Goal: Task Accomplishment & Management: Complete application form

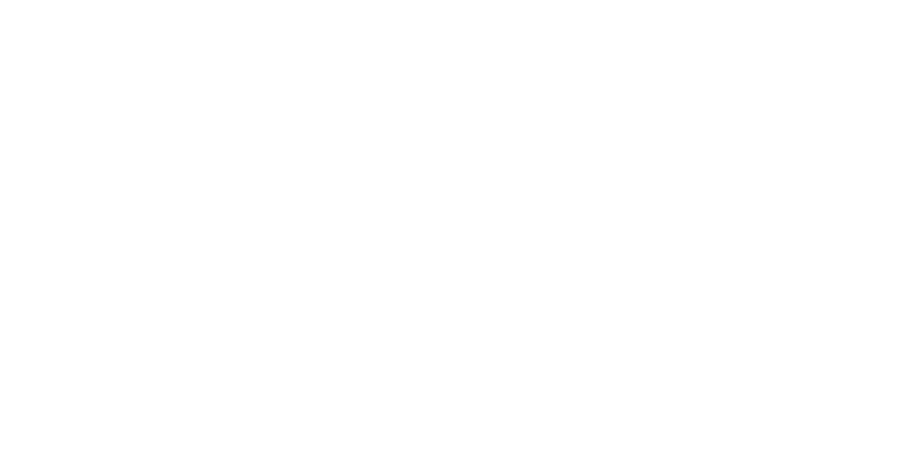
select select "*"
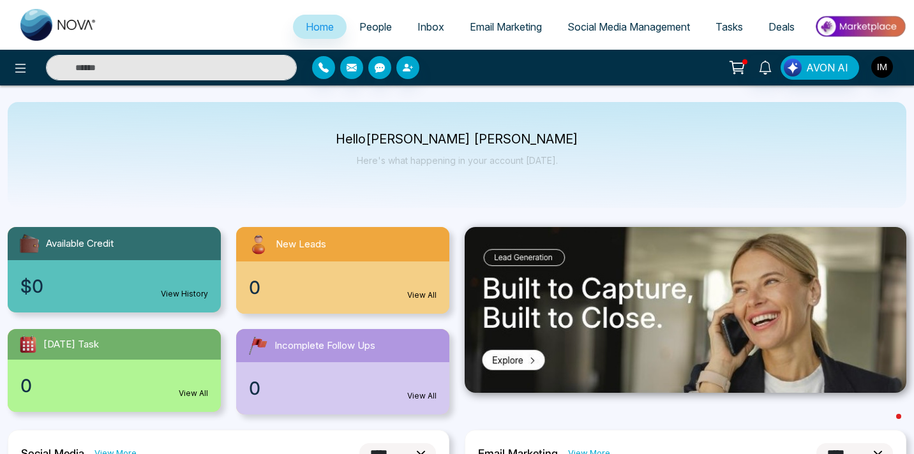
click at [733, 19] on link "Tasks" at bounding box center [729, 27] width 53 height 24
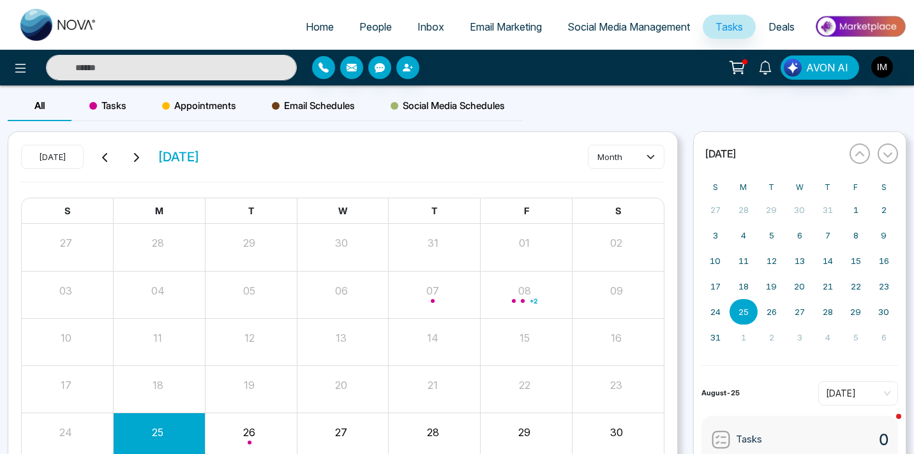
click at [740, 33] on span "Tasks" at bounding box center [728, 26] width 27 height 13
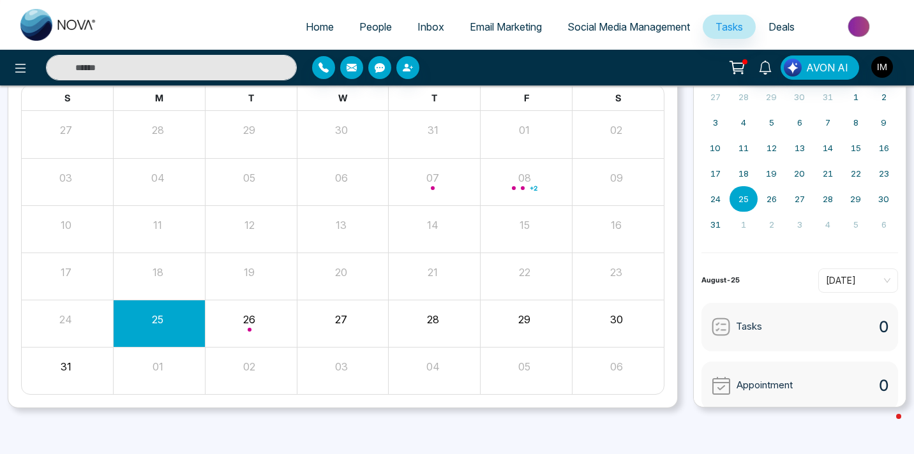
click at [166, 317] on div "25" at bounding box center [158, 317] width 89 height 19
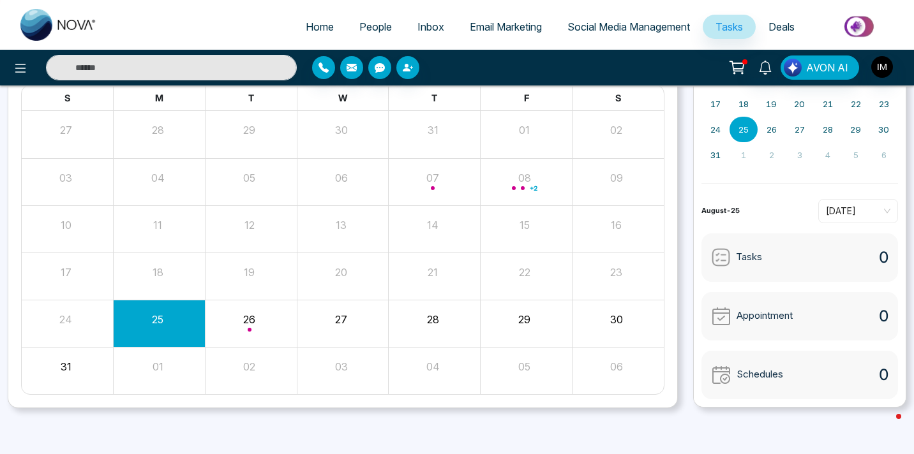
click at [720, 256] on img at bounding box center [721, 258] width 20 height 20
click at [128, 324] on div "25" at bounding box center [158, 317] width 89 height 19
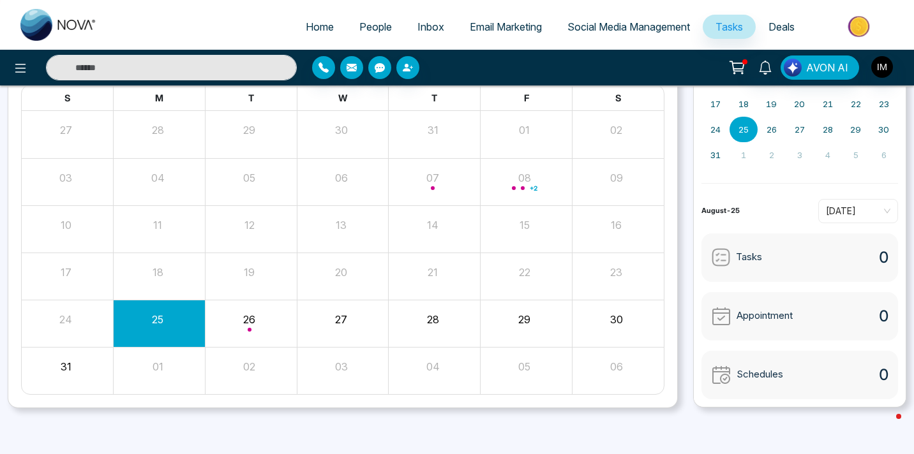
click at [128, 324] on div "25" at bounding box center [158, 317] width 89 height 19
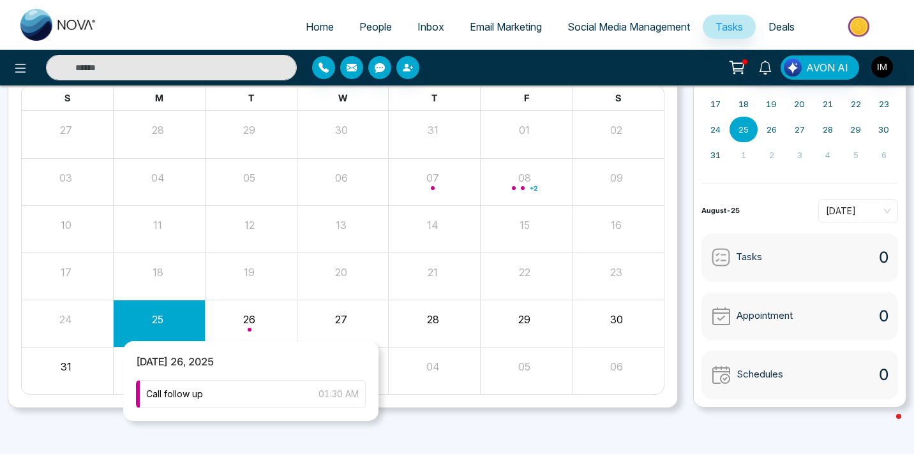
click at [225, 321] on div "Month View" at bounding box center [251, 323] width 92 height 31
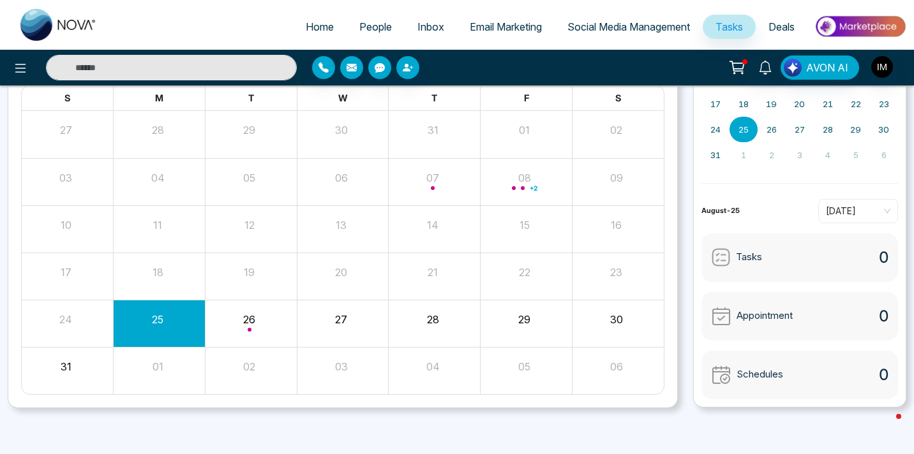
click at [326, 328] on div "27" at bounding box center [343, 323] width 92 height 31
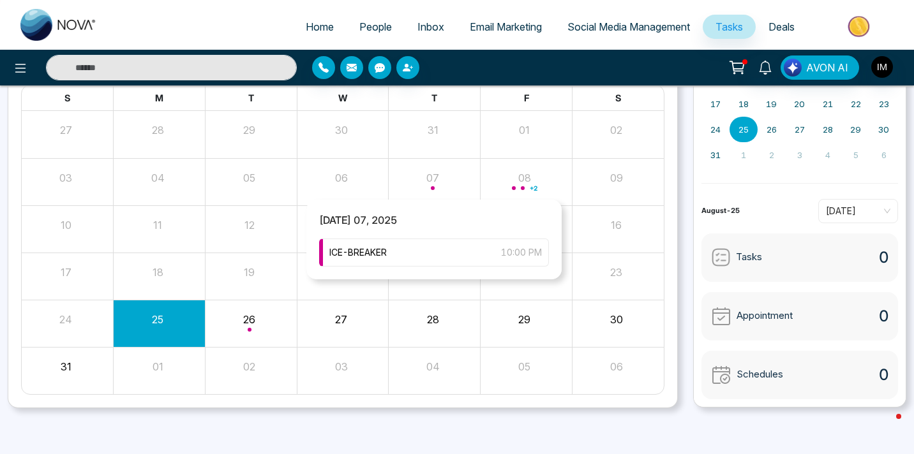
click at [434, 178] on div "Month View" at bounding box center [435, 182] width 92 height 31
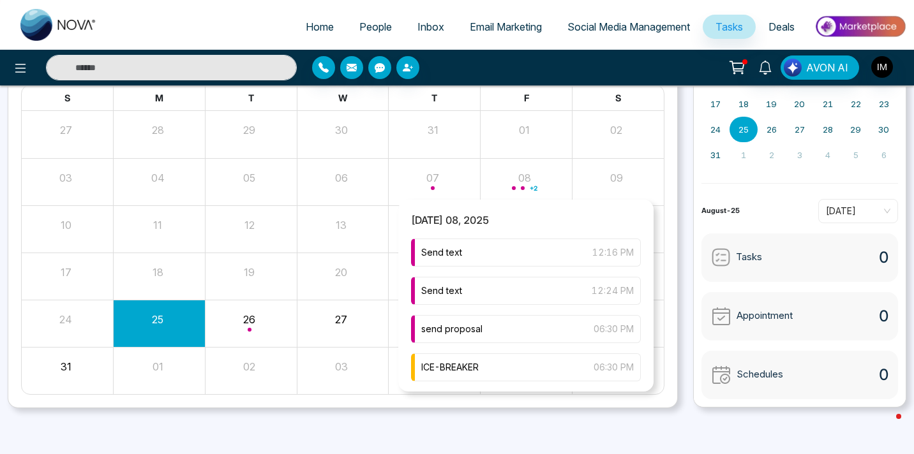
click at [538, 183] on div "+ 2" at bounding box center [527, 182] width 92 height 31
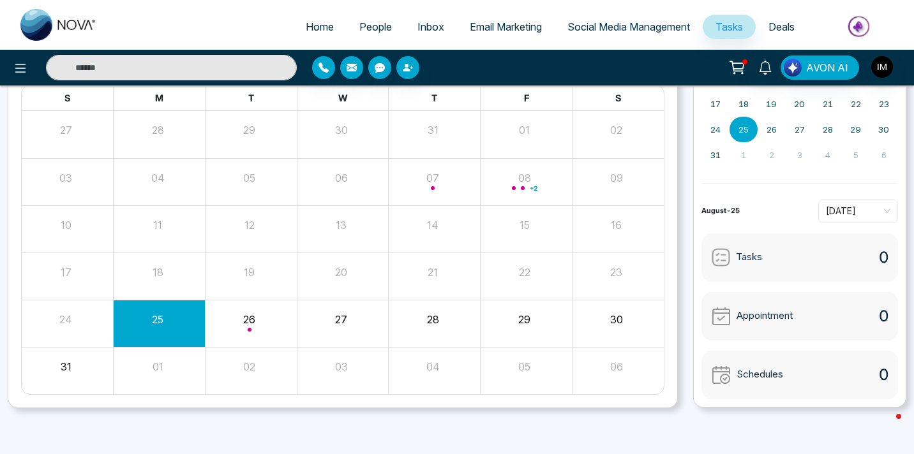
click at [322, 29] on span "Home" at bounding box center [320, 26] width 28 height 13
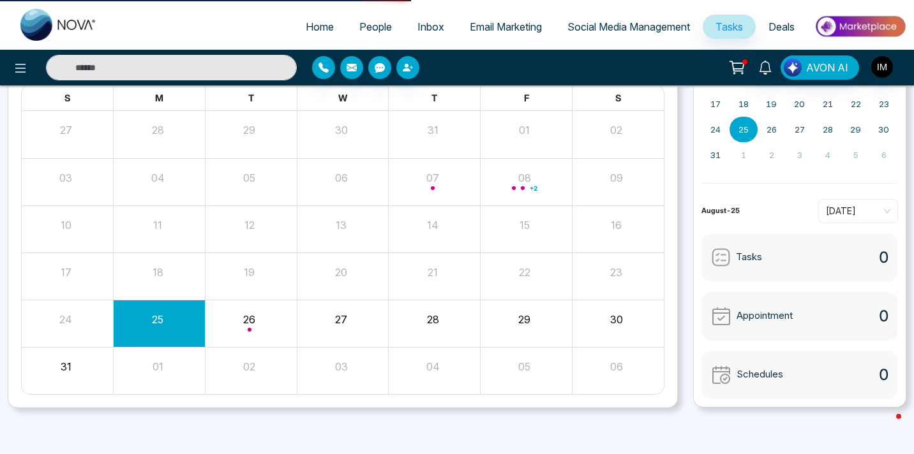
select select "*"
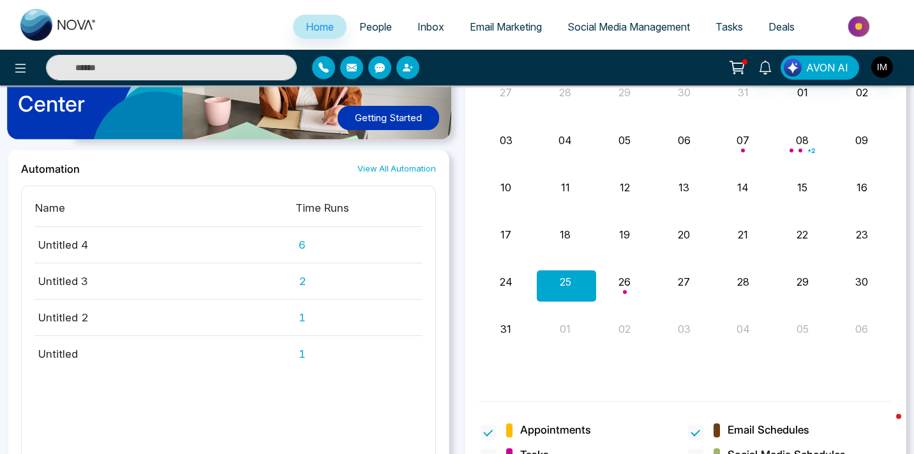
scroll to position [754, 0]
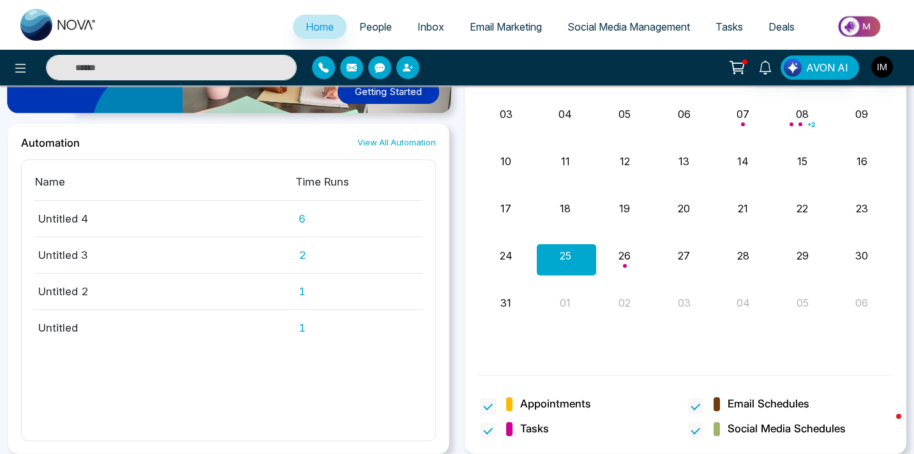
click at [531, 405] on span "Appointments" at bounding box center [555, 404] width 71 height 17
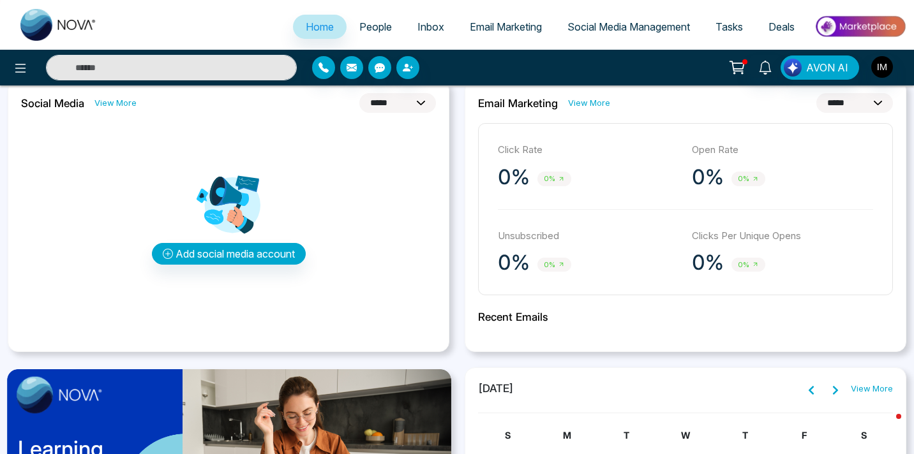
scroll to position [340, 0]
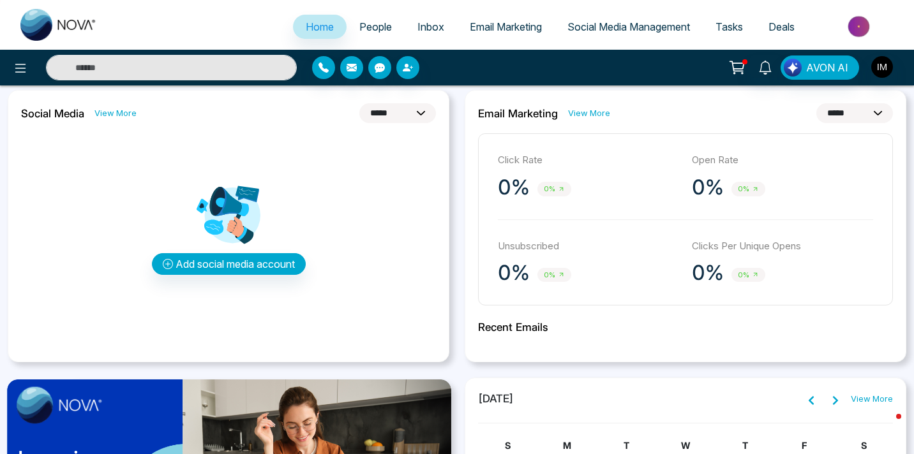
click at [370, 21] on span "People" at bounding box center [375, 26] width 33 height 13
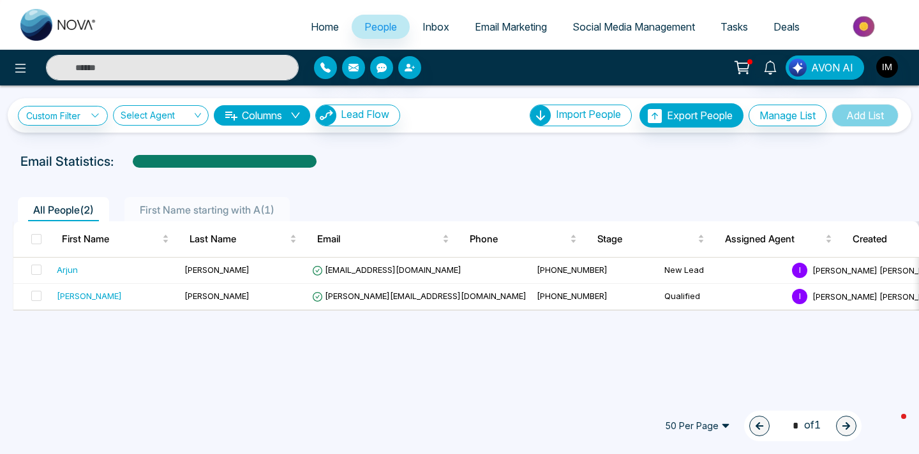
click at [438, 25] on span "Inbox" at bounding box center [435, 26] width 27 height 13
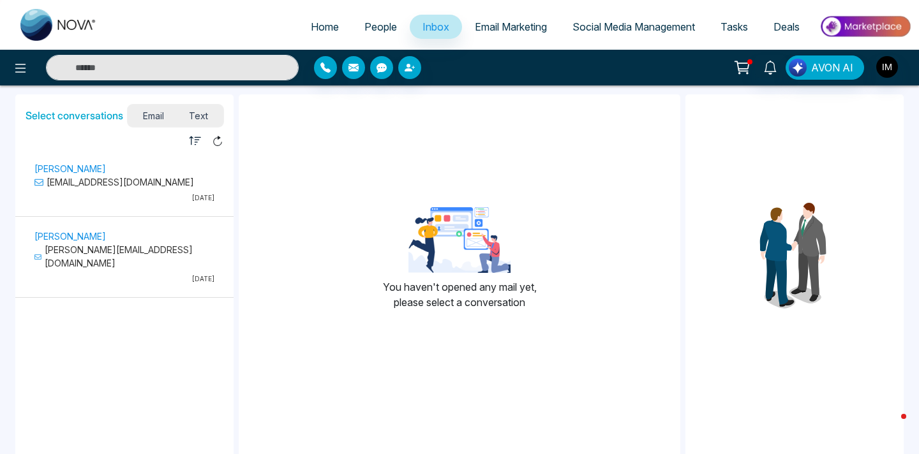
click at [492, 30] on span "Email Marketing" at bounding box center [511, 26] width 72 height 13
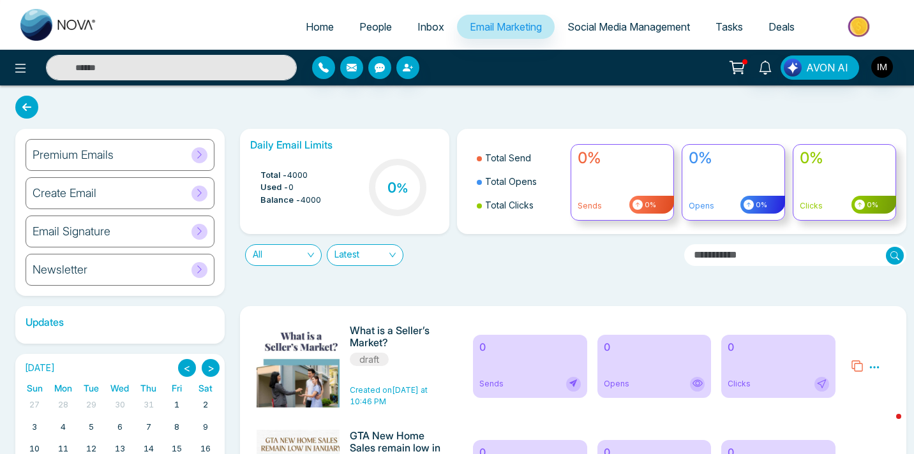
click at [588, 27] on span "Social Media Management" at bounding box center [628, 26] width 123 height 13
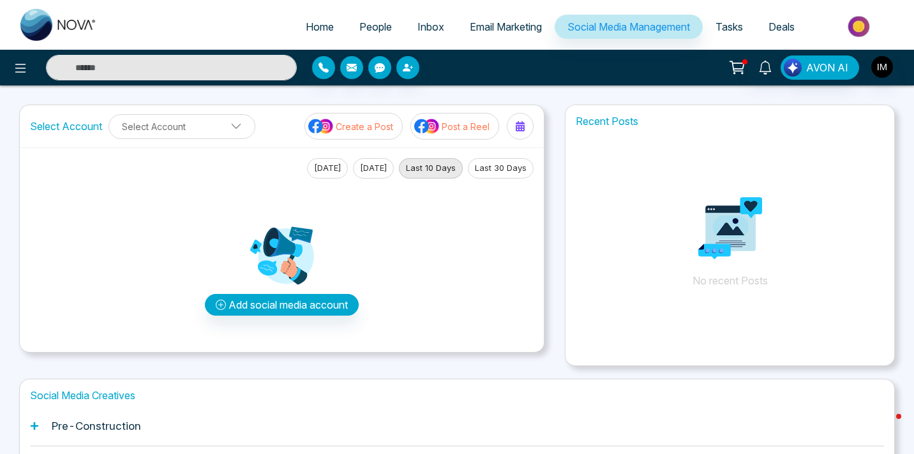
click at [724, 29] on span "Tasks" at bounding box center [728, 26] width 27 height 13
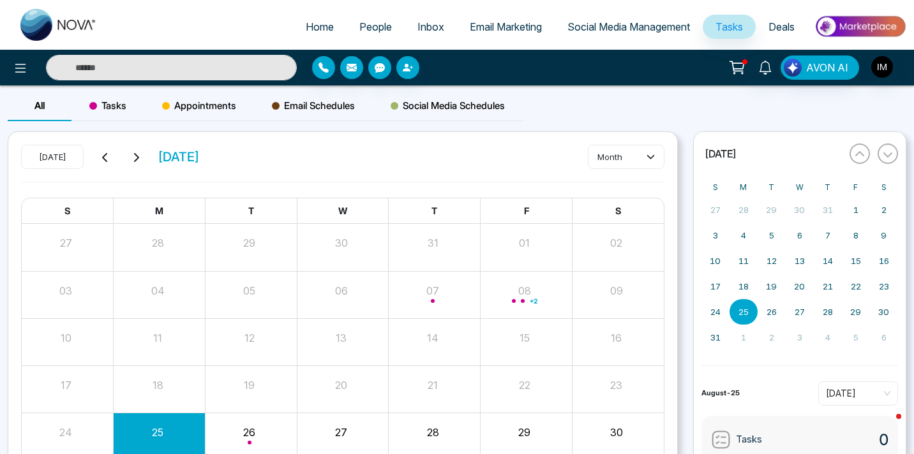
click at [740, 66] on icon at bounding box center [737, 68] width 18 height 18
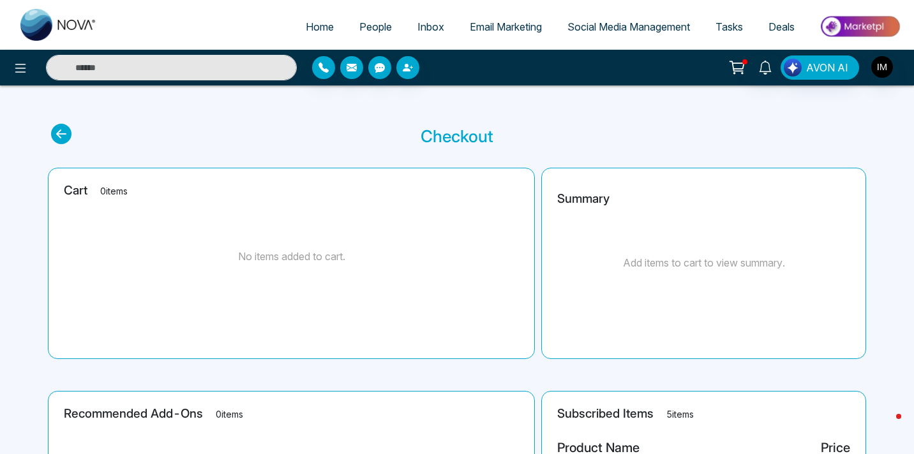
click at [725, 29] on span "Tasks" at bounding box center [728, 26] width 27 height 13
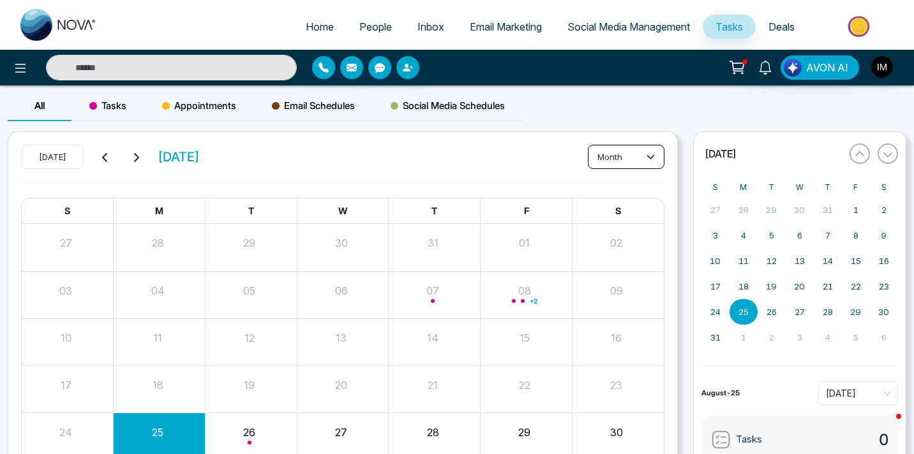
click at [658, 156] on button "month" at bounding box center [626, 157] width 77 height 24
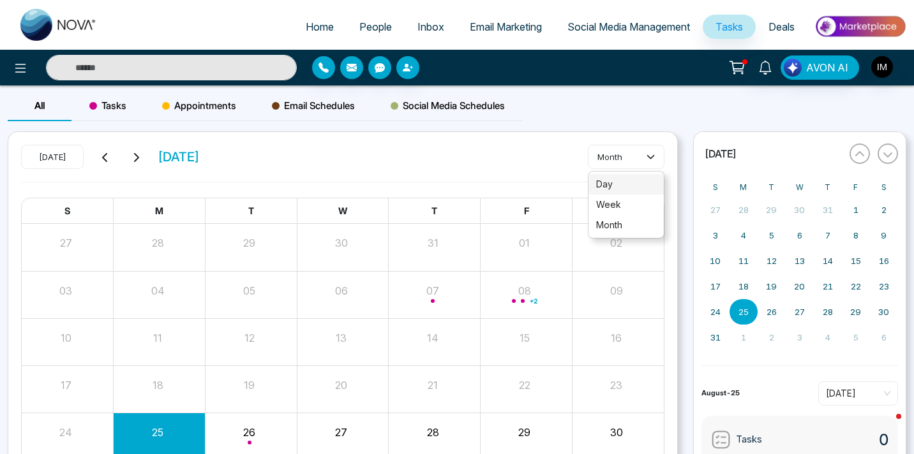
click at [641, 185] on span "day" at bounding box center [626, 184] width 60 height 14
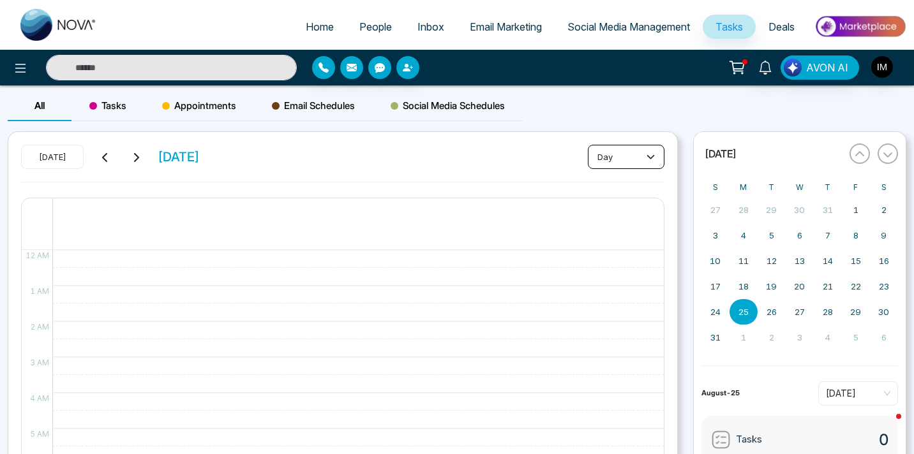
click at [641, 152] on button "day" at bounding box center [626, 157] width 77 height 24
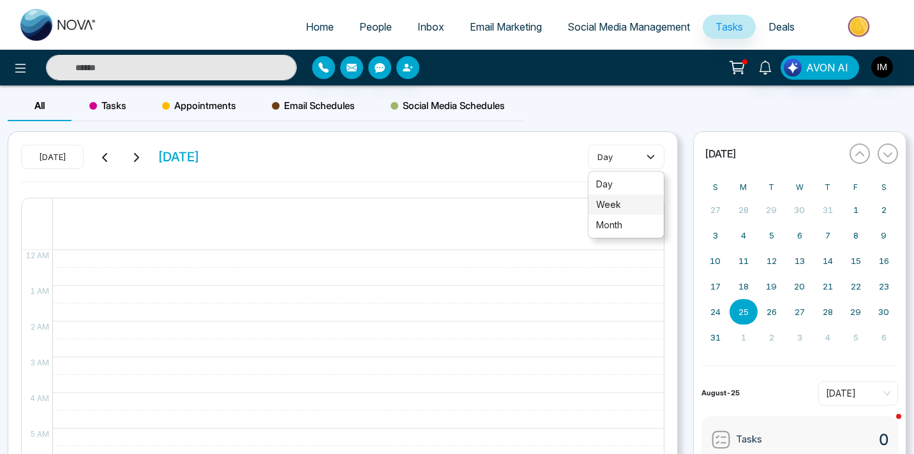
click at [642, 205] on span "week" at bounding box center [626, 205] width 60 height 14
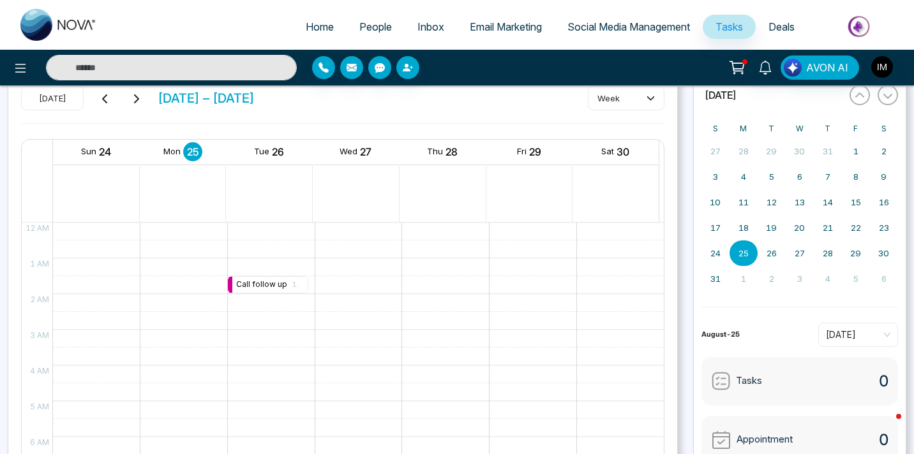
scroll to position [61, 0]
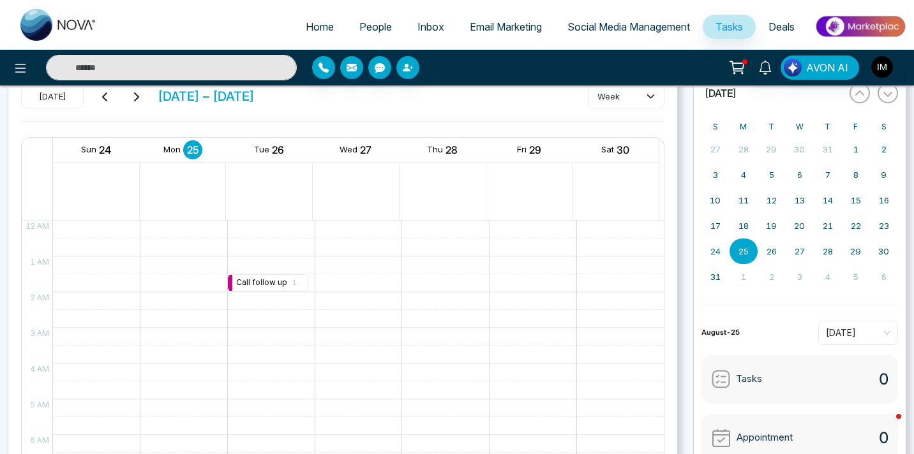
click at [274, 288] on div "Call follow up 1:30AM" at bounding box center [268, 282] width 80 height 17
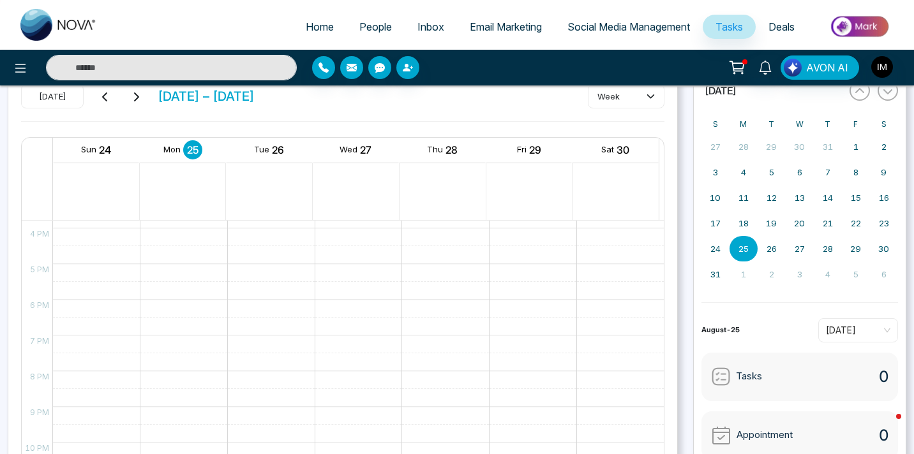
scroll to position [181, 0]
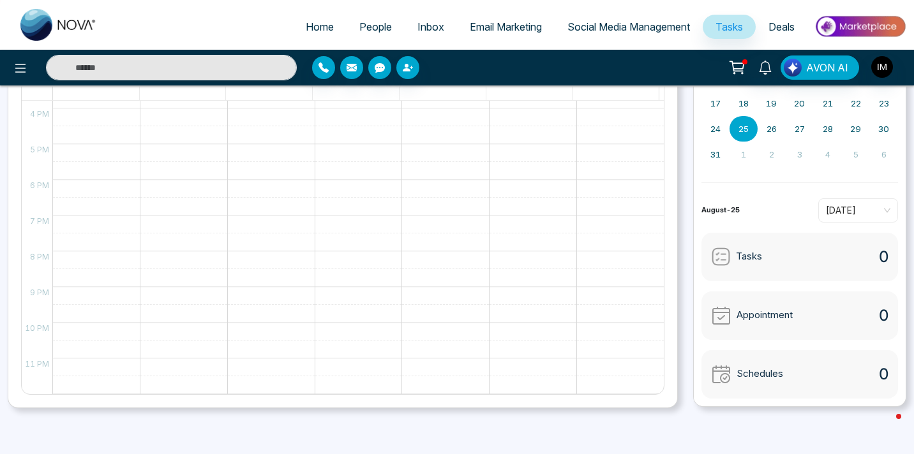
click at [823, 318] on div "Appointment 0" at bounding box center [799, 316] width 197 height 48
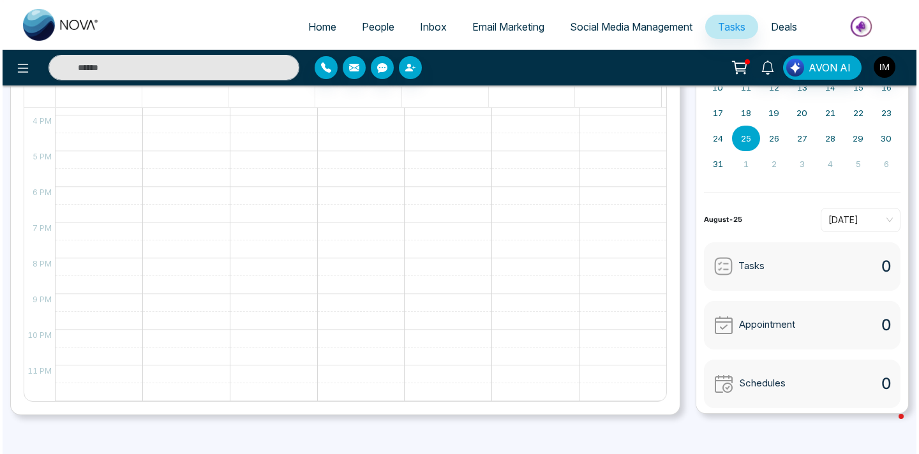
scroll to position [563, 0]
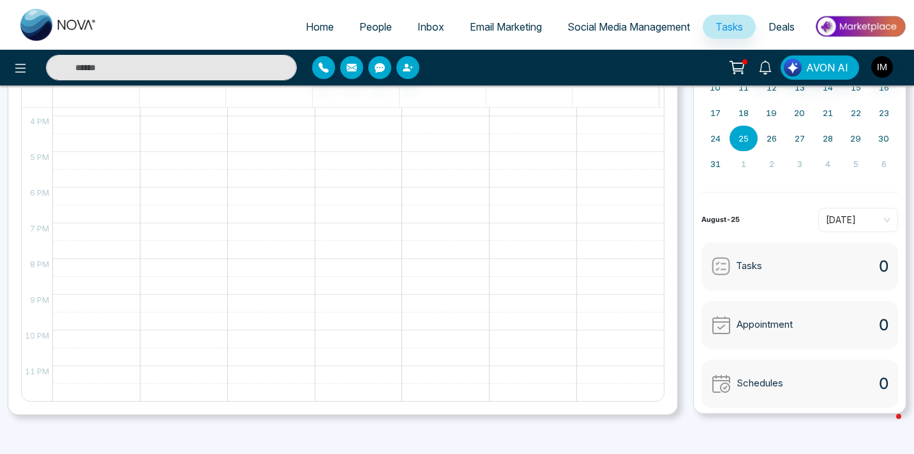
click at [22, 66] on icon at bounding box center [20, 68] width 15 height 15
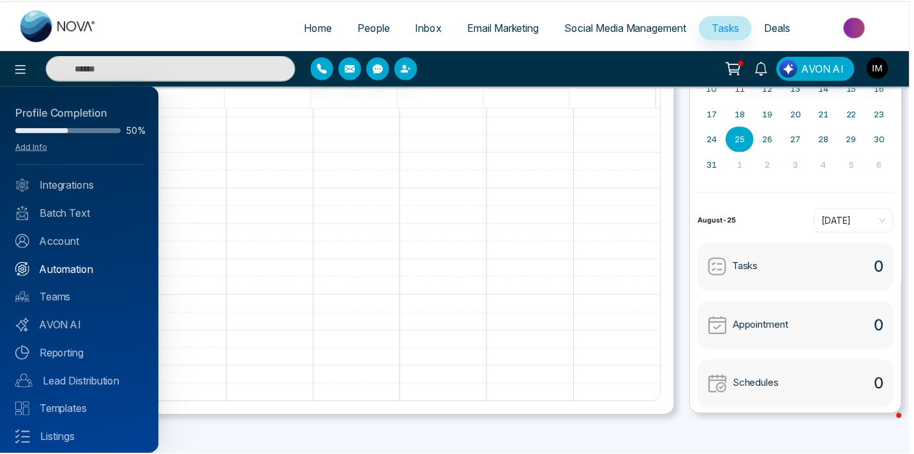
scroll to position [564, 0]
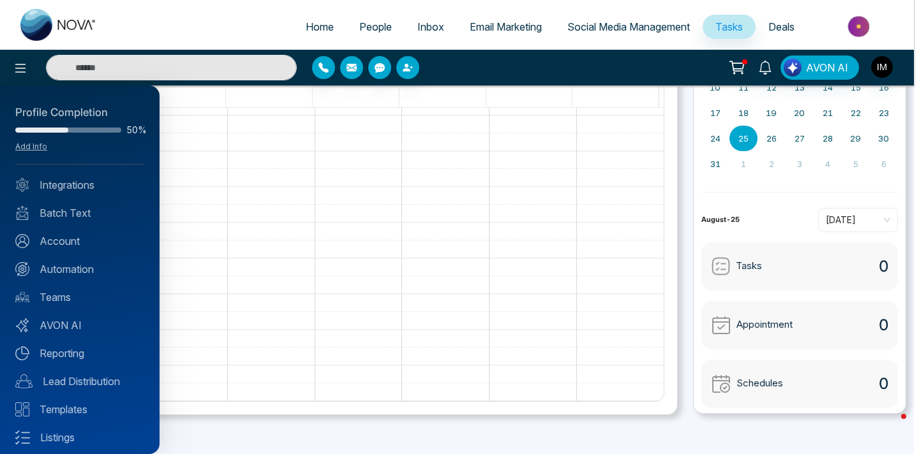
click at [733, 33] on div at bounding box center [459, 227] width 919 height 454
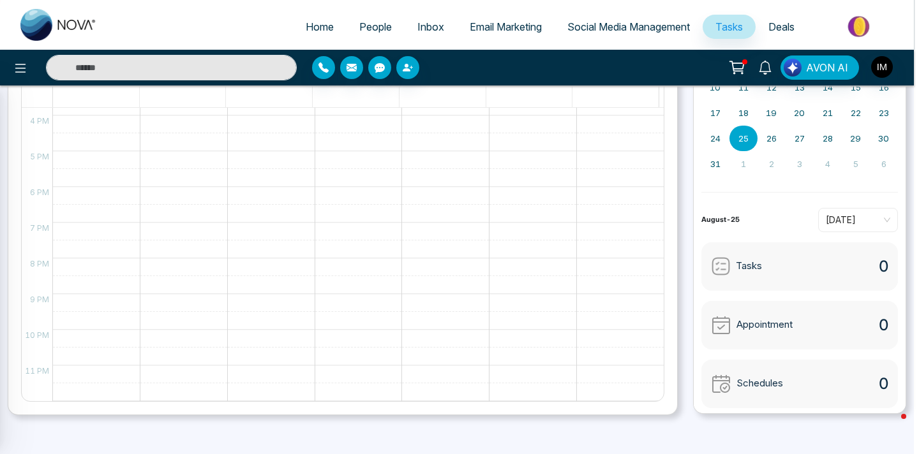
click at [733, 33] on div at bounding box center [459, 227] width 919 height 454
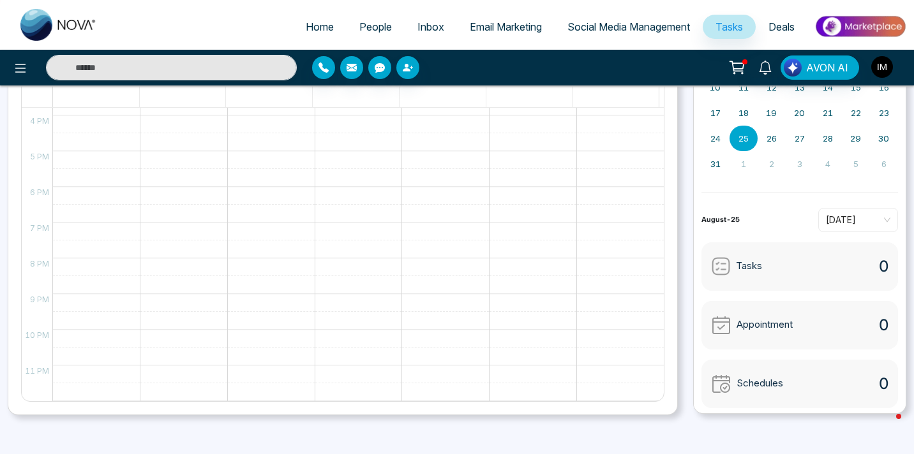
click at [890, 73] on img "button" at bounding box center [882, 67] width 22 height 22
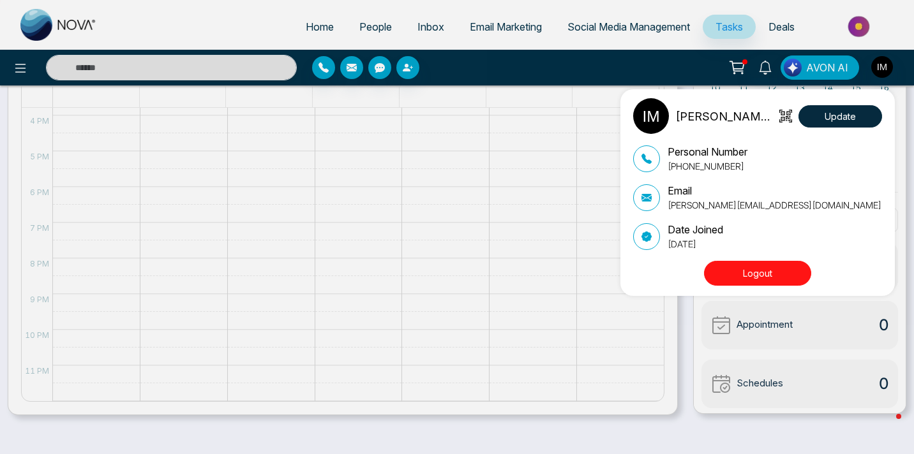
click at [890, 73] on div "[PERSON_NAME] [PERSON_NAME] Update Personal Number [PHONE_NUMBER] Email [PERSON…" at bounding box center [457, 227] width 914 height 454
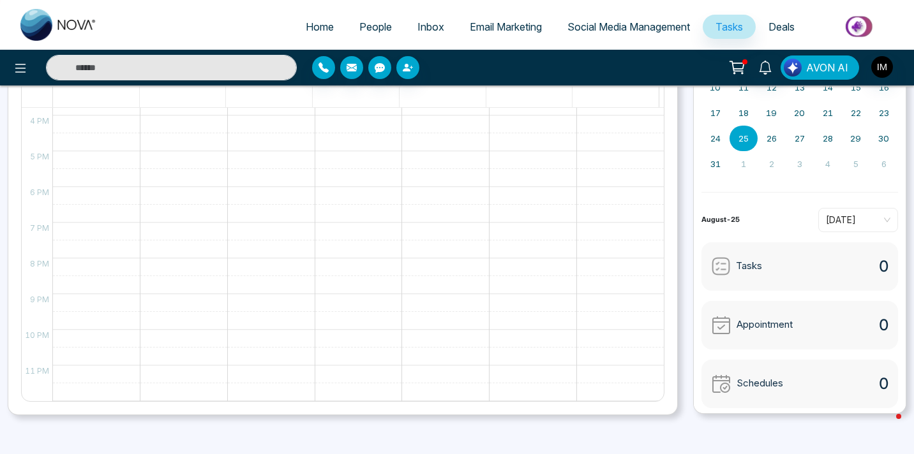
click at [812, 68] on span "AVON AI" at bounding box center [827, 67] width 42 height 15
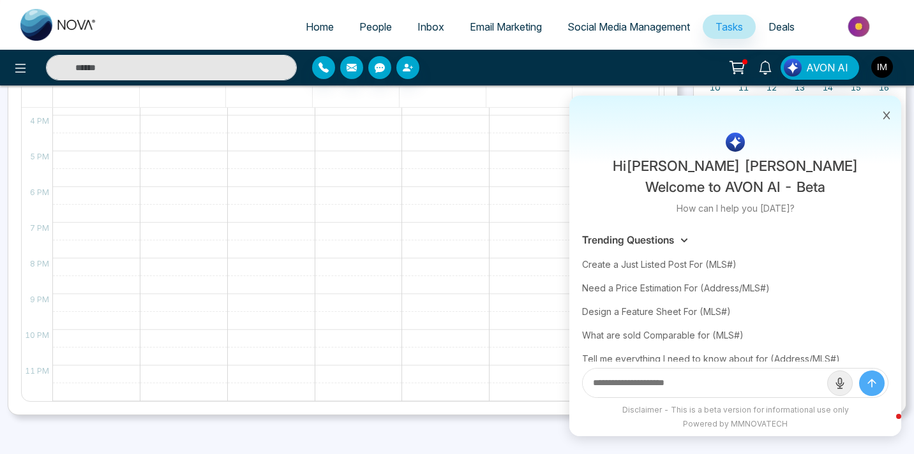
click at [699, 387] on input "text" at bounding box center [705, 383] width 244 height 29
click at [888, 111] on icon at bounding box center [886, 115] width 9 height 9
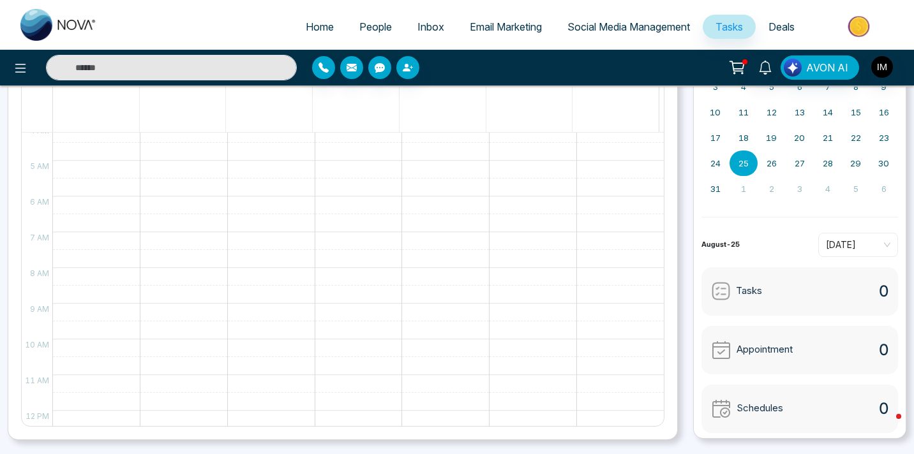
scroll to position [0, 0]
click at [743, 32] on link "Tasks" at bounding box center [729, 27] width 53 height 24
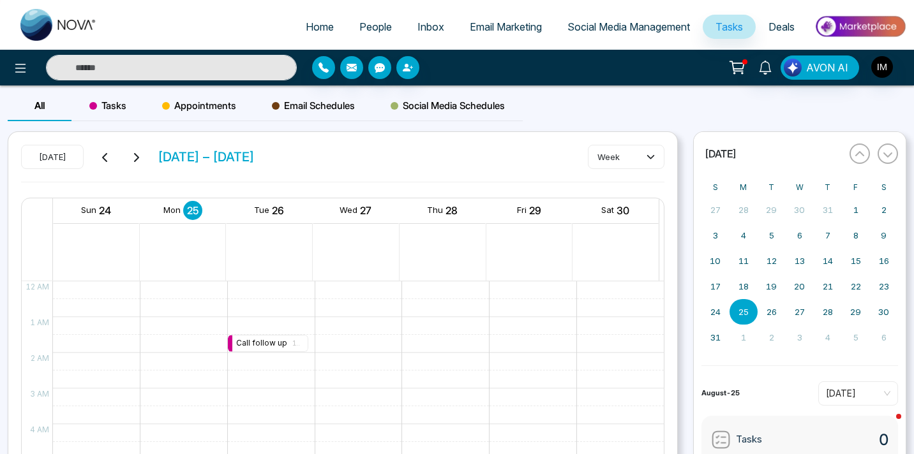
click at [100, 154] on icon at bounding box center [105, 158] width 10 height 10
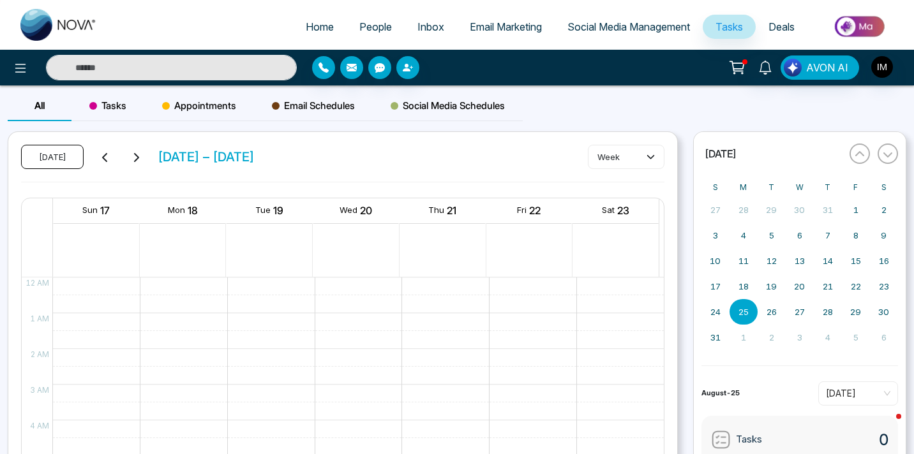
click at [34, 163] on button "[DATE]" at bounding box center [52, 157] width 63 height 24
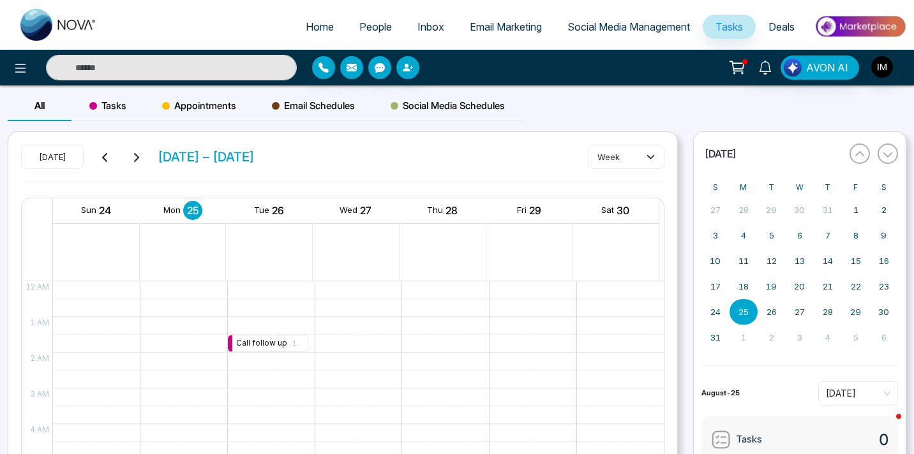
click at [107, 105] on span "Tasks" at bounding box center [107, 105] width 37 height 15
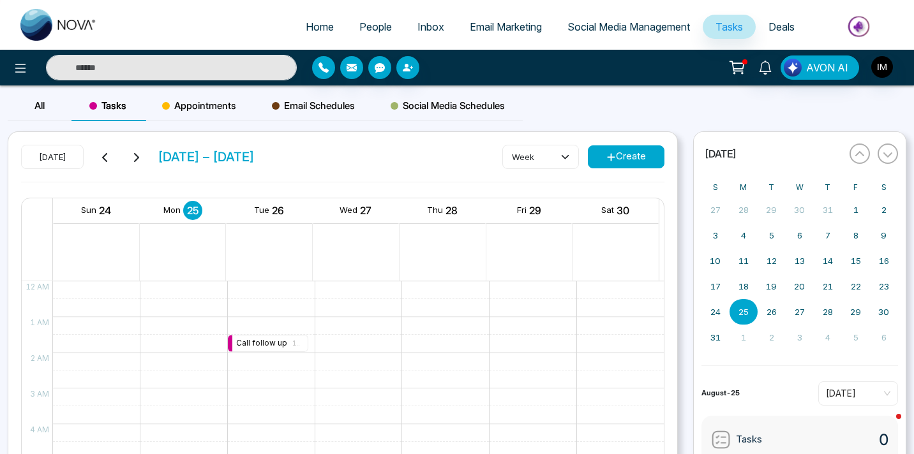
click at [634, 152] on button "Create" at bounding box center [626, 156] width 77 height 23
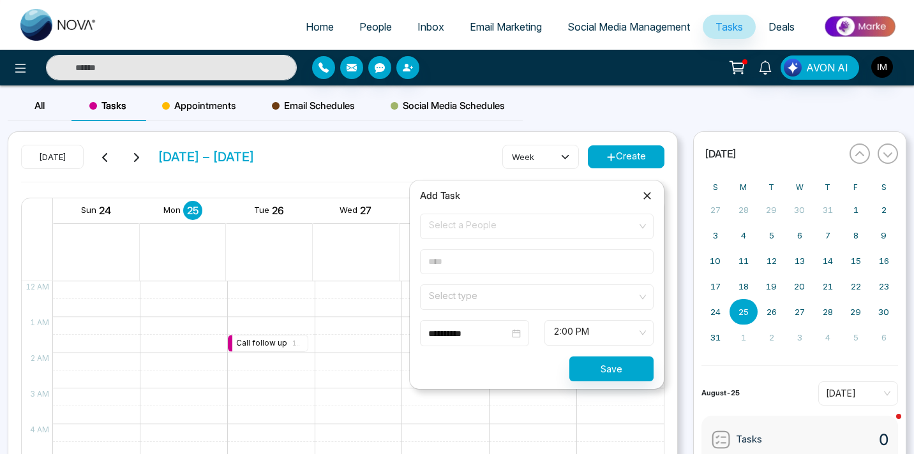
click at [509, 221] on span "Select a People" at bounding box center [537, 227] width 216 height 22
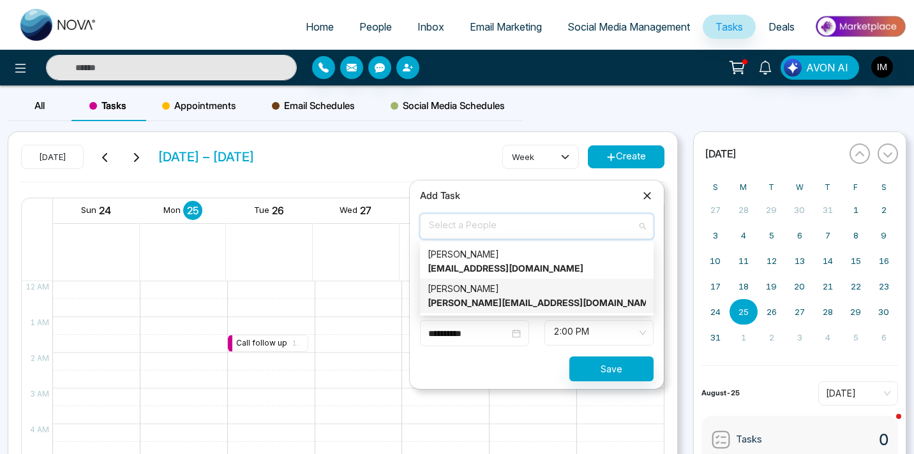
click at [503, 290] on div "[PERSON_NAME] [PERSON_NAME][EMAIL_ADDRESS][DOMAIN_NAME]" at bounding box center [537, 296] width 218 height 28
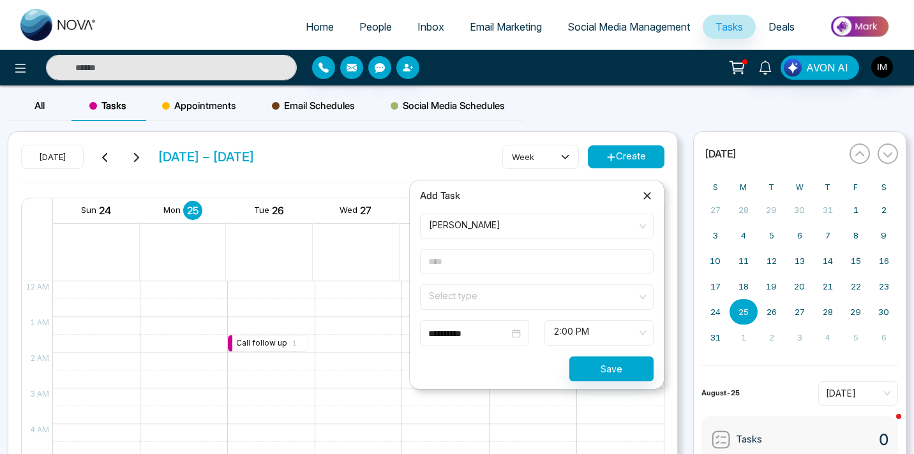
click at [508, 262] on input "text" at bounding box center [537, 262] width 234 height 25
click at [528, 262] on input "text" at bounding box center [537, 262] width 234 height 25
click at [531, 264] on input "**********" at bounding box center [537, 262] width 234 height 25
type input "**********"
click at [503, 286] on input "search" at bounding box center [532, 294] width 209 height 19
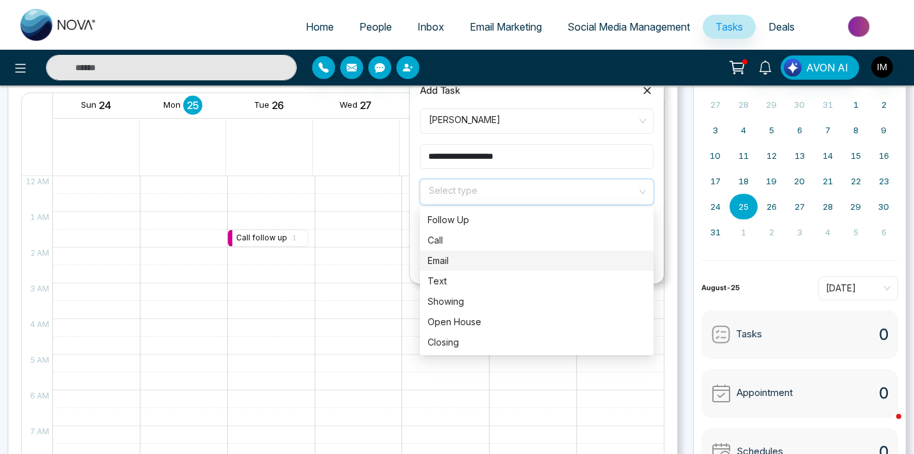
scroll to position [110, 0]
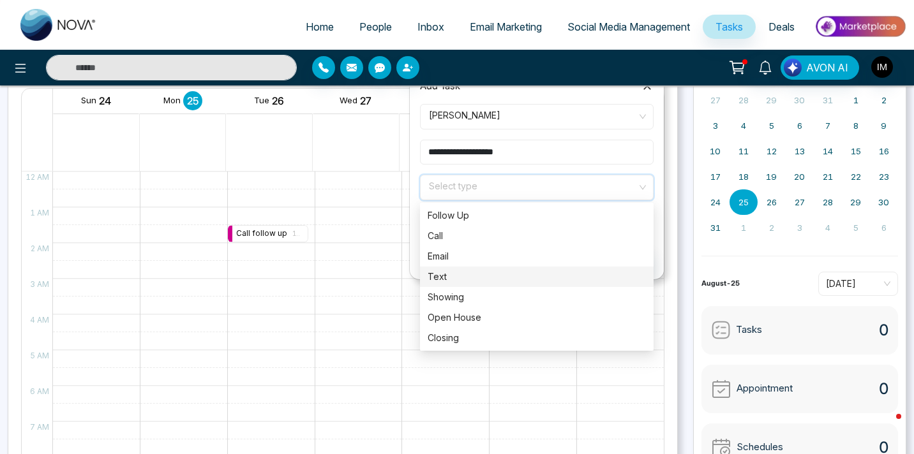
click at [470, 273] on div "Text" at bounding box center [537, 277] width 218 height 14
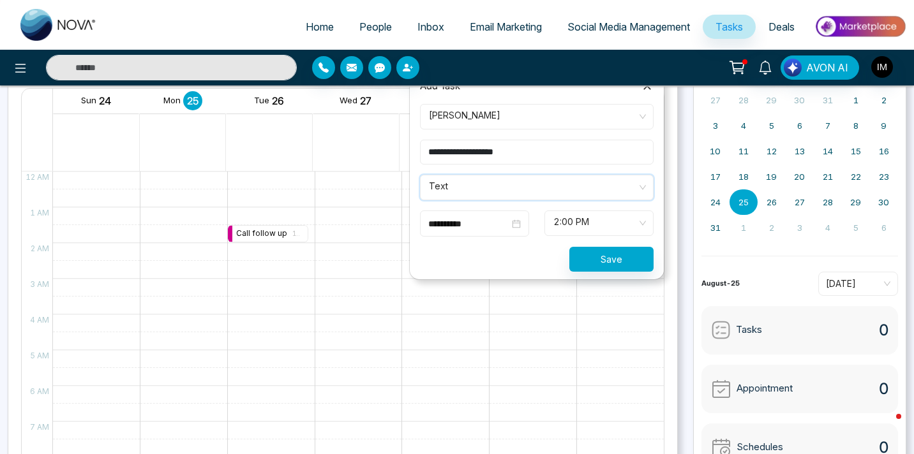
scroll to position [26, 0]
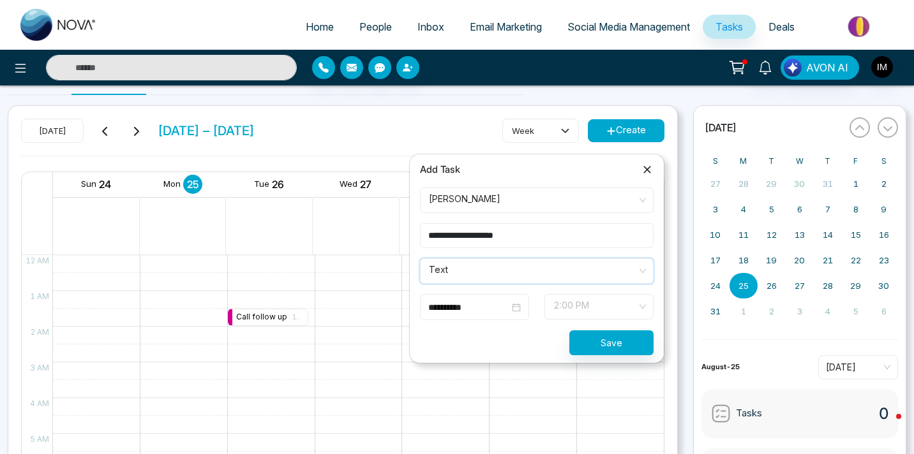
click at [555, 302] on span "2:00 PM" at bounding box center [598, 307] width 91 height 22
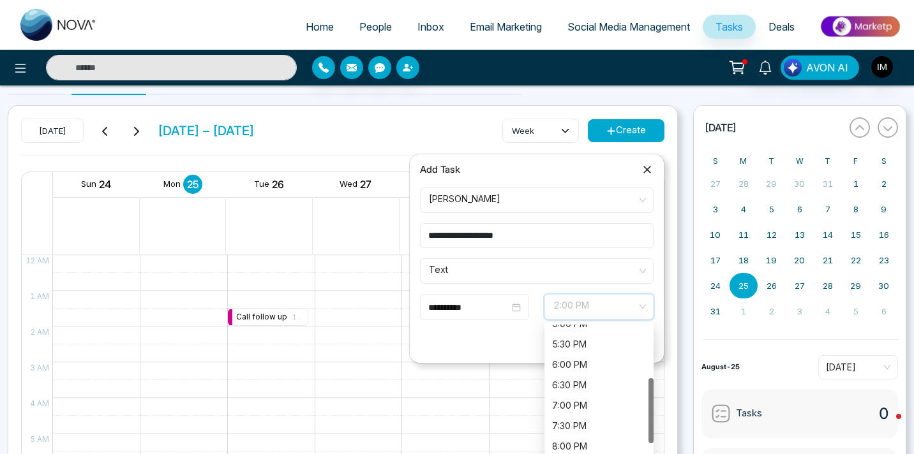
scroll to position [135, 0]
click at [567, 399] on div "7:00 PM" at bounding box center [599, 405] width 94 height 14
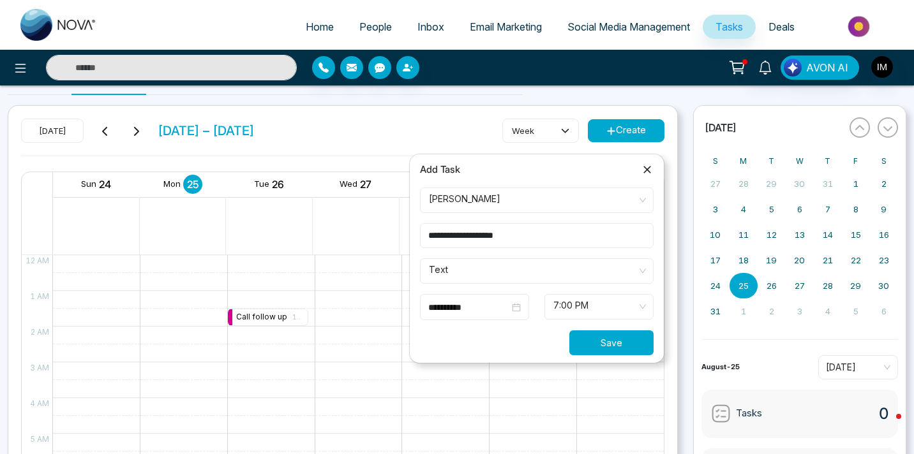
click at [605, 339] on button "Save" at bounding box center [611, 343] width 84 height 25
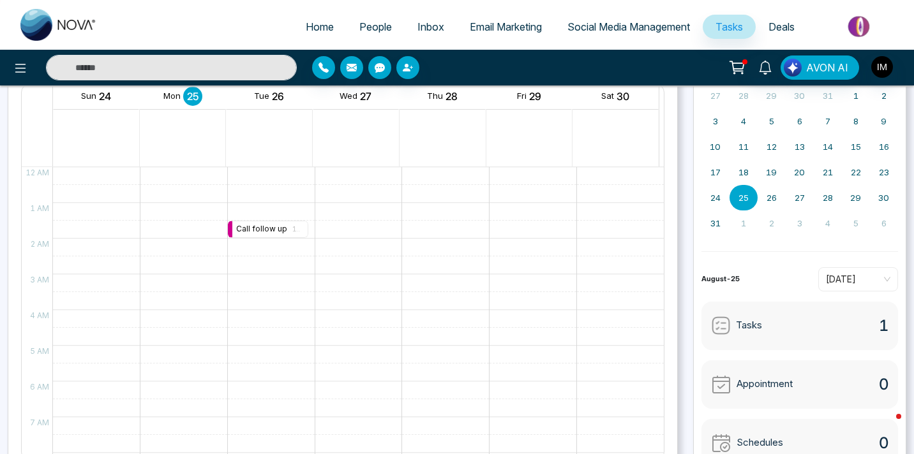
scroll to position [0, 0]
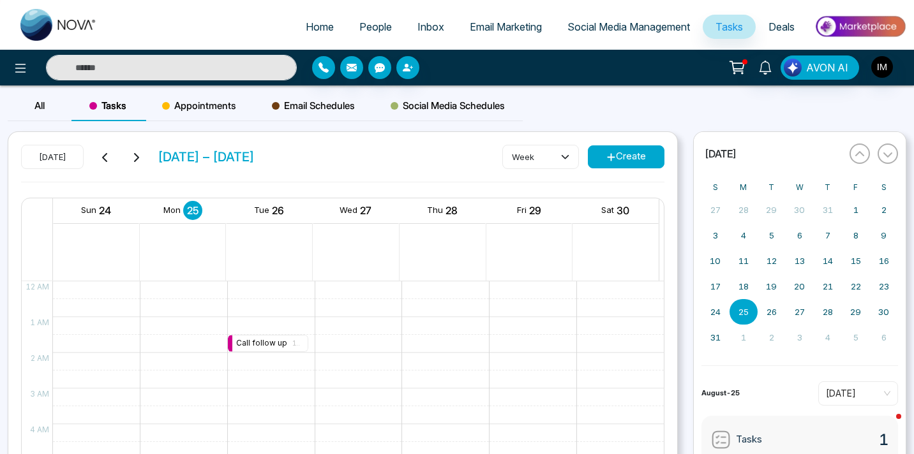
click at [569, 168] on div "[DATE] [DATE] – [DATE] week Create" at bounding box center [342, 163] width 643 height 37
click at [63, 158] on button "[DATE]" at bounding box center [52, 157] width 63 height 24
click at [139, 156] on icon at bounding box center [136, 158] width 10 height 10
click at [553, 161] on button "week" at bounding box center [540, 157] width 77 height 24
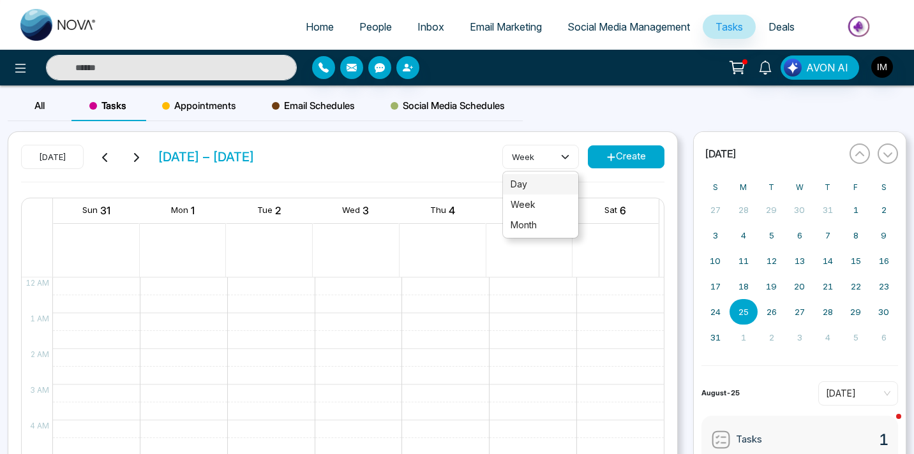
click at [554, 191] on li "day" at bounding box center [540, 184] width 75 height 20
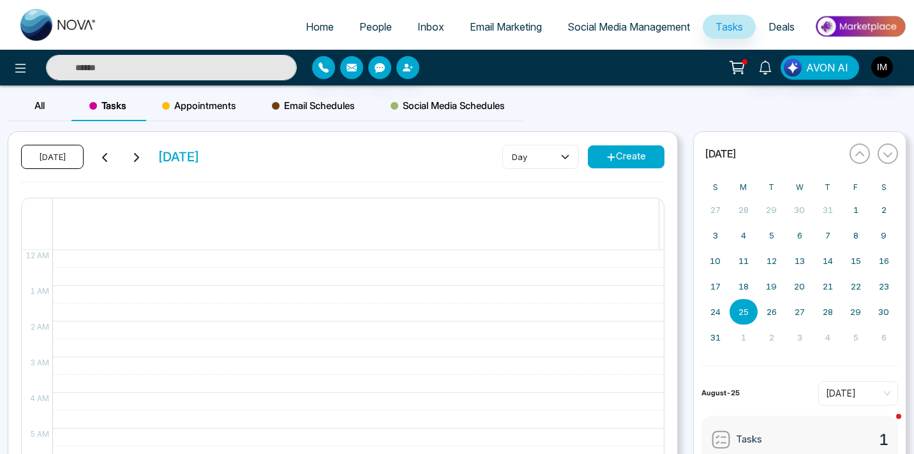
click at [43, 149] on button "[DATE]" at bounding box center [52, 157] width 63 height 24
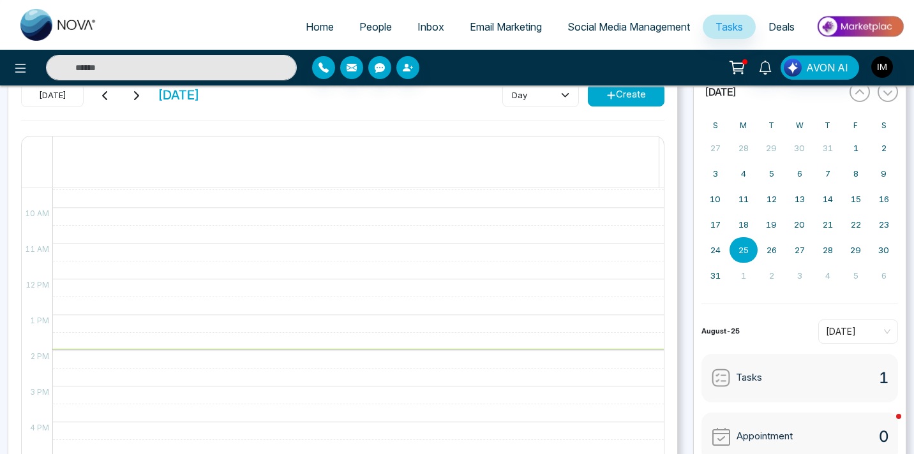
scroll to position [4, 0]
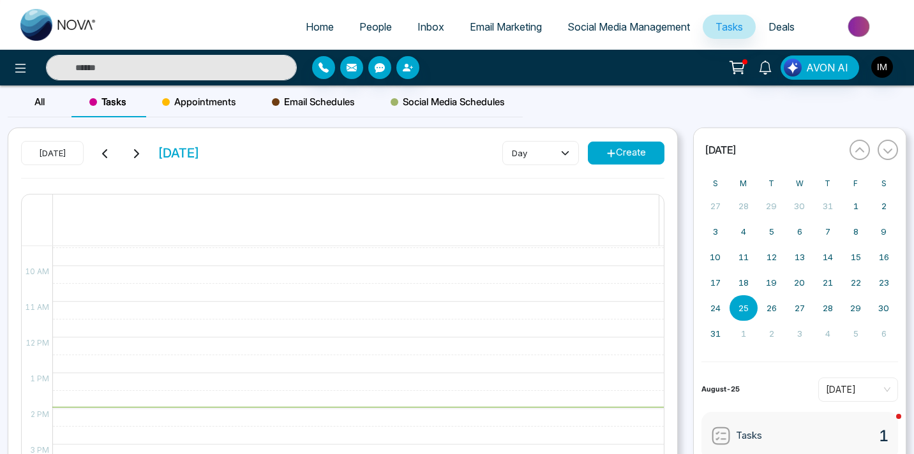
click at [221, 101] on span "Appointments" at bounding box center [199, 101] width 74 height 15
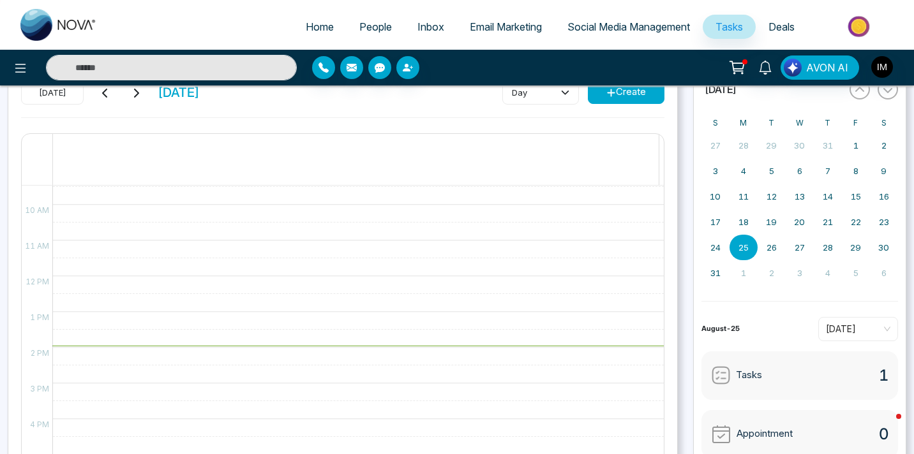
scroll to position [181, 0]
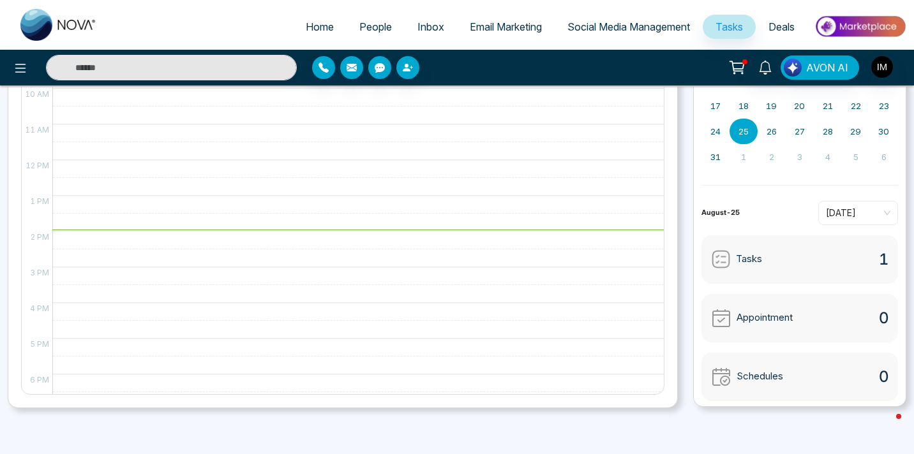
click at [397, 312] on div at bounding box center [354, 160] width 605 height 858
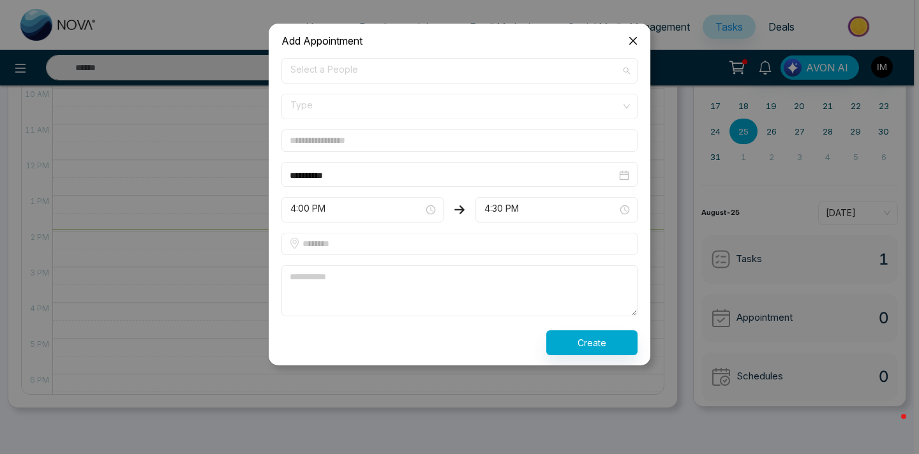
click at [428, 60] on span "Select a People" at bounding box center [459, 71] width 338 height 22
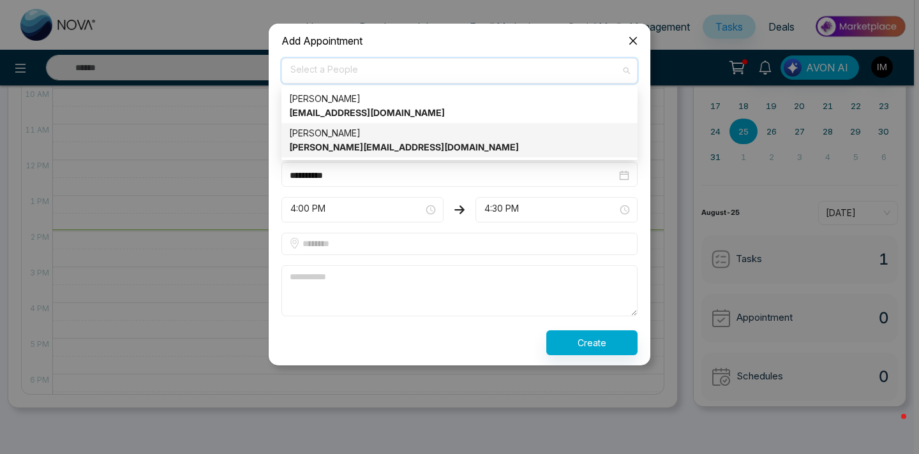
click at [400, 124] on div "[PERSON_NAME] [PERSON_NAME][EMAIL_ADDRESS][DOMAIN_NAME]" at bounding box center [459, 140] width 356 height 34
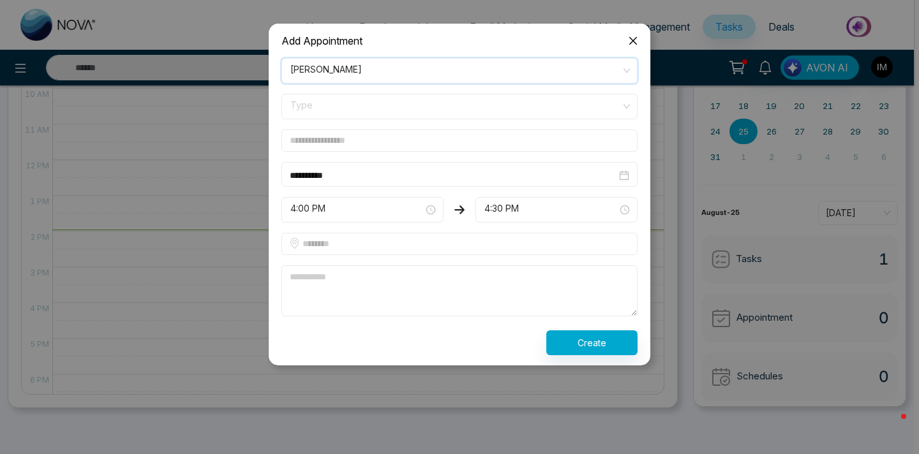
click at [416, 102] on span "Type" at bounding box center [459, 107] width 338 height 22
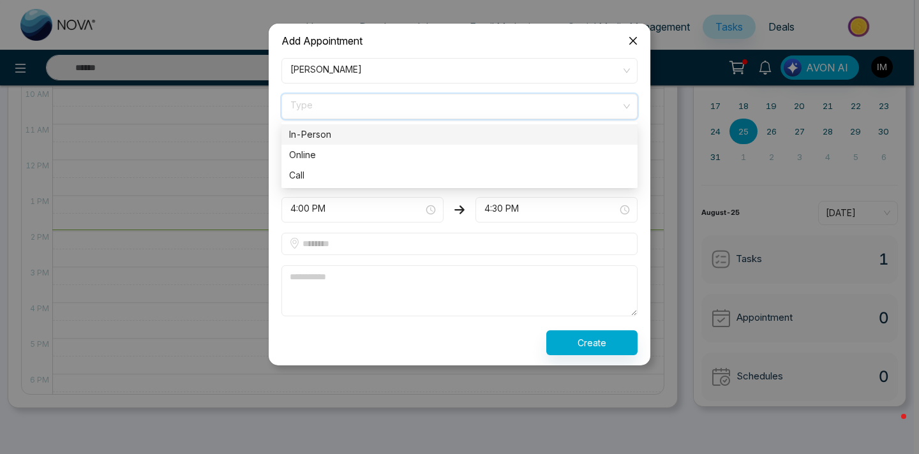
click at [406, 133] on div "In-Person" at bounding box center [459, 135] width 341 height 14
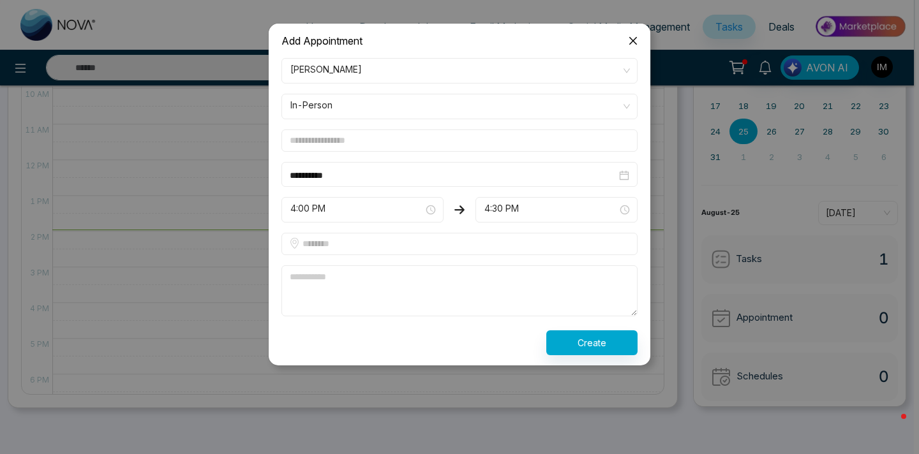
click at [401, 140] on input "text" at bounding box center [459, 141] width 356 height 22
click at [294, 142] on input "**********" at bounding box center [459, 141] width 356 height 22
click at [391, 144] on input "**********" at bounding box center [459, 141] width 356 height 22
click at [313, 145] on input "**********" at bounding box center [459, 141] width 356 height 22
click at [504, 218] on span "4:30 PM" at bounding box center [556, 210] width 144 height 22
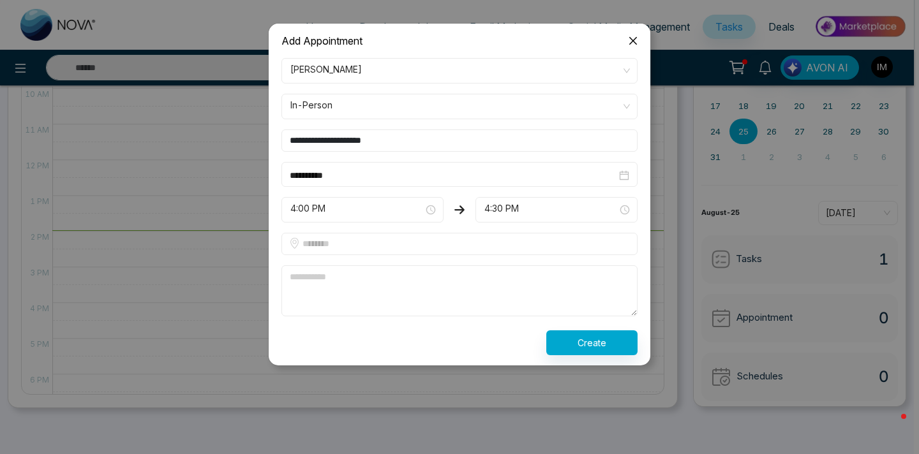
type input "**********"
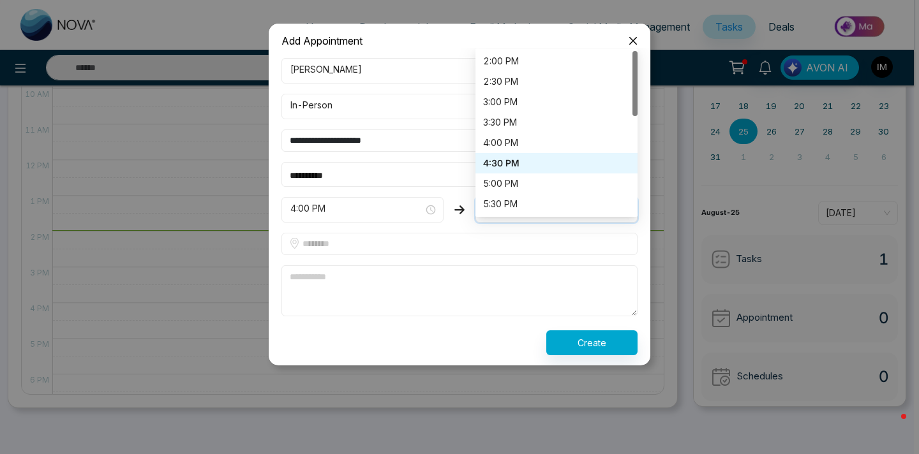
click at [486, 247] on input "text" at bounding box center [459, 244] width 356 height 22
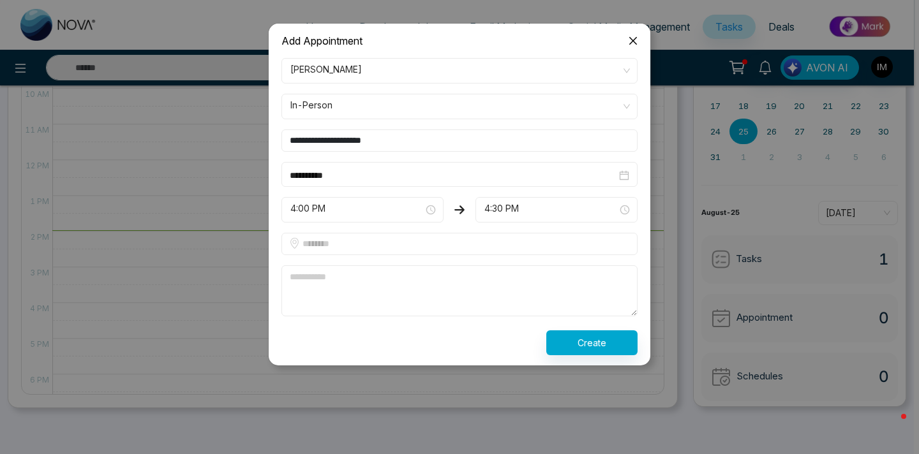
click at [454, 108] on span "In-Person" at bounding box center [459, 107] width 338 height 22
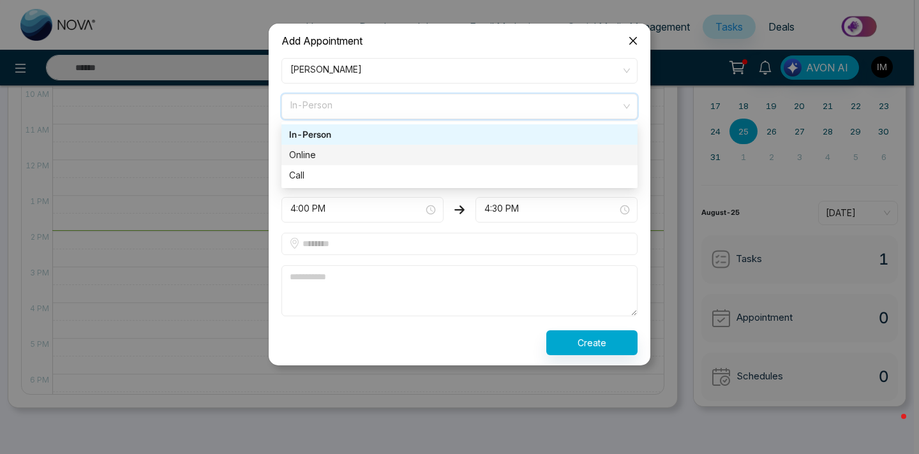
click at [431, 157] on div "Online" at bounding box center [459, 155] width 341 height 14
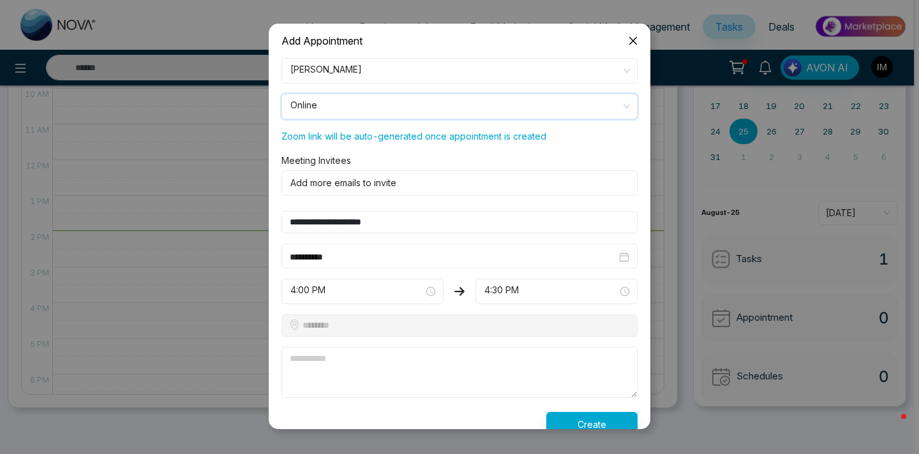
click at [496, 175] on div at bounding box center [457, 182] width 343 height 15
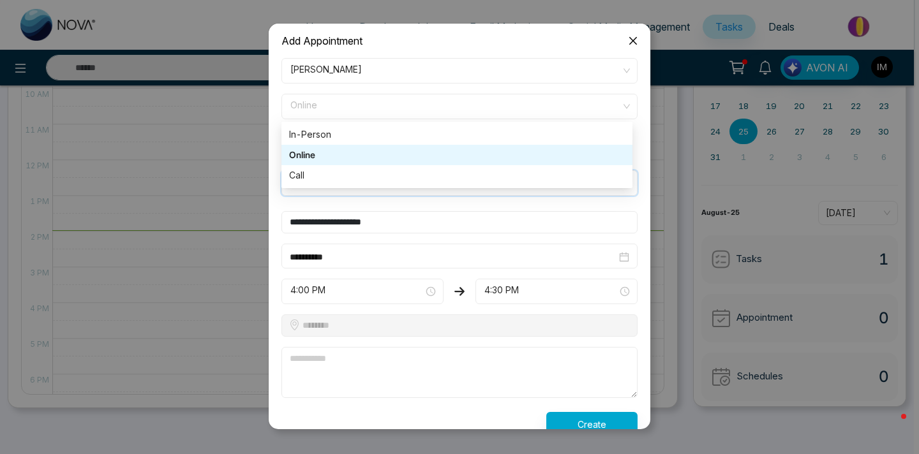
click at [489, 104] on span "Online" at bounding box center [459, 107] width 338 height 22
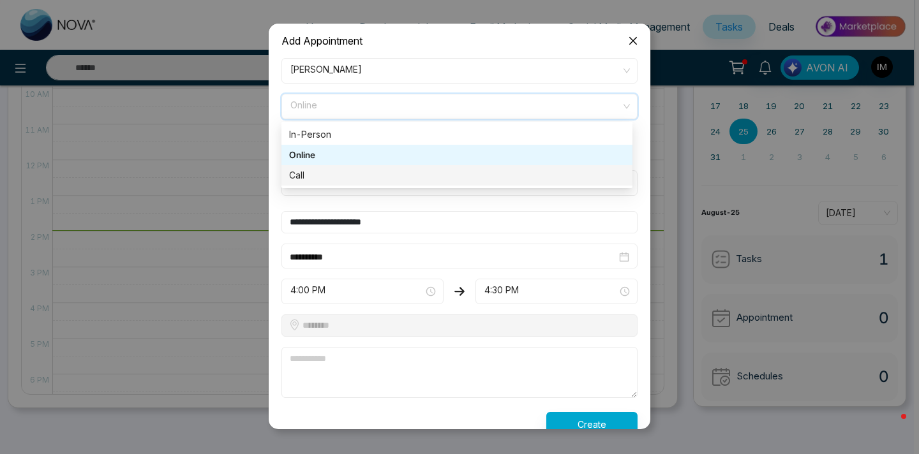
click at [456, 172] on div "Call" at bounding box center [457, 175] width 336 height 14
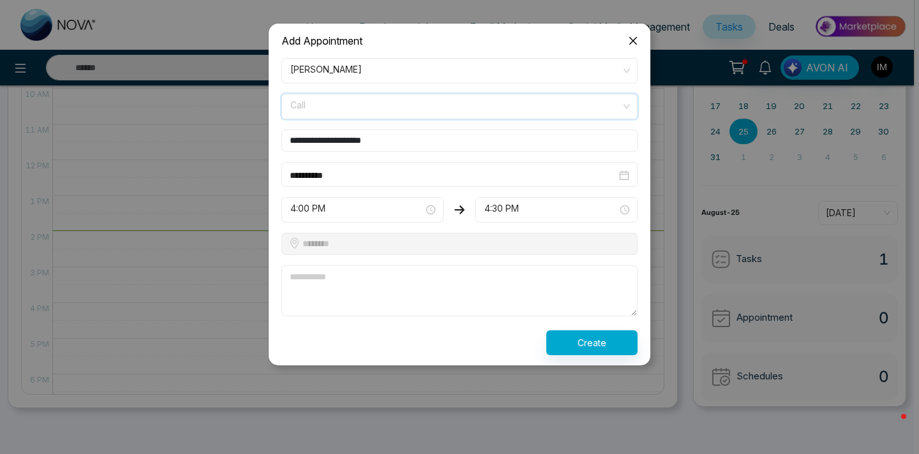
click at [470, 109] on span "Call" at bounding box center [459, 107] width 338 height 22
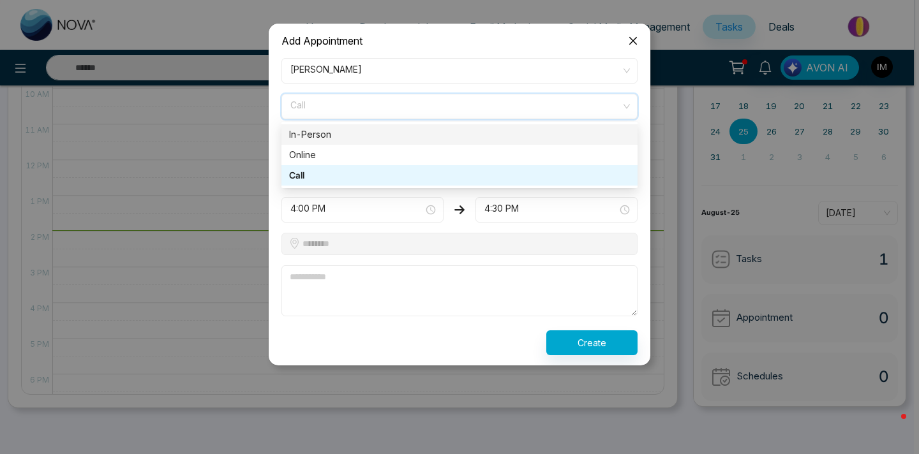
click at [457, 137] on div "In-Person" at bounding box center [459, 135] width 341 height 14
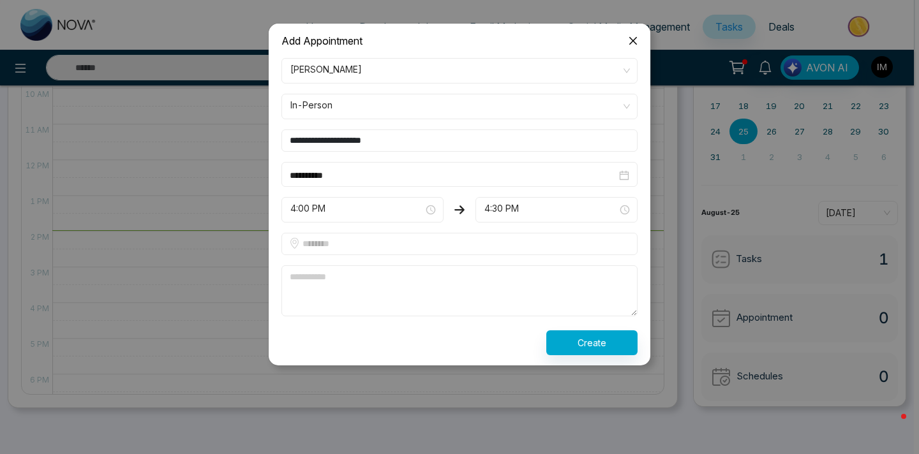
click at [471, 248] on input "text" at bounding box center [459, 244] width 356 height 22
type input "*"
type input "********"
click at [412, 282] on textarea at bounding box center [459, 290] width 356 height 51
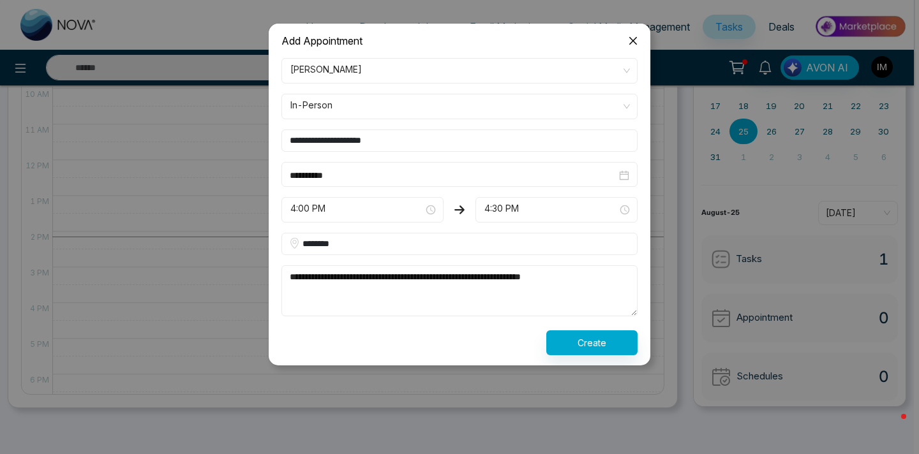
click at [579, 274] on textarea "**********" at bounding box center [459, 290] width 356 height 51
type textarea "**********"
click at [600, 340] on button "Create" at bounding box center [591, 343] width 91 height 25
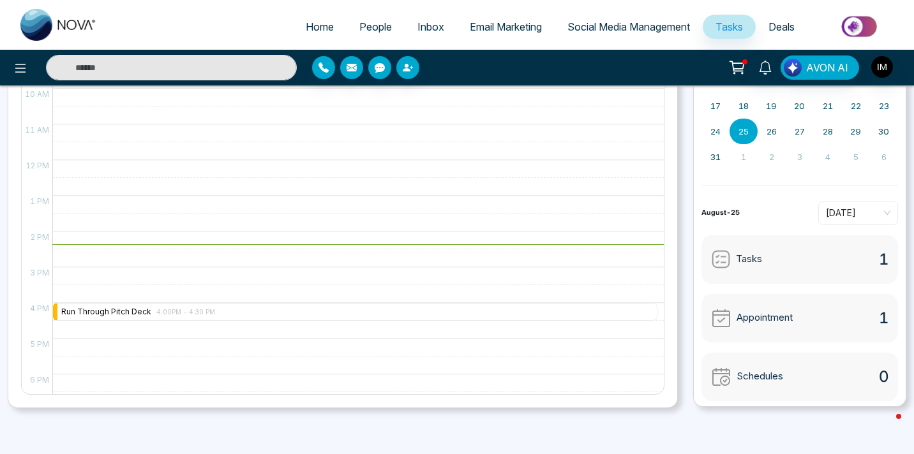
click at [470, 27] on span "Email Marketing" at bounding box center [506, 26] width 72 height 13
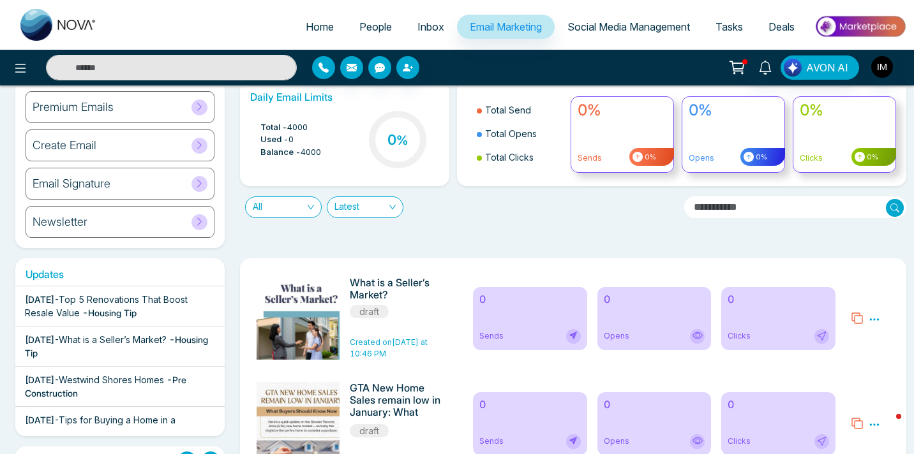
scroll to position [42, 0]
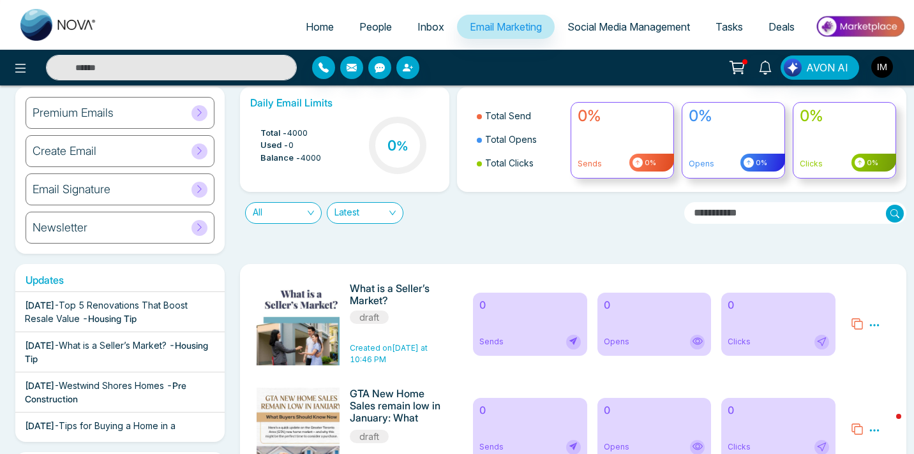
click at [146, 153] on div "Create Email" at bounding box center [120, 151] width 189 height 32
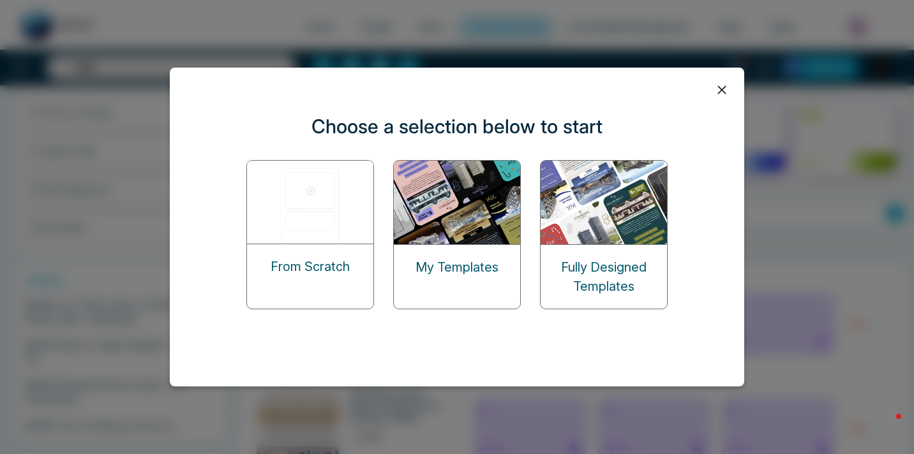
click at [443, 225] on img at bounding box center [458, 203] width 128 height 84
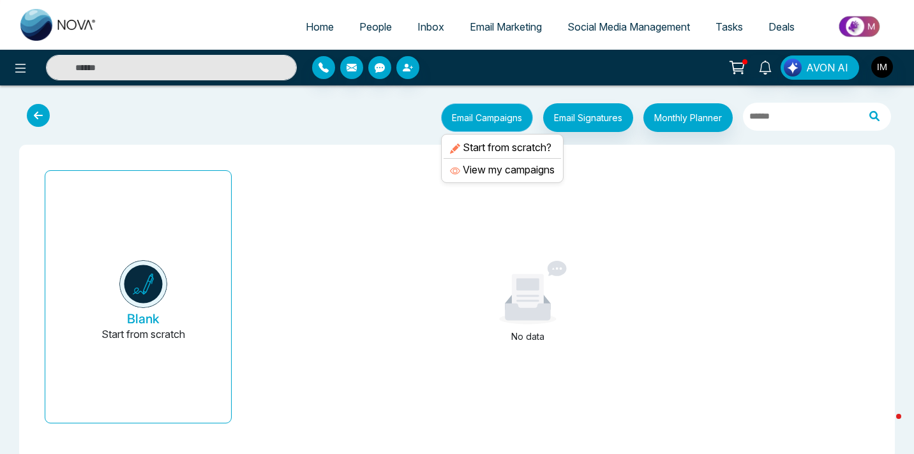
click at [474, 119] on button "Email Campaigns" at bounding box center [487, 117] width 92 height 29
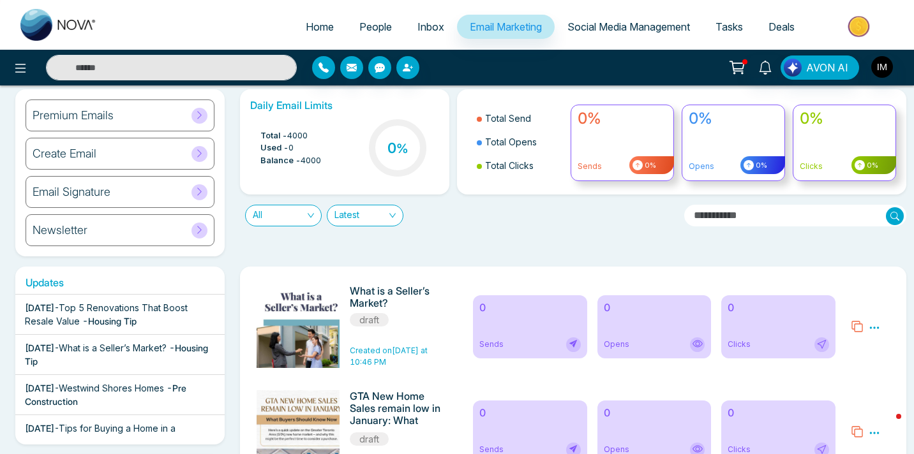
scroll to position [39, 0]
click at [129, 156] on div "Create Email" at bounding box center [120, 154] width 189 height 32
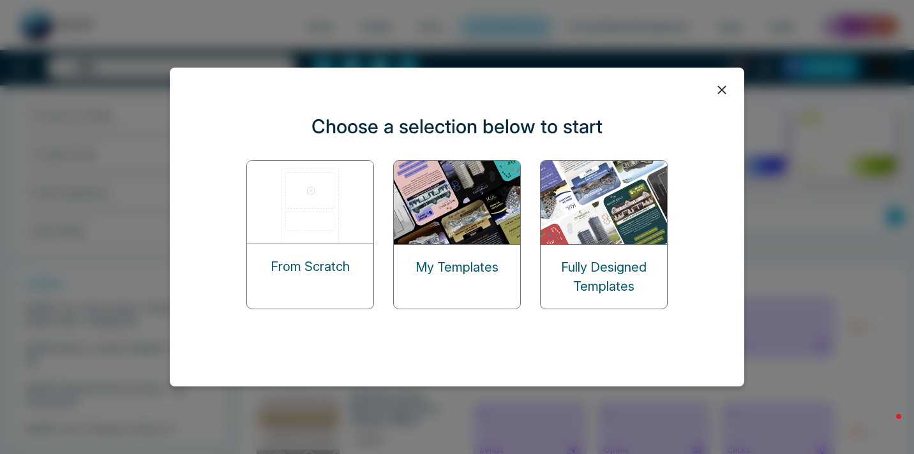
click at [616, 258] on p "Fully Designed Templates" at bounding box center [603, 277] width 126 height 38
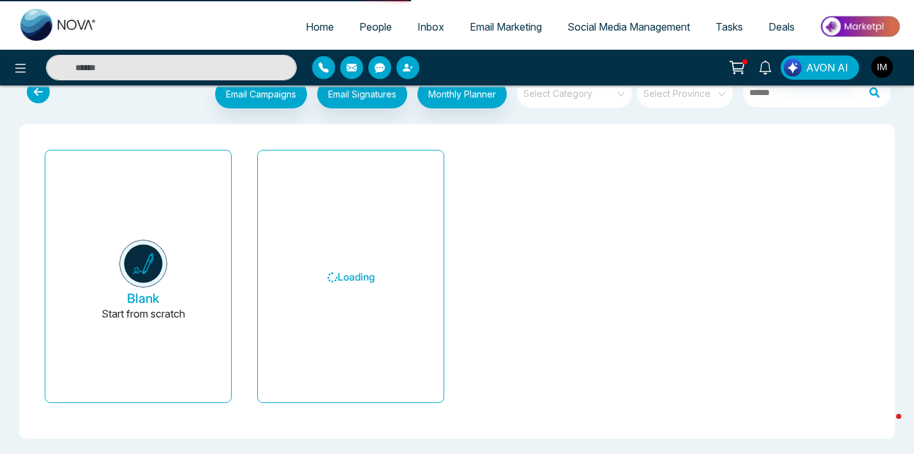
click at [612, 279] on div "Blank Start from scratch Loading" at bounding box center [457, 282] width 850 height 274
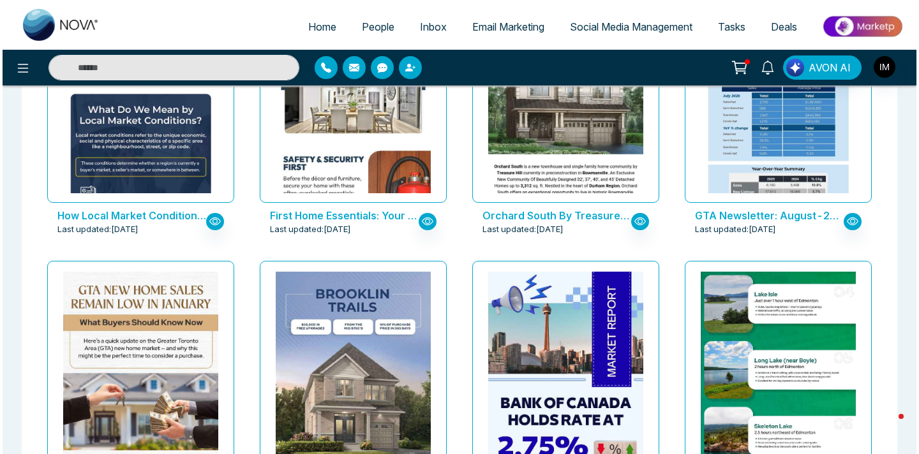
scroll to position [592, 0]
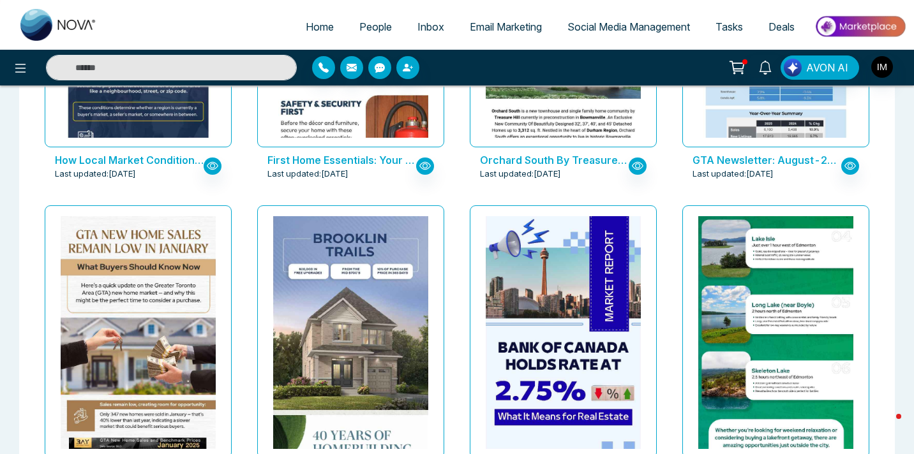
click at [779, 338] on img at bounding box center [776, 176] width 310 height 564
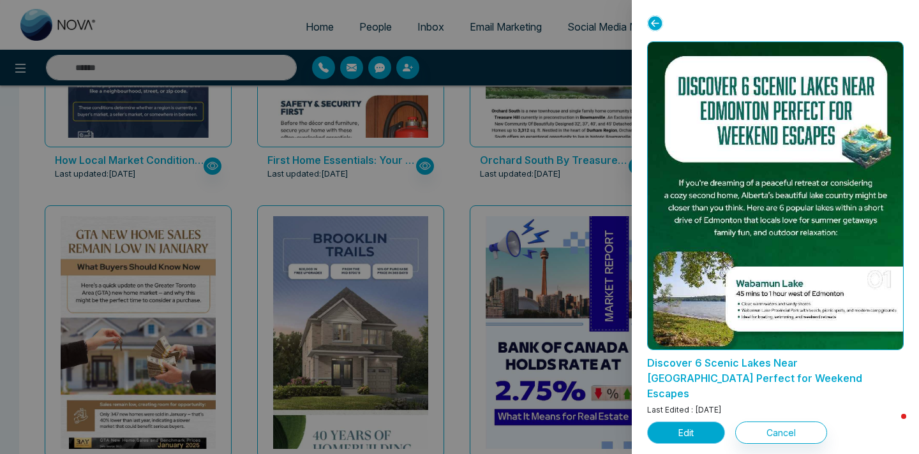
click at [689, 422] on button "Edit" at bounding box center [686, 433] width 78 height 22
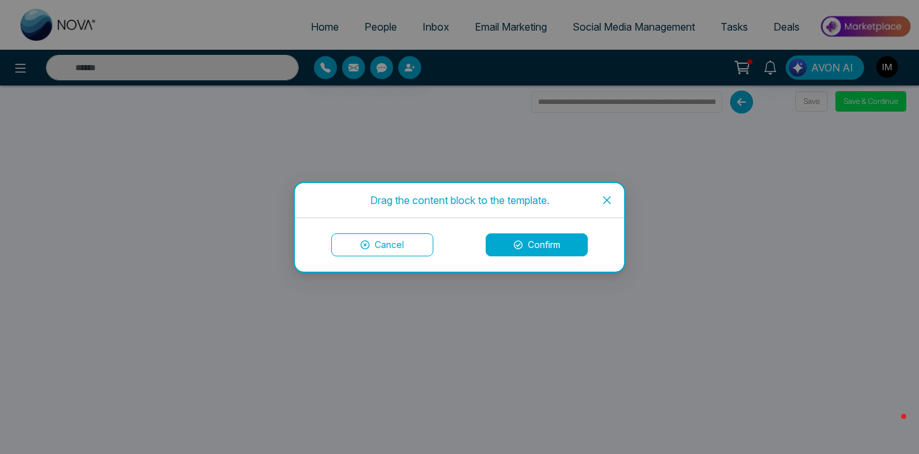
click at [602, 193] on span "Close" at bounding box center [607, 200] width 34 height 34
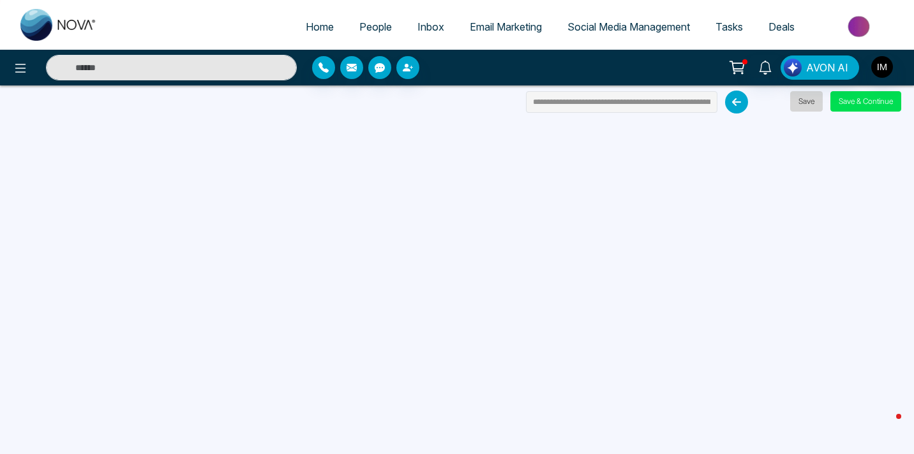
click at [803, 101] on button "Save" at bounding box center [806, 101] width 33 height 20
click at [848, 101] on button "Save & Continue" at bounding box center [865, 101] width 71 height 20
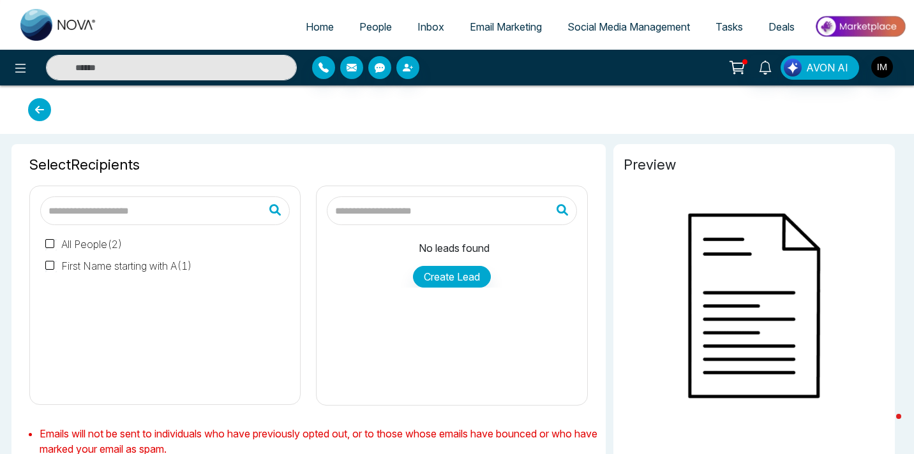
type input "**********"
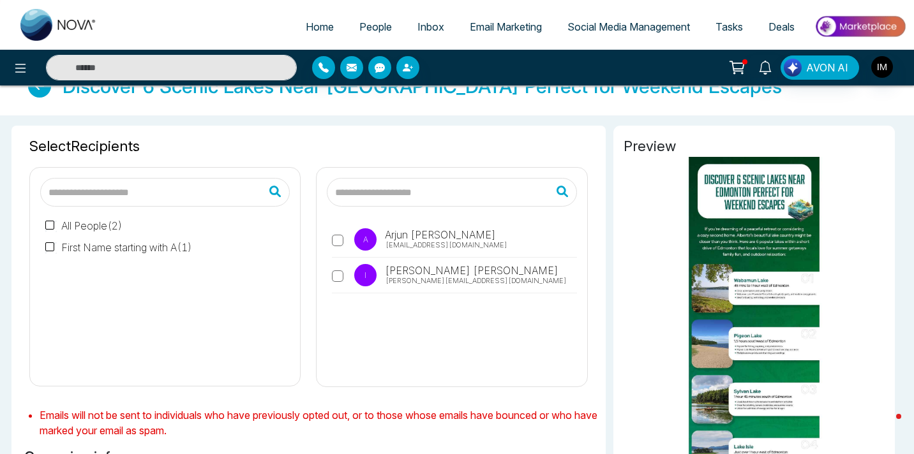
scroll to position [26, 0]
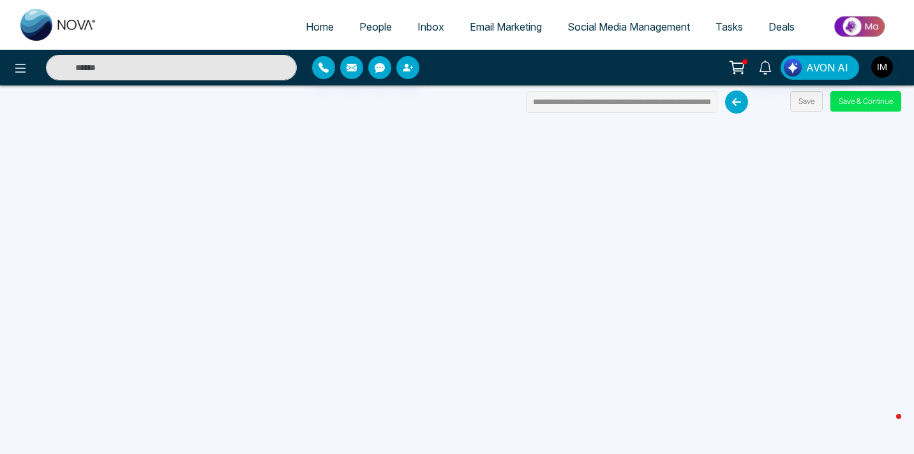
click at [644, 108] on input "**********" at bounding box center [621, 102] width 191 height 22
click at [673, 99] on input "**********" at bounding box center [621, 102] width 191 height 22
click at [712, 103] on input "**********" at bounding box center [621, 102] width 191 height 22
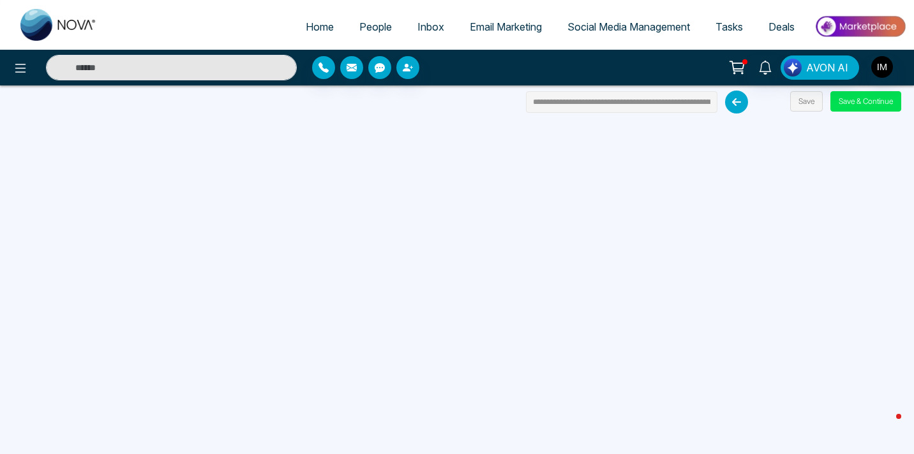
click at [708, 103] on input "**********" at bounding box center [621, 102] width 191 height 22
type input "**********"
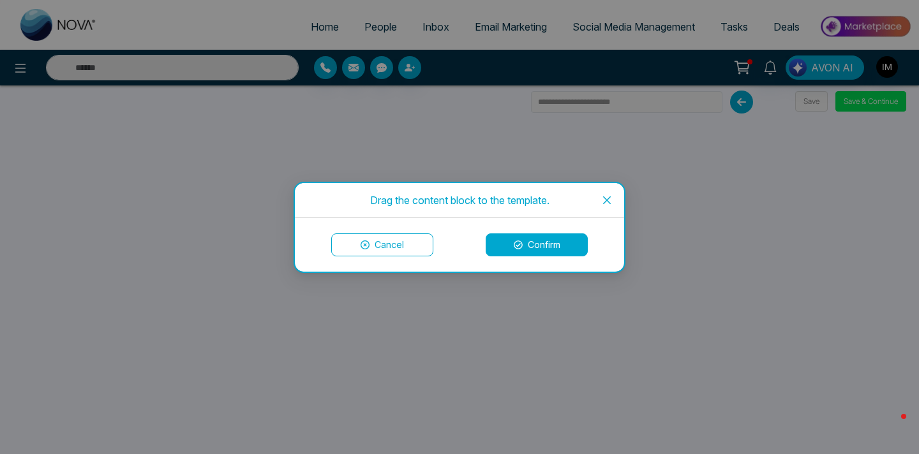
click at [396, 253] on button "Cancel" at bounding box center [382, 245] width 102 height 23
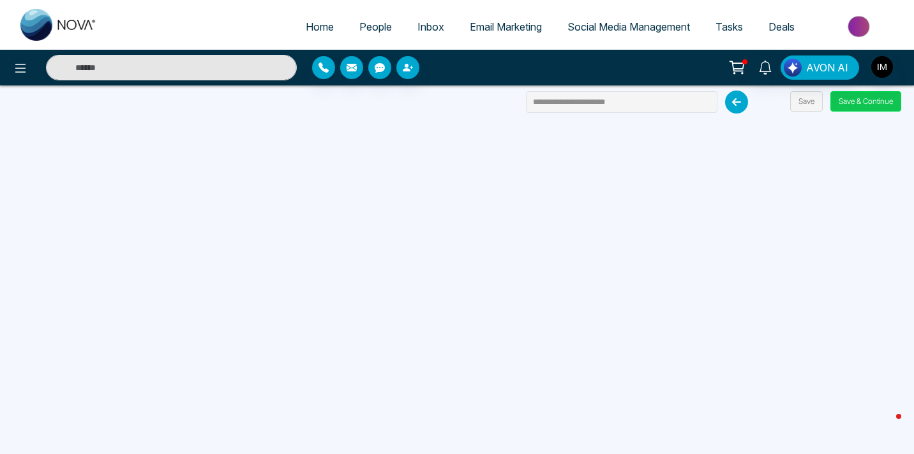
click at [874, 106] on button "Save & Continue" at bounding box center [865, 101] width 71 height 20
click at [874, 99] on button "Save & Continue" at bounding box center [865, 101] width 71 height 20
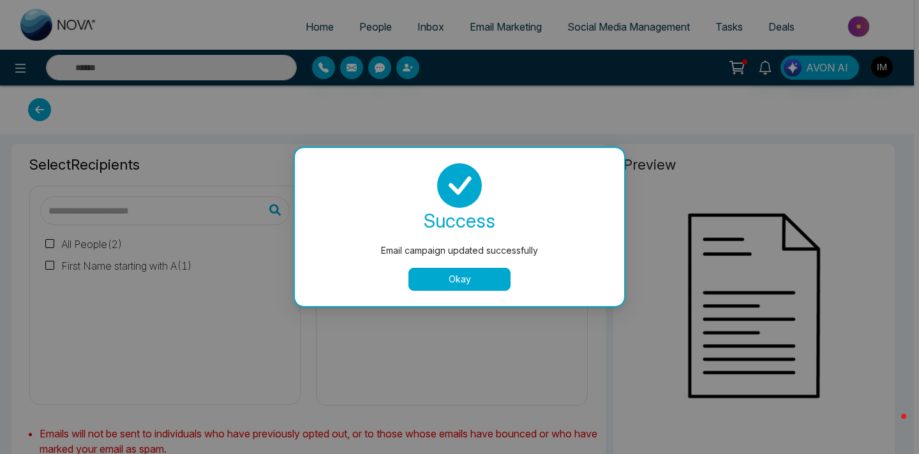
type input "**********"
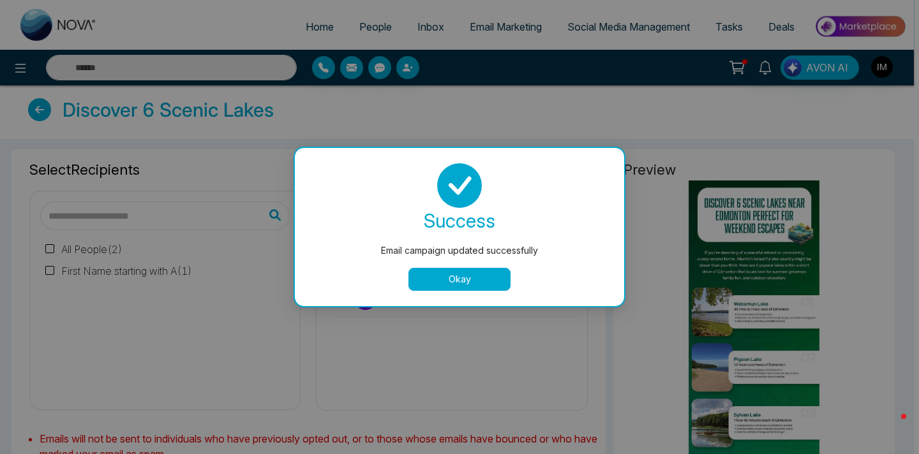
click at [439, 277] on button "Okay" at bounding box center [459, 279] width 102 height 23
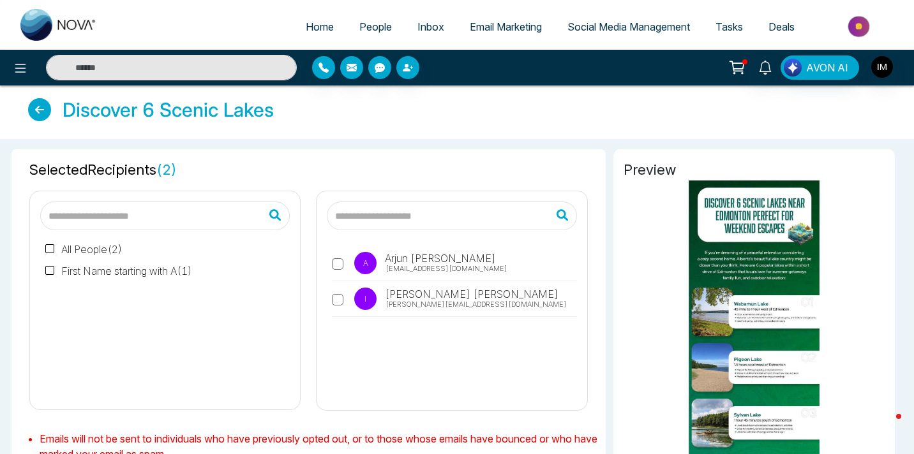
scroll to position [8, 0]
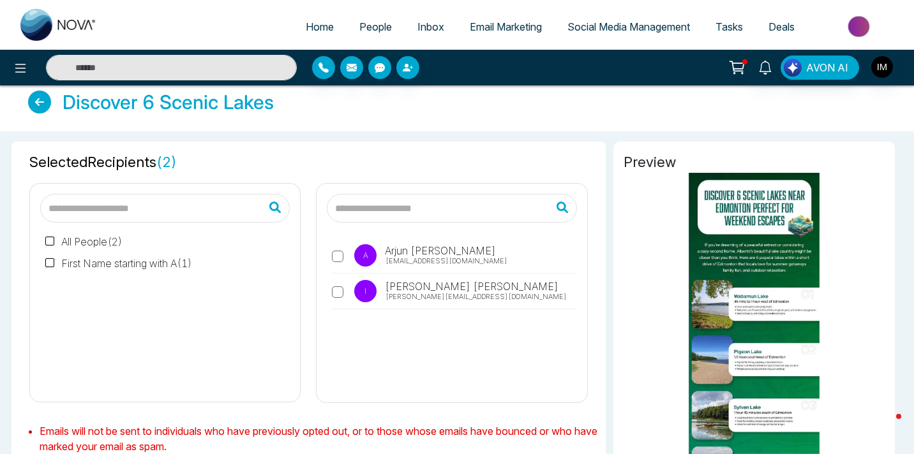
click at [373, 24] on span "People" at bounding box center [375, 26] width 33 height 13
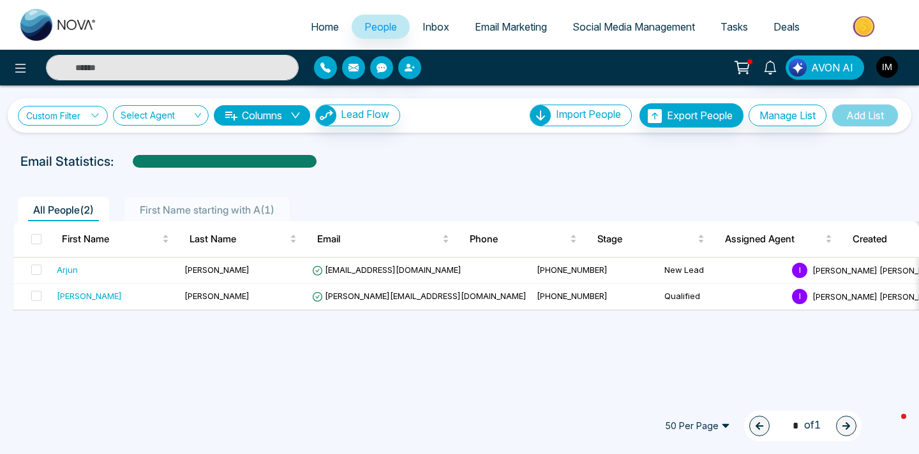
click at [87, 119] on link "Custom Filter" at bounding box center [63, 116] width 90 height 20
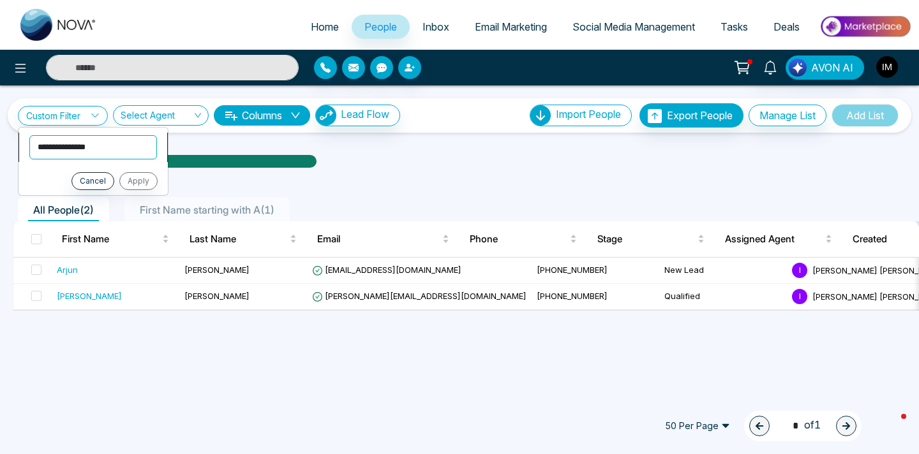
click at [119, 142] on select "**********" at bounding box center [93, 147] width 128 height 24
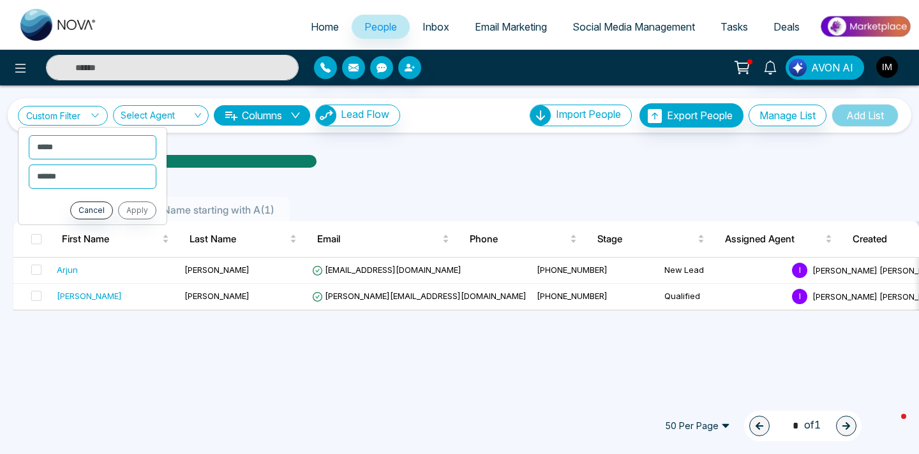
click at [86, 117] on link "Custom Filter" at bounding box center [63, 116] width 90 height 20
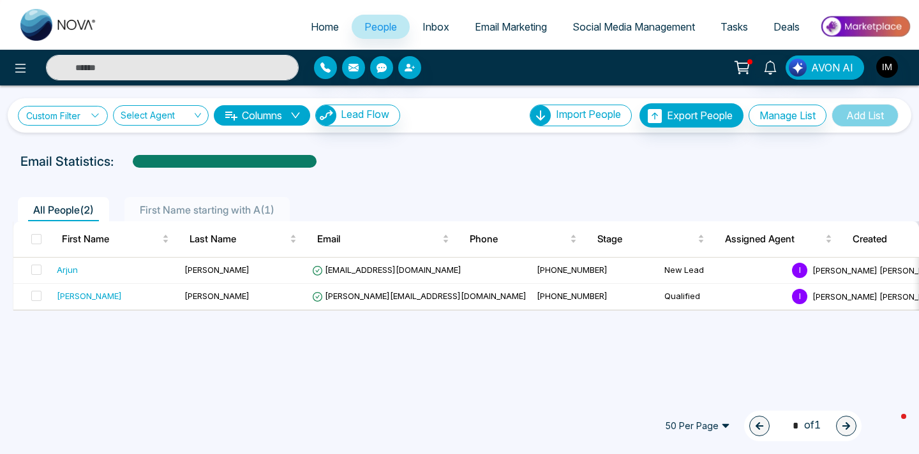
click at [87, 119] on link "Custom Filter" at bounding box center [63, 116] width 90 height 20
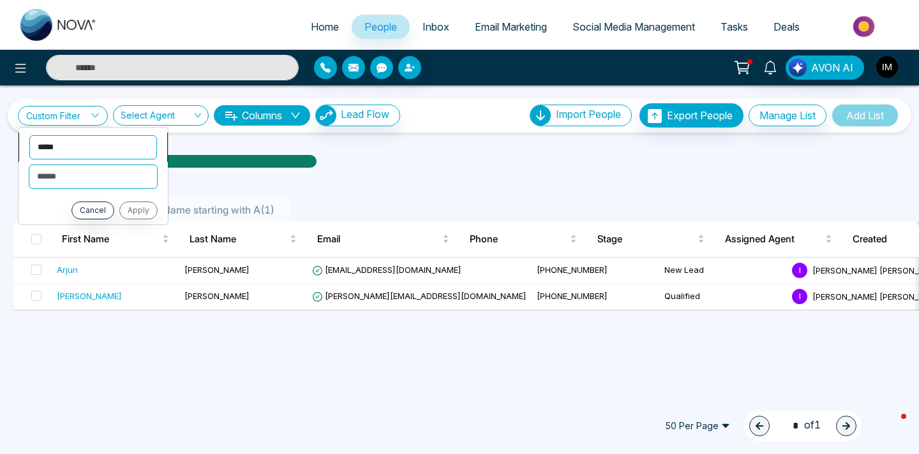
click at [80, 154] on select "**********" at bounding box center [93, 147] width 128 height 24
select select "*********"
click at [72, 186] on select "**********" at bounding box center [92, 177] width 126 height 24
select select "**********"
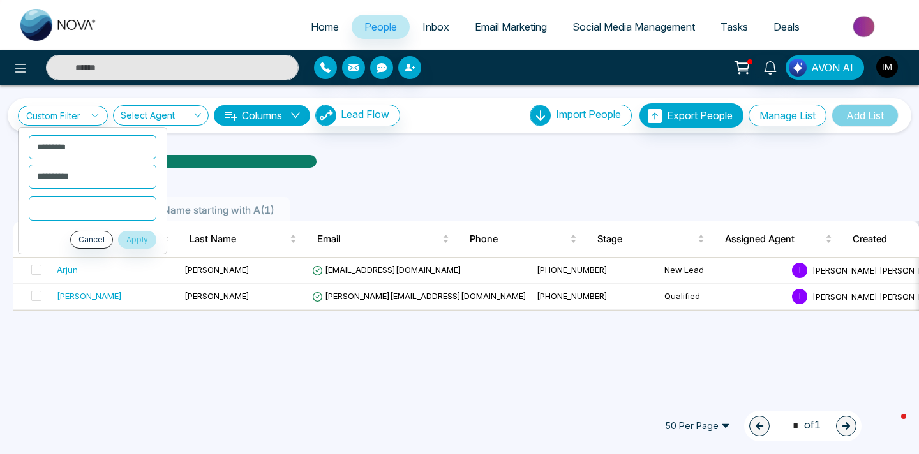
click at [80, 212] on input "text" at bounding box center [93, 209] width 128 height 24
type input "*"
click at [147, 237] on button "Apply" at bounding box center [137, 240] width 38 height 18
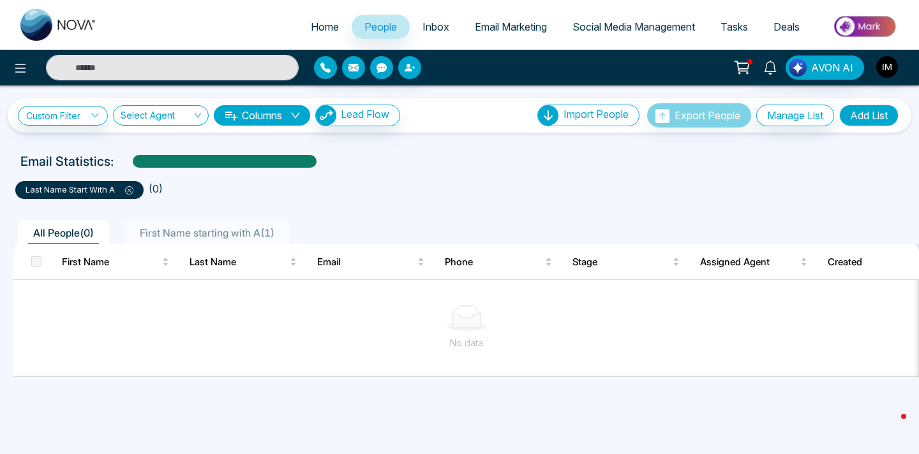
click at [202, 237] on span "First Name starting with A ( 1 )" at bounding box center [207, 233] width 145 height 13
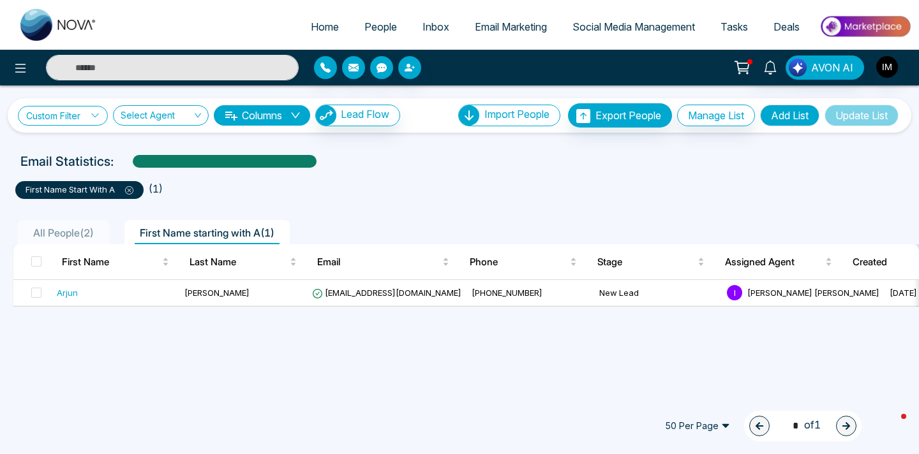
click at [43, 116] on link "Custom Filter" at bounding box center [63, 116] width 90 height 20
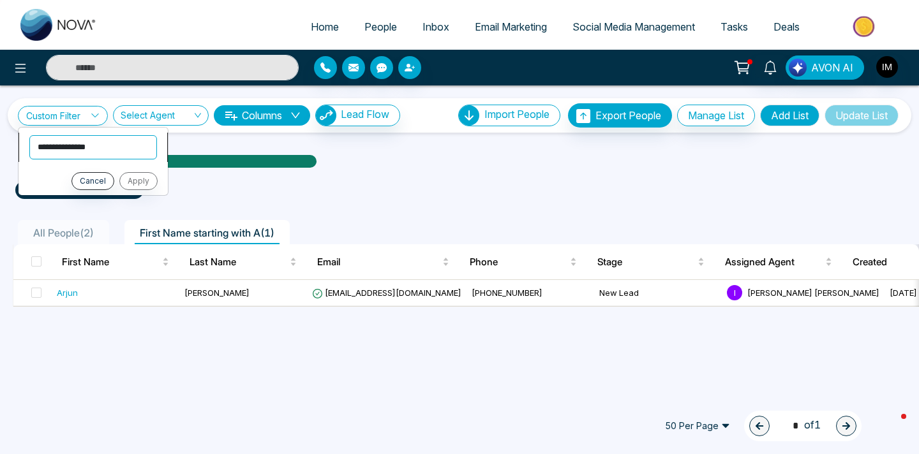
click at [71, 146] on select "**********" at bounding box center [93, 147] width 128 height 24
select select "**********"
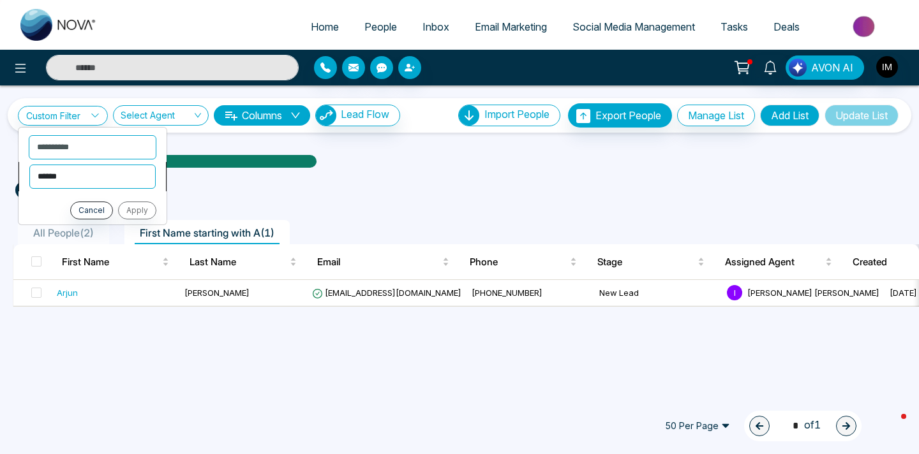
click at [68, 178] on select "**********" at bounding box center [92, 177] width 126 height 24
select select "**********"
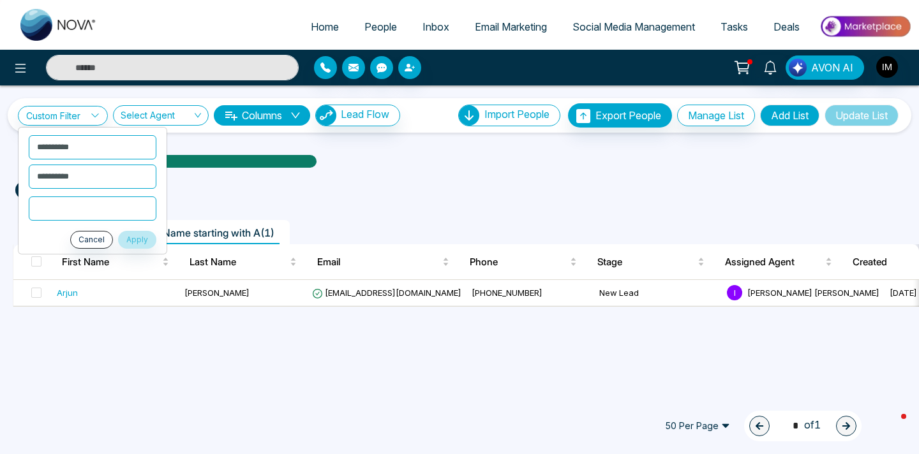
click at [72, 207] on input "text" at bounding box center [93, 209] width 128 height 24
type input "*"
click at [83, 209] on input "*" at bounding box center [93, 209] width 128 height 24
type input "*"
click at [133, 242] on button "Apply" at bounding box center [137, 240] width 38 height 18
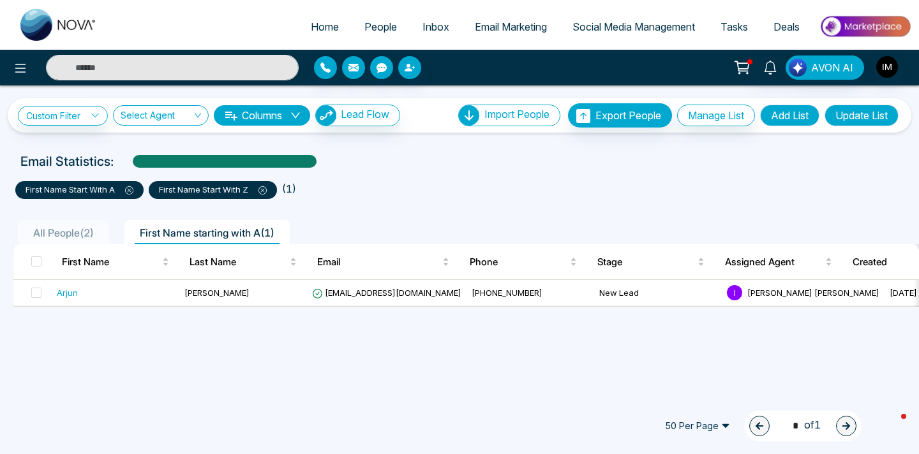
click at [81, 235] on span "All People ( 2 )" at bounding box center [63, 233] width 71 height 13
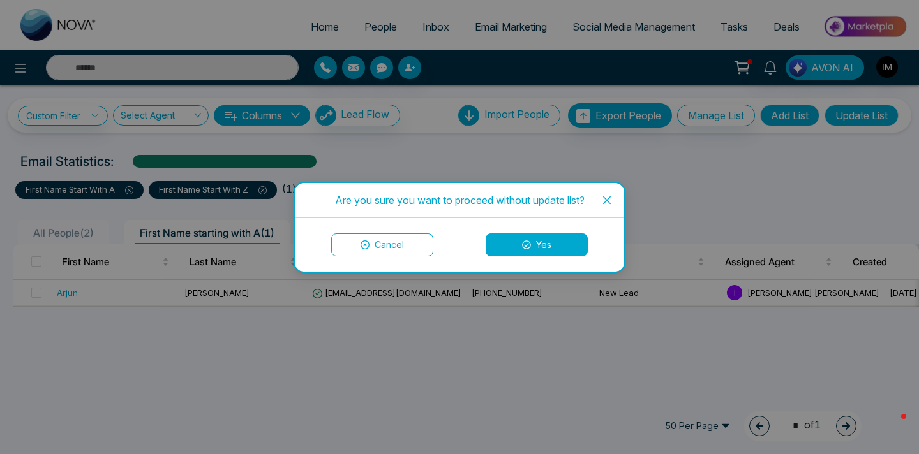
click at [402, 256] on button "Cancel" at bounding box center [382, 245] width 102 height 23
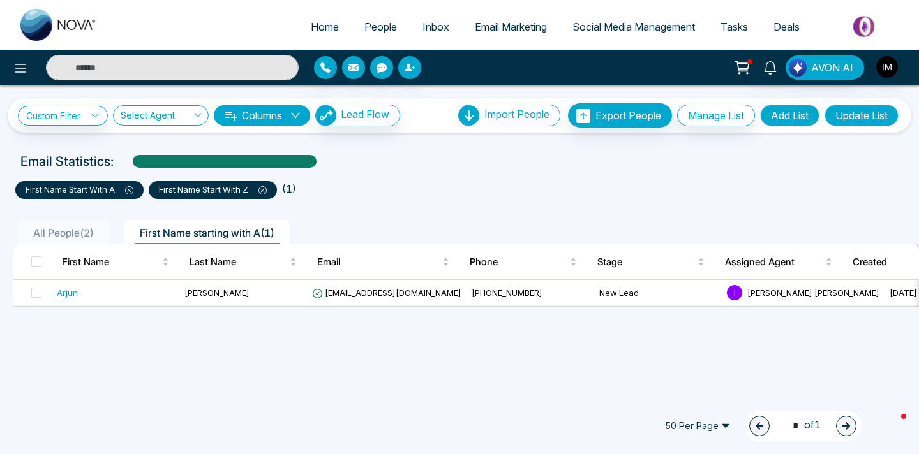
click at [65, 231] on span "All People ( 2 )" at bounding box center [63, 233] width 71 height 13
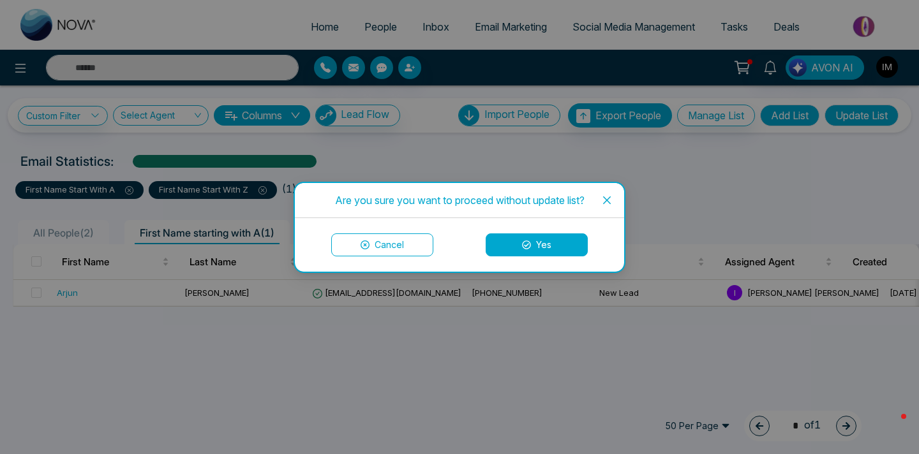
click at [604, 204] on icon "close" at bounding box center [607, 200] width 10 height 10
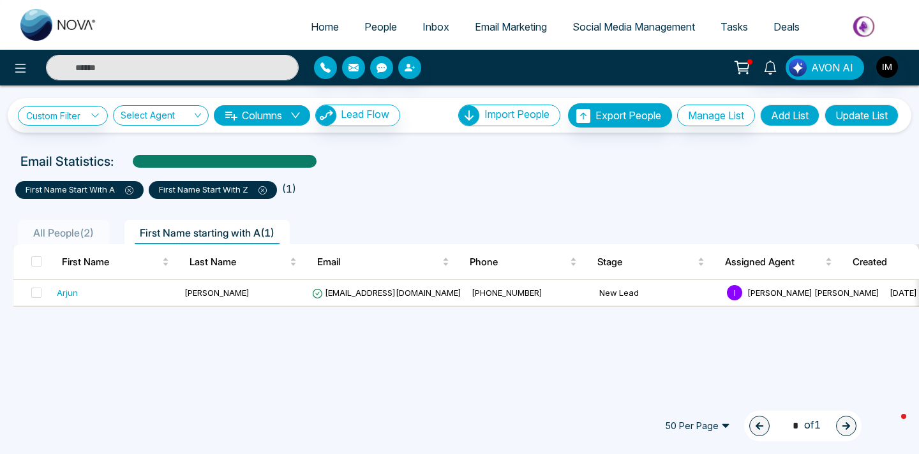
click at [131, 192] on icon at bounding box center [129, 190] width 8 height 8
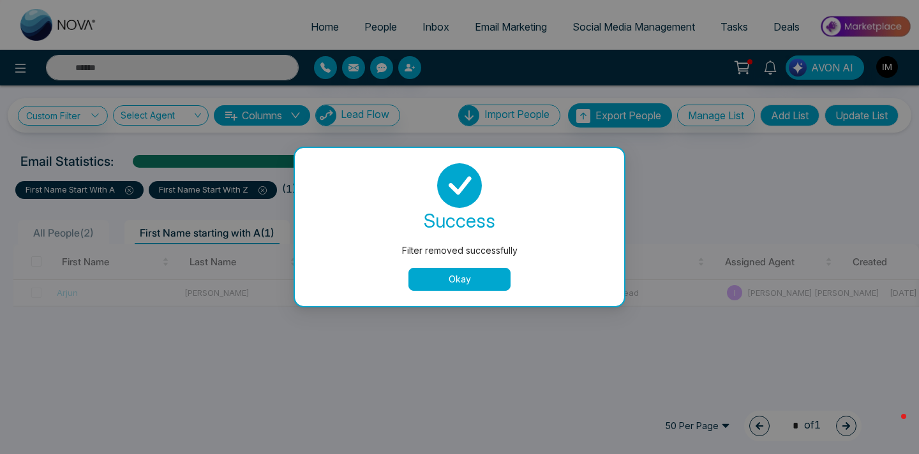
click at [131, 192] on body "**********" at bounding box center [459, 227] width 919 height 454
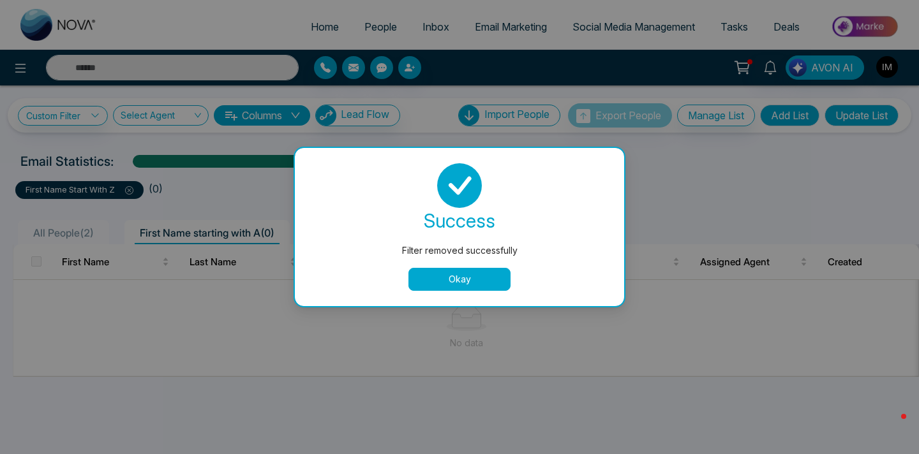
click at [473, 276] on button "Okay" at bounding box center [459, 279] width 102 height 23
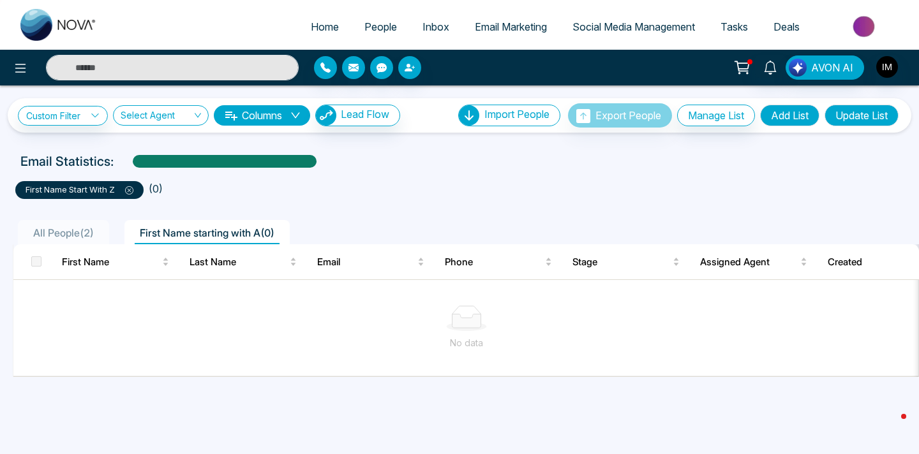
click at [131, 188] on icon at bounding box center [129, 190] width 8 height 8
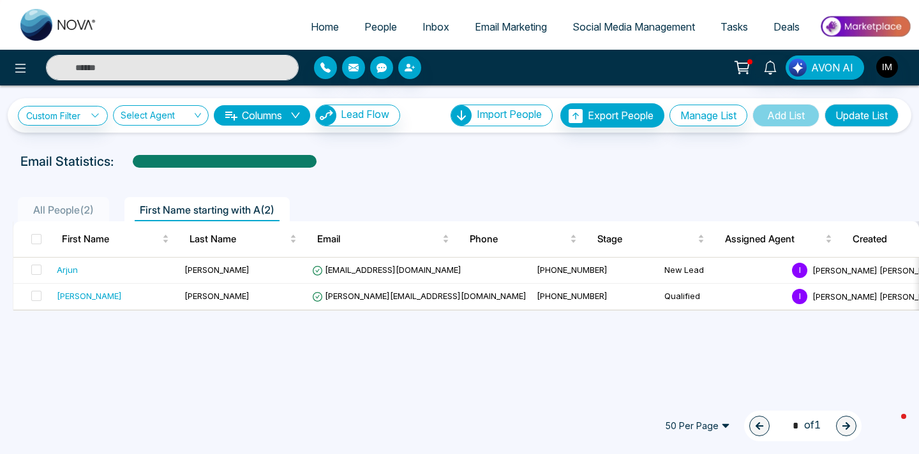
click at [45, 212] on span "All People ( 2 )" at bounding box center [63, 210] width 71 height 13
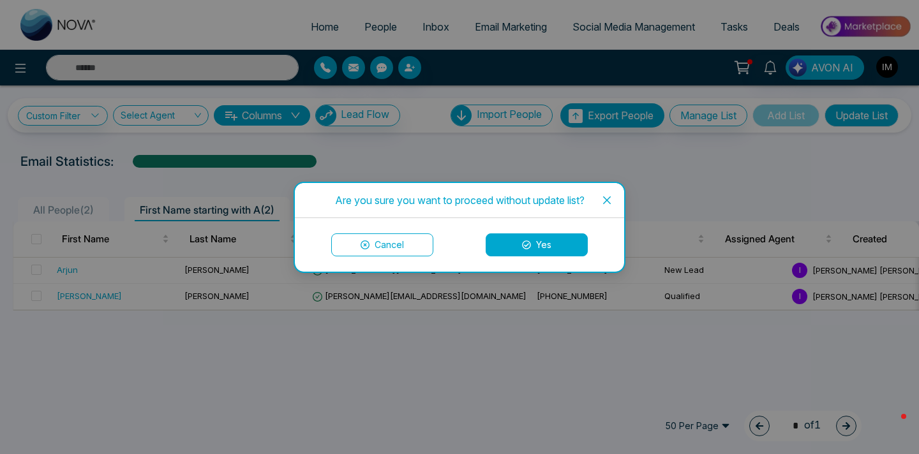
click at [399, 244] on button "Cancel" at bounding box center [382, 245] width 102 height 23
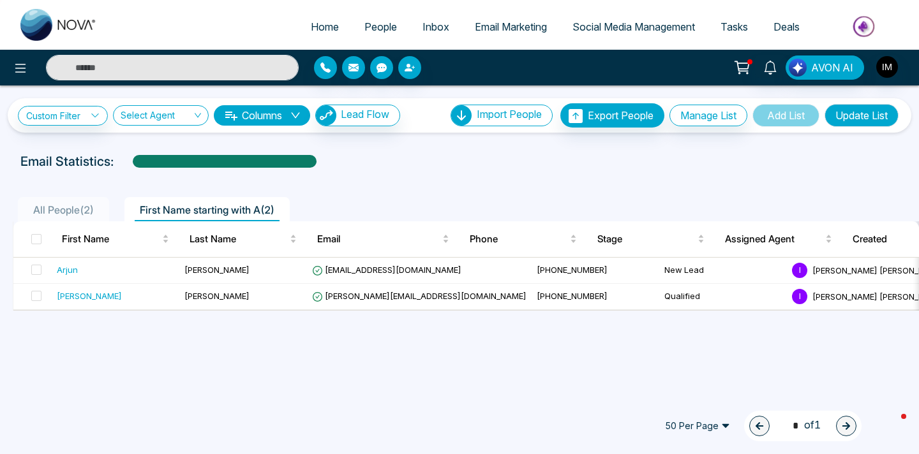
click at [426, 35] on link "Inbox" at bounding box center [436, 27] width 52 height 24
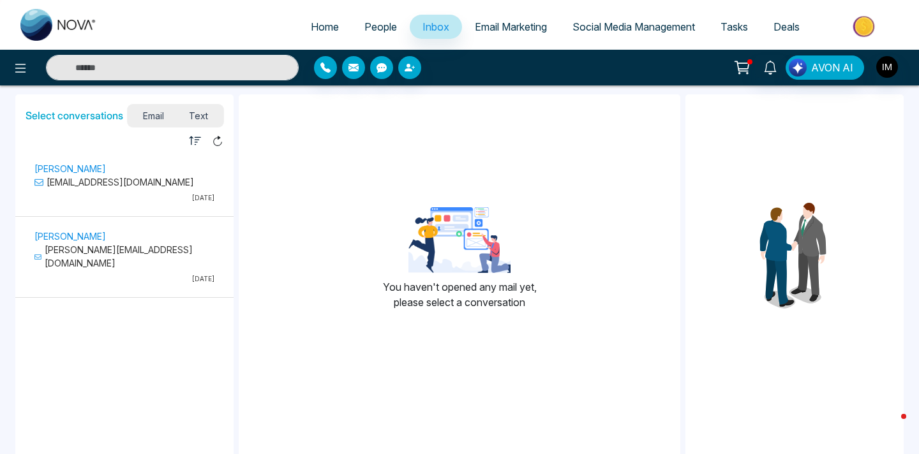
click at [383, 24] on span "People" at bounding box center [380, 26] width 33 height 13
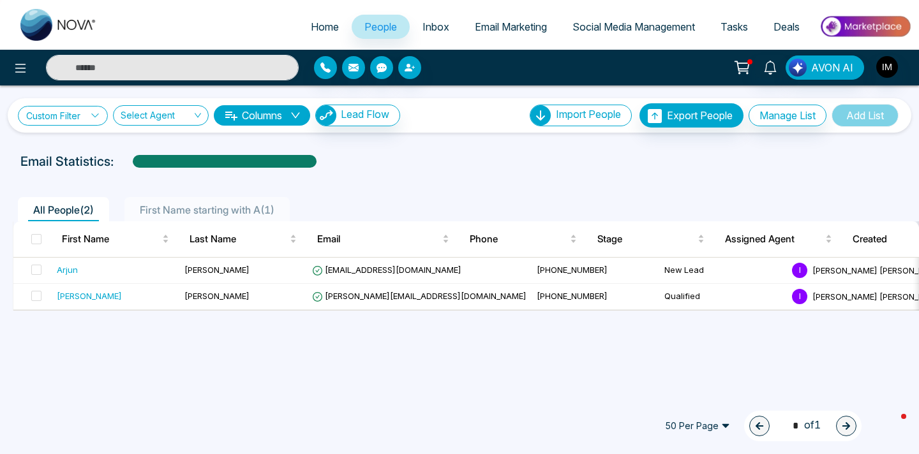
click at [36, 121] on link "Custom Filter" at bounding box center [63, 116] width 90 height 20
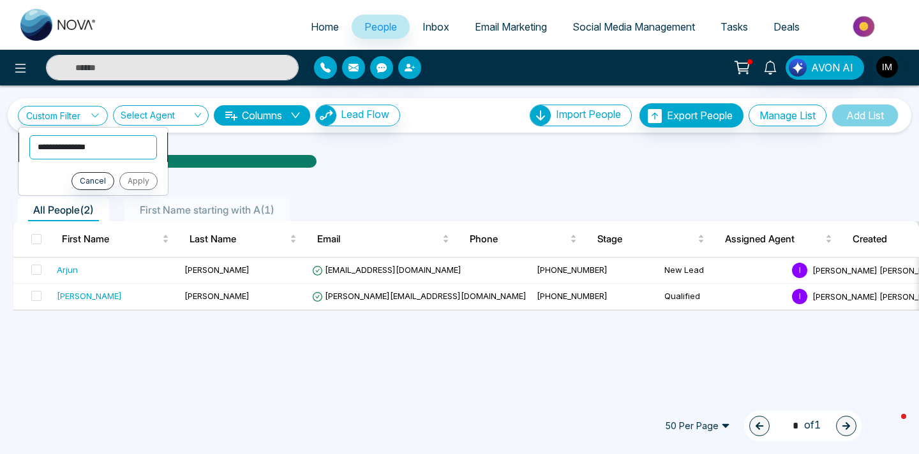
click at [64, 146] on select "**********" at bounding box center [93, 147] width 128 height 24
select select "*********"
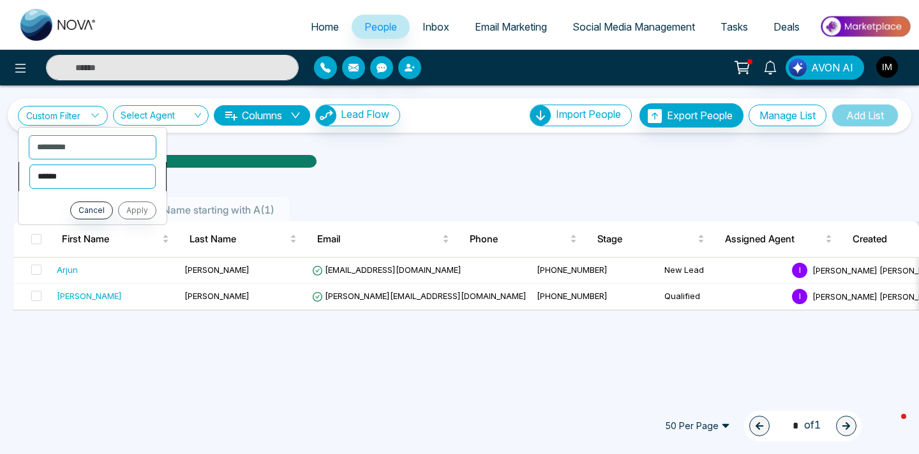
click at [69, 178] on select "**********" at bounding box center [92, 177] width 126 height 24
select select "**********"
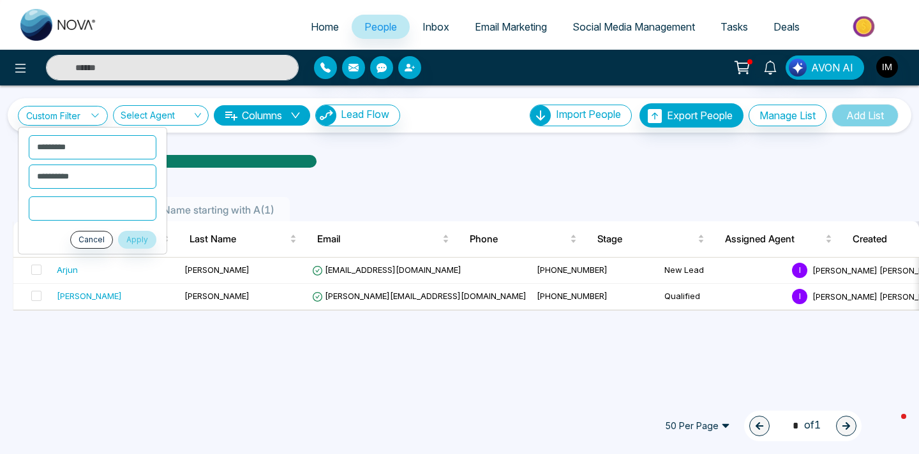
click at [73, 212] on input "text" at bounding box center [93, 209] width 128 height 24
type input "*"
click at [137, 244] on button "Apply" at bounding box center [137, 240] width 38 height 18
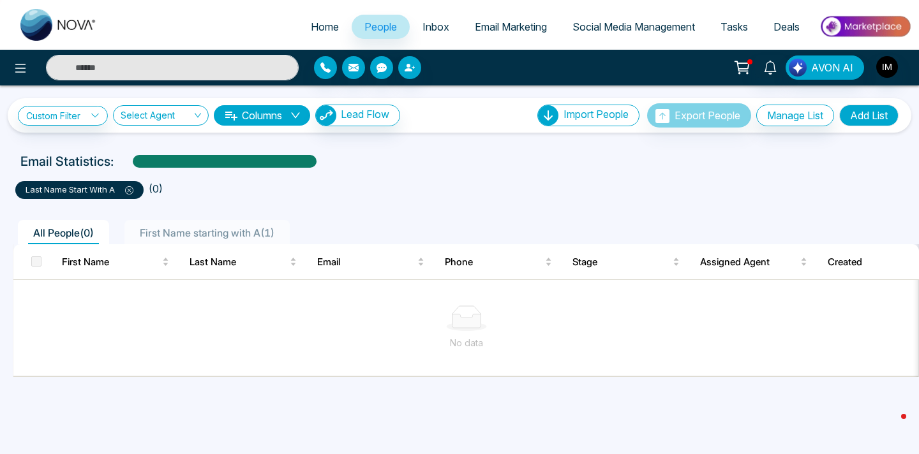
click at [38, 264] on span at bounding box center [36, 262] width 10 height 10
click at [98, 115] on icon at bounding box center [94, 116] width 7 height 4
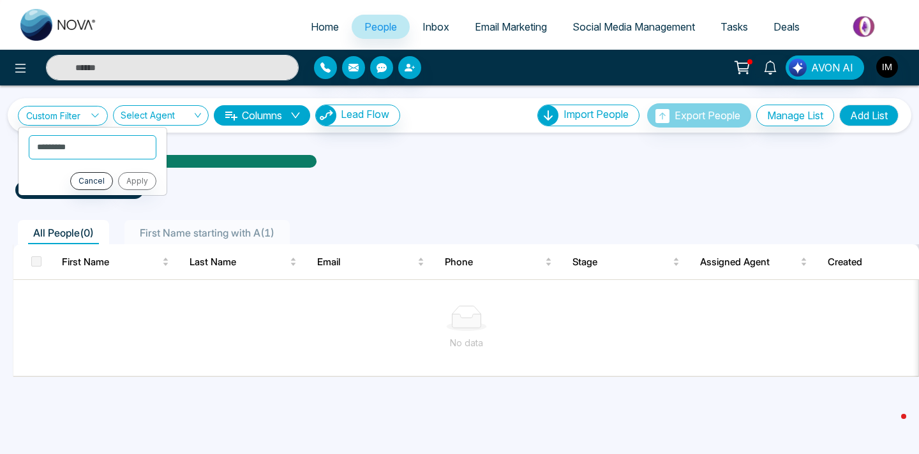
click at [208, 196] on ul "last name start with A ( 0 )" at bounding box center [459, 187] width 888 height 23
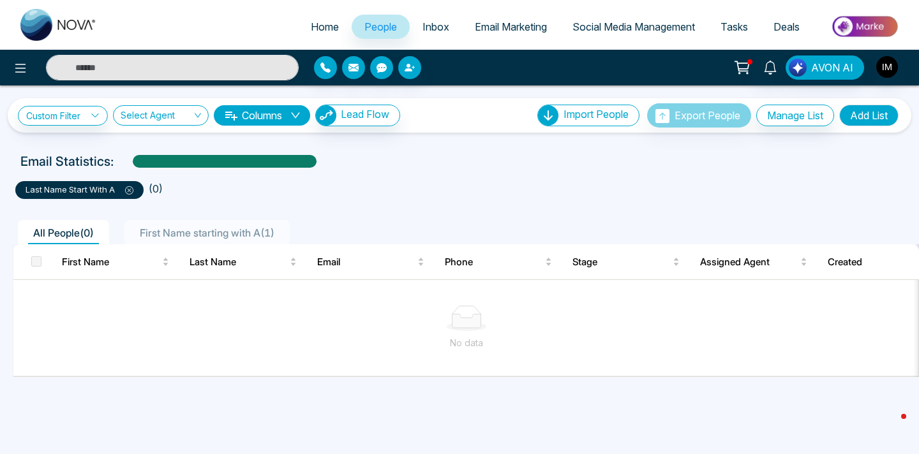
click at [132, 191] on icon at bounding box center [129, 190] width 8 height 8
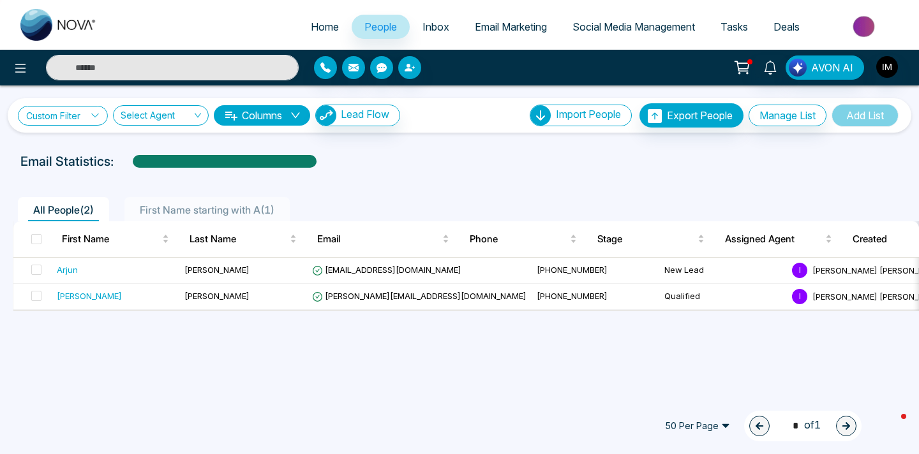
click at [63, 111] on link "Custom Filter" at bounding box center [63, 116] width 90 height 20
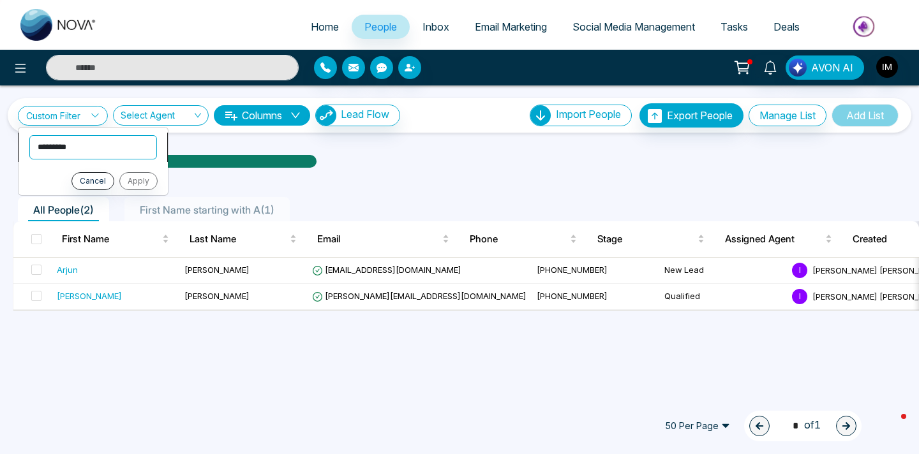
click at [69, 142] on select "**********" at bounding box center [93, 147] width 128 height 24
select select "**********"
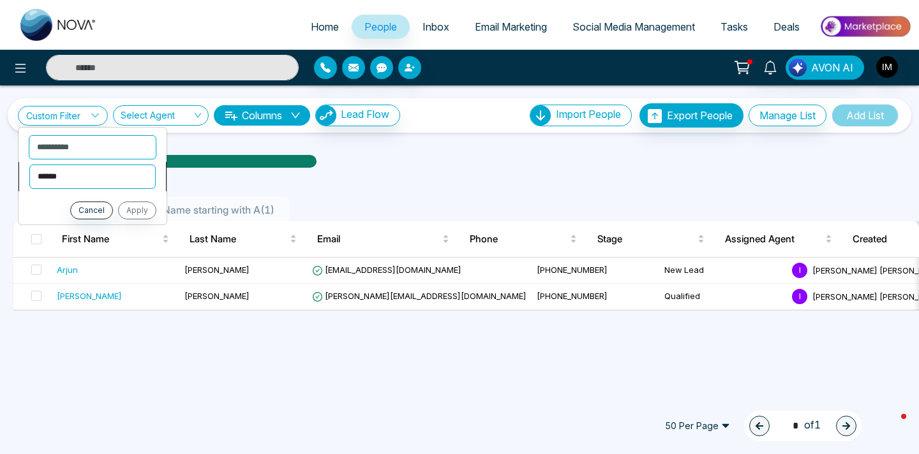
click at [73, 172] on select "**********" at bounding box center [92, 177] width 126 height 24
select select "**********"
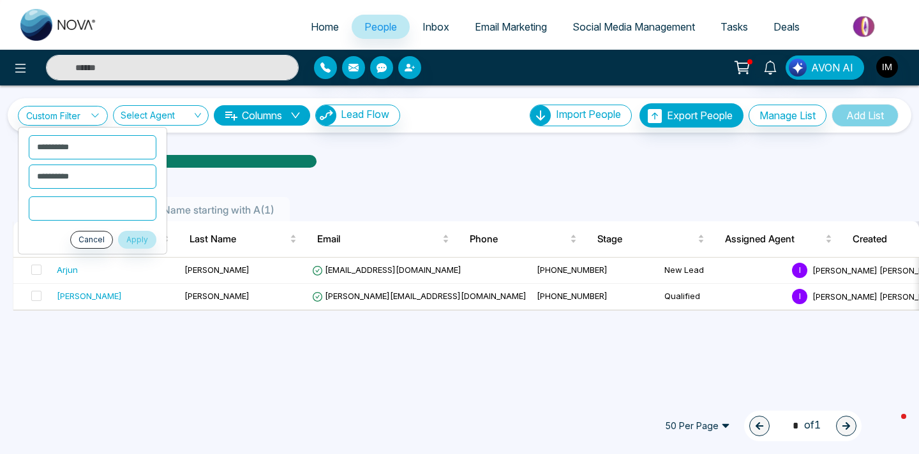
click at [71, 201] on input "text" at bounding box center [93, 209] width 128 height 24
type input "*"
click at [147, 239] on button "Apply" at bounding box center [137, 240] width 38 height 18
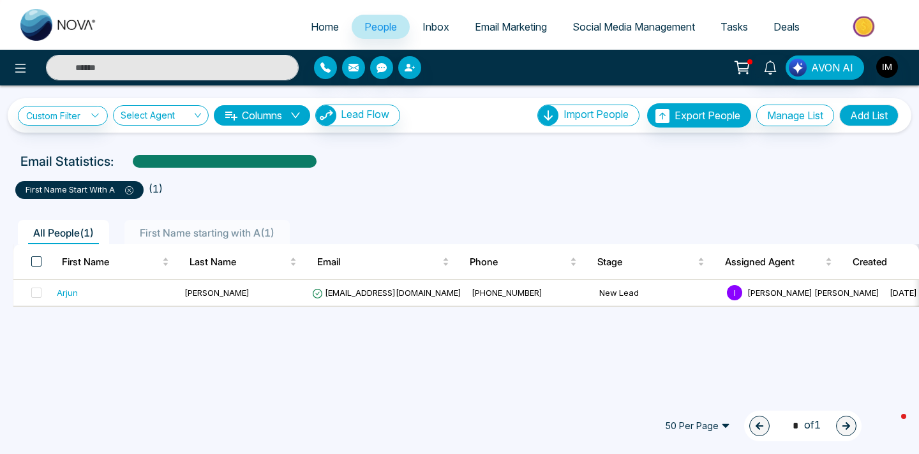
click at [35, 262] on span at bounding box center [36, 262] width 10 height 10
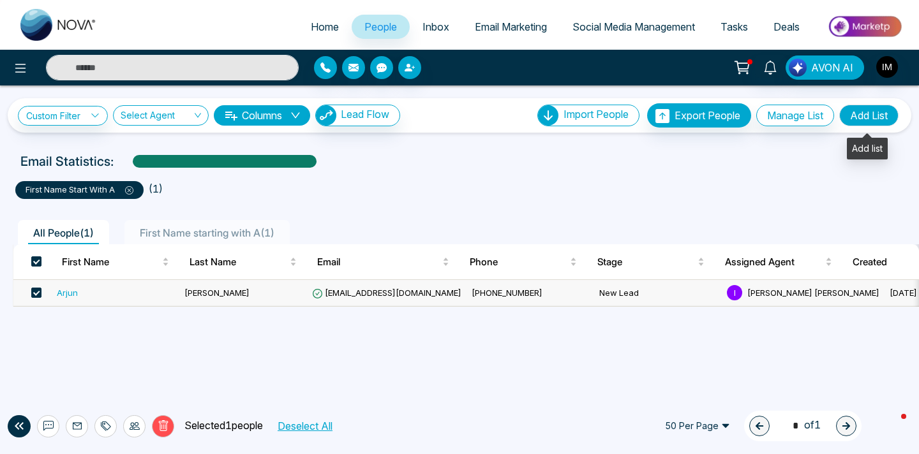
click at [874, 116] on button "Add List" at bounding box center [868, 116] width 59 height 22
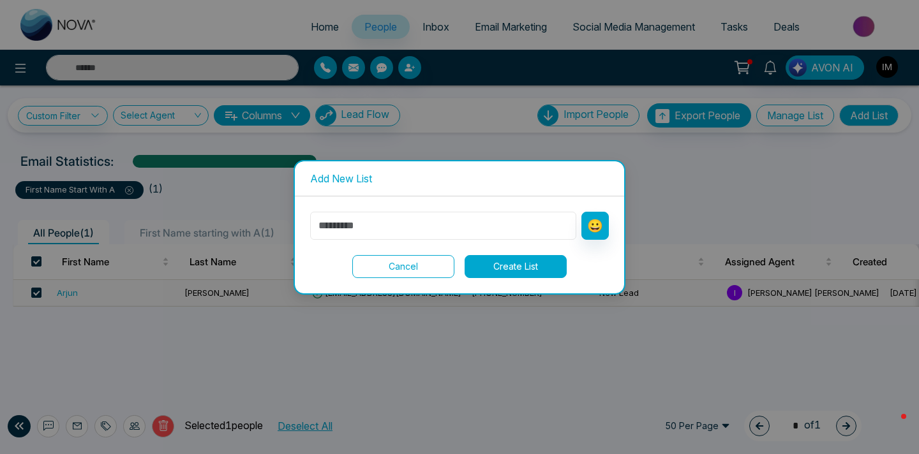
click at [425, 232] on input "text" at bounding box center [443, 226] width 266 height 28
type input "*"
type input "**********"
click at [537, 262] on button "Create List" at bounding box center [516, 266] width 102 height 23
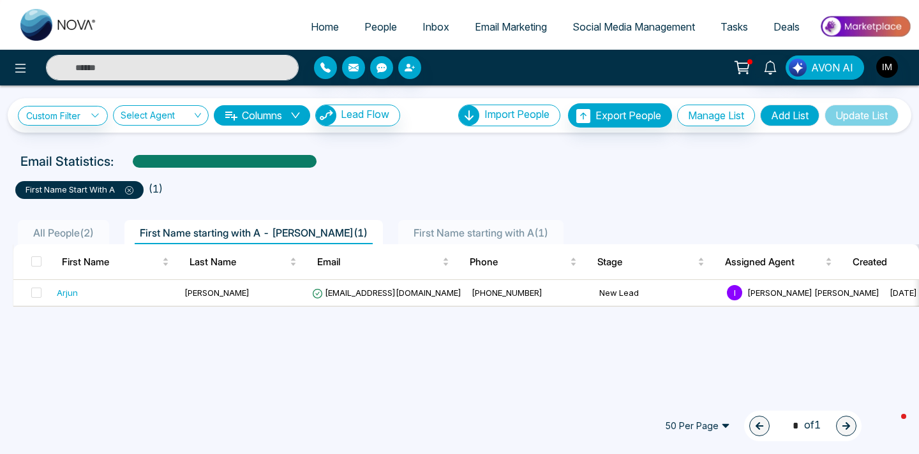
click at [135, 191] on div "first name start with A" at bounding box center [79, 190] width 128 height 18
click at [131, 193] on icon at bounding box center [129, 190] width 8 height 8
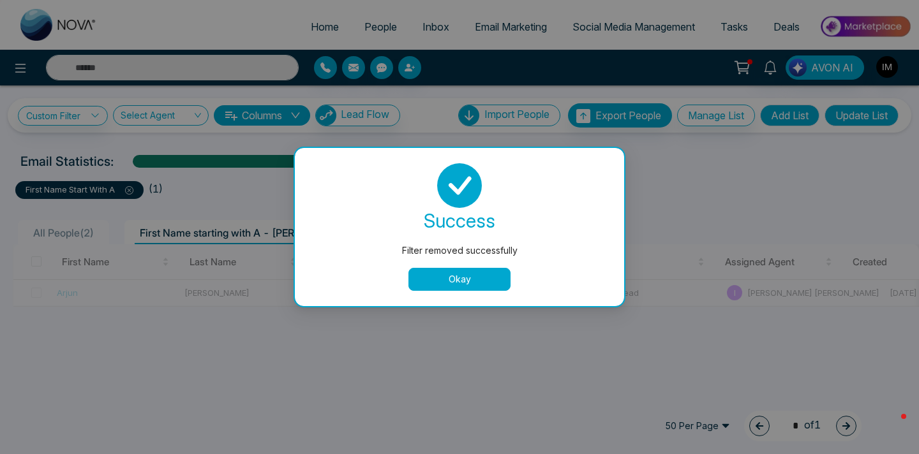
click at [131, 193] on div "Filter removed successfully success Filter removed successfully Okay" at bounding box center [459, 227] width 919 height 454
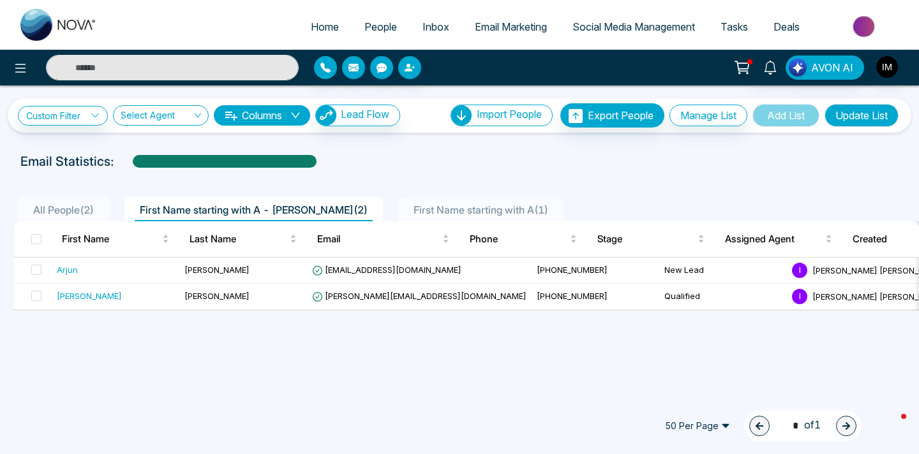
click at [52, 208] on span "All People ( 2 )" at bounding box center [63, 210] width 71 height 13
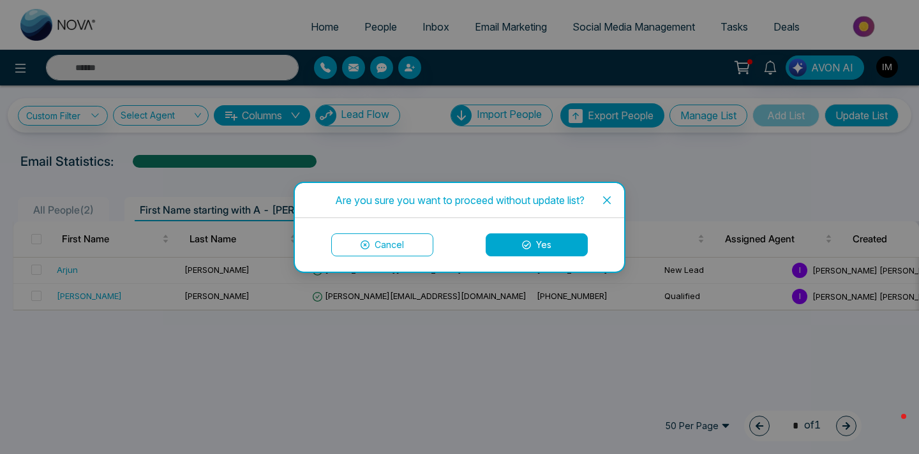
click at [528, 253] on button "Yes" at bounding box center [537, 245] width 102 height 23
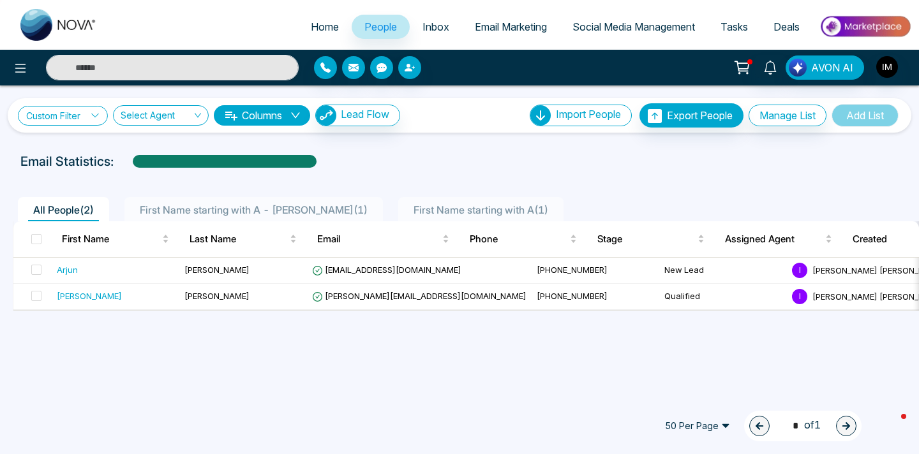
click at [78, 116] on link "Custom Filter" at bounding box center [63, 116] width 90 height 20
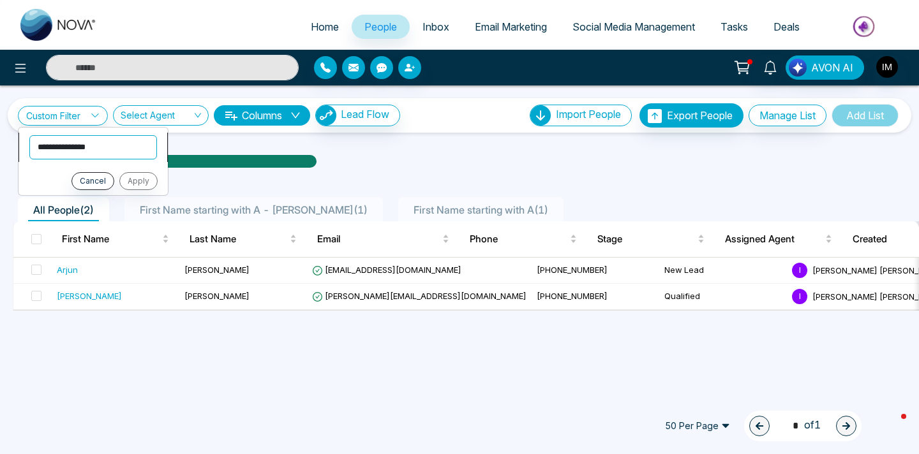
click at [74, 154] on select "**********" at bounding box center [93, 147] width 128 height 24
select select "****"
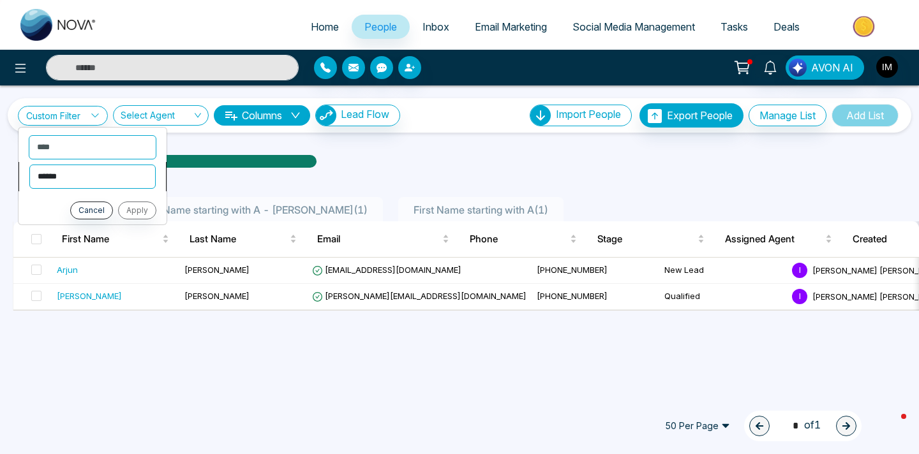
click at [70, 175] on select "**********" at bounding box center [92, 177] width 126 height 24
select select "*******"
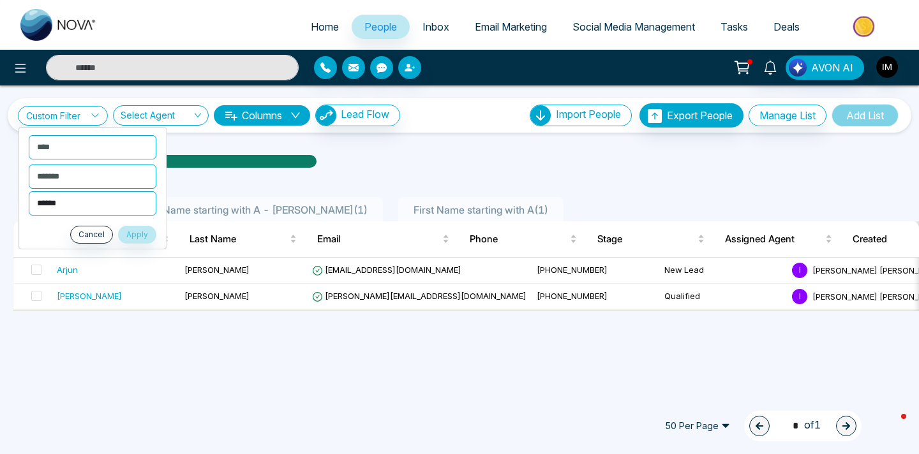
click at [72, 202] on select "**********" at bounding box center [93, 203] width 128 height 24
select select "**********"
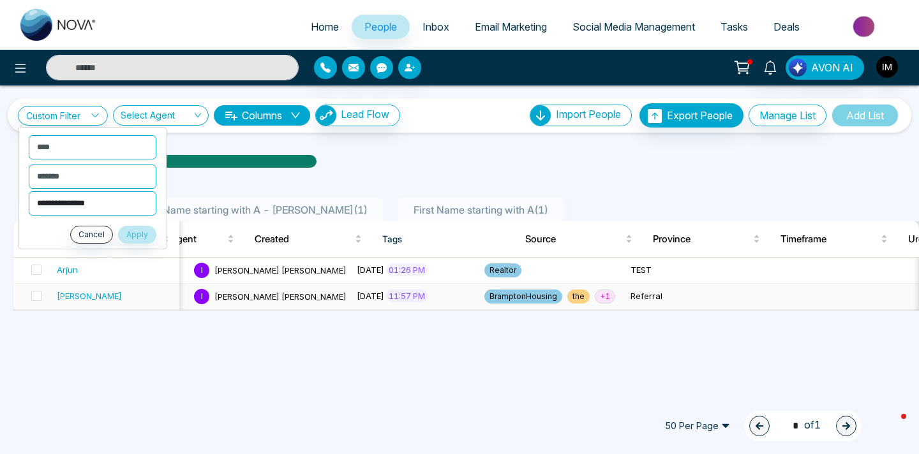
scroll to position [0, 609]
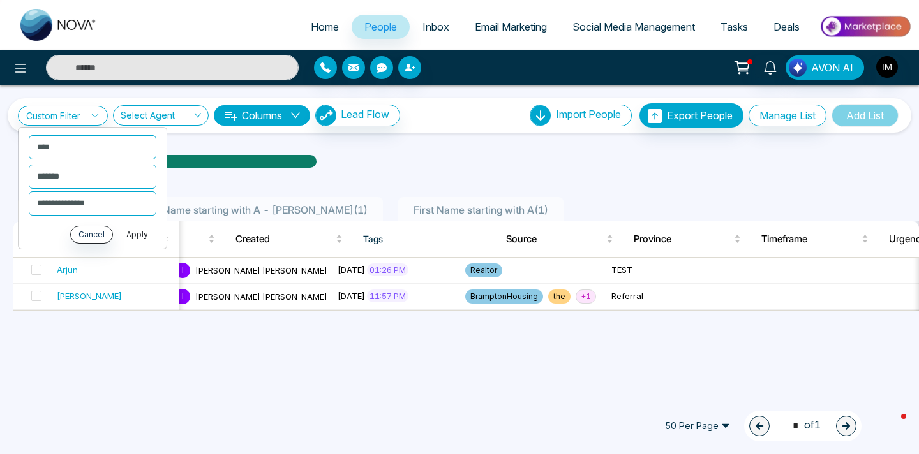
click at [140, 236] on button "Apply" at bounding box center [137, 235] width 38 height 18
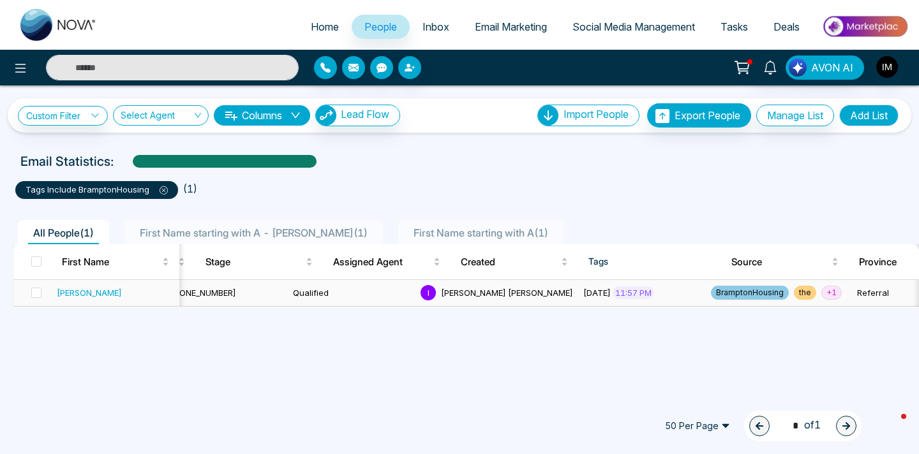
scroll to position [0, 368]
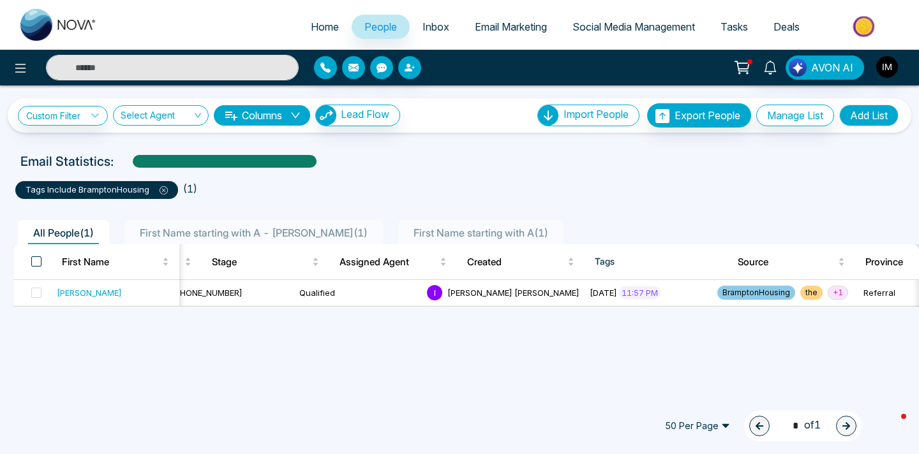
click at [37, 265] on span at bounding box center [36, 262] width 10 height 10
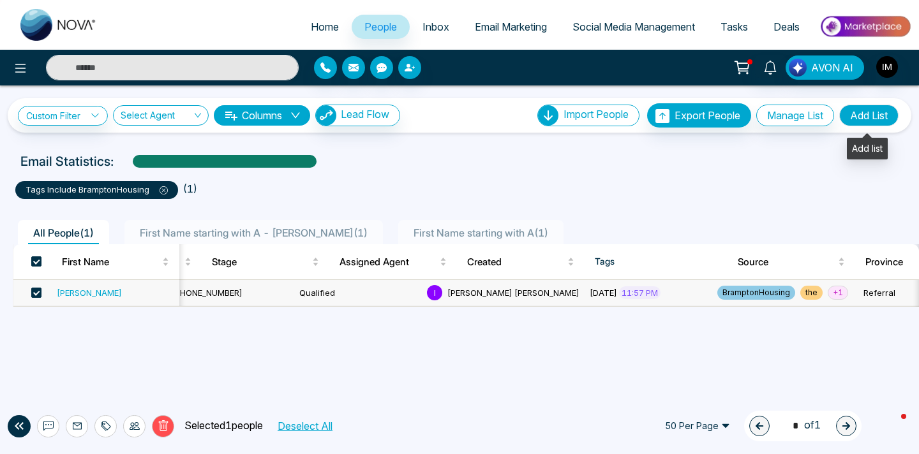
click at [860, 121] on button "Add List" at bounding box center [868, 116] width 59 height 22
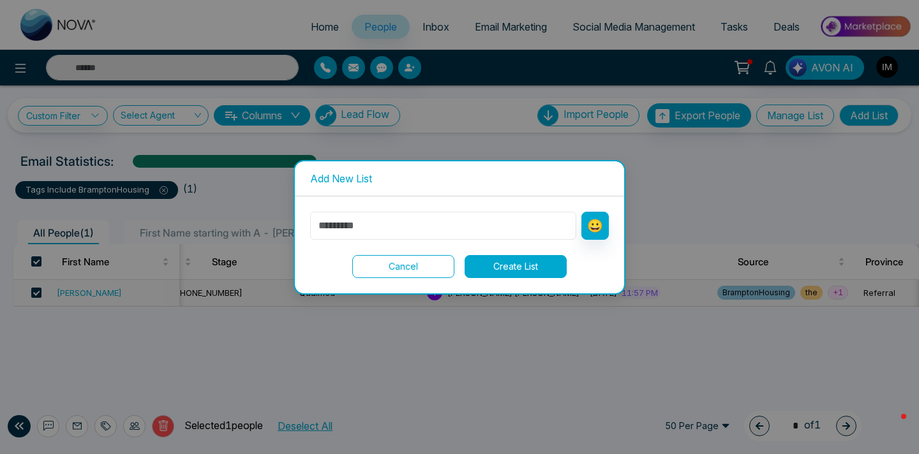
click at [473, 228] on input "text" at bounding box center [443, 226] width 266 height 28
click at [426, 260] on button "Cancel" at bounding box center [403, 266] width 102 height 23
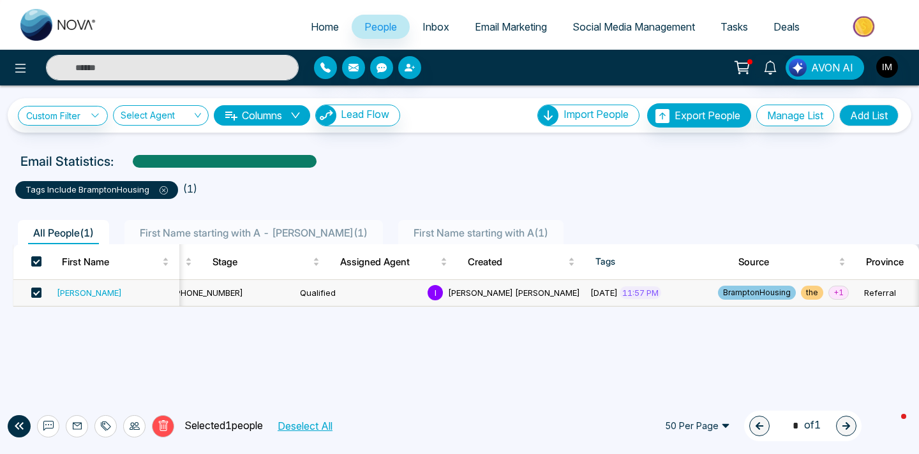
scroll to position [0, 232]
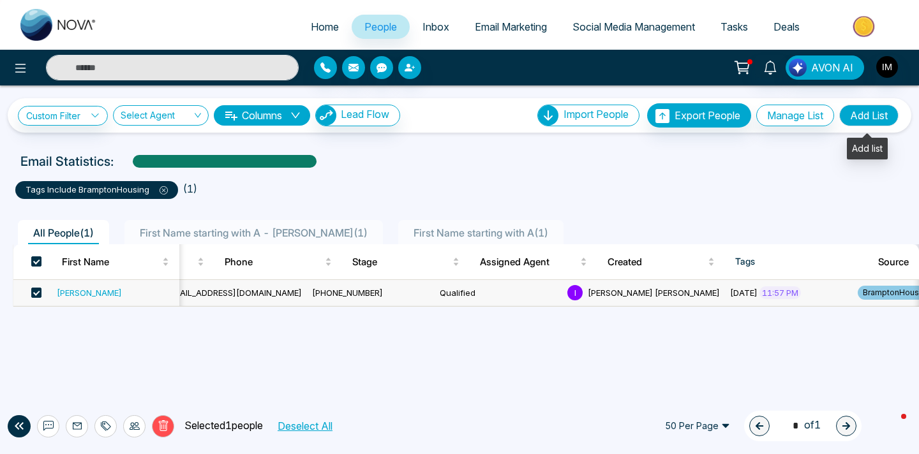
click at [865, 116] on button "Add List" at bounding box center [868, 116] width 59 height 22
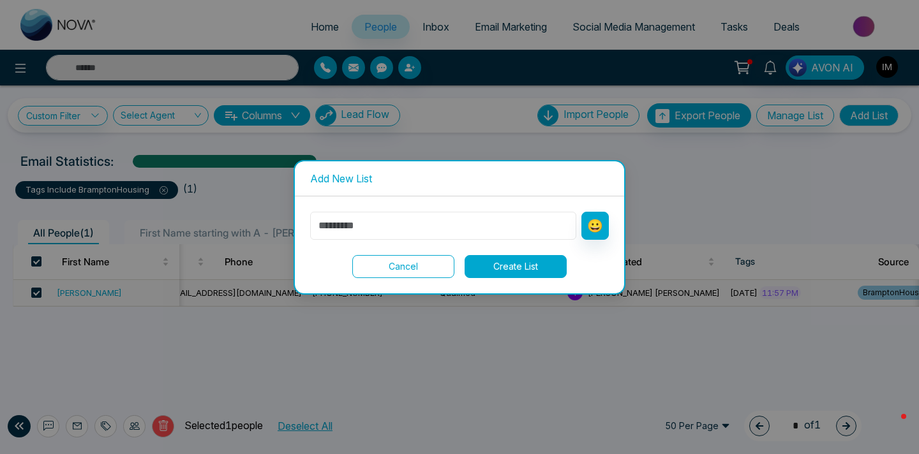
click at [472, 228] on input "text" at bounding box center [443, 226] width 266 height 28
type input "**********"
click at [513, 271] on button "Create List" at bounding box center [516, 266] width 102 height 23
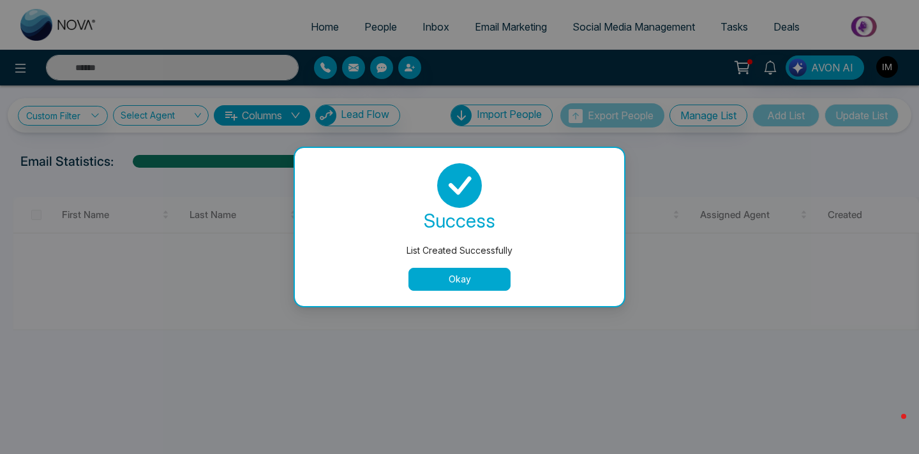
click at [470, 286] on button "Okay" at bounding box center [459, 279] width 102 height 23
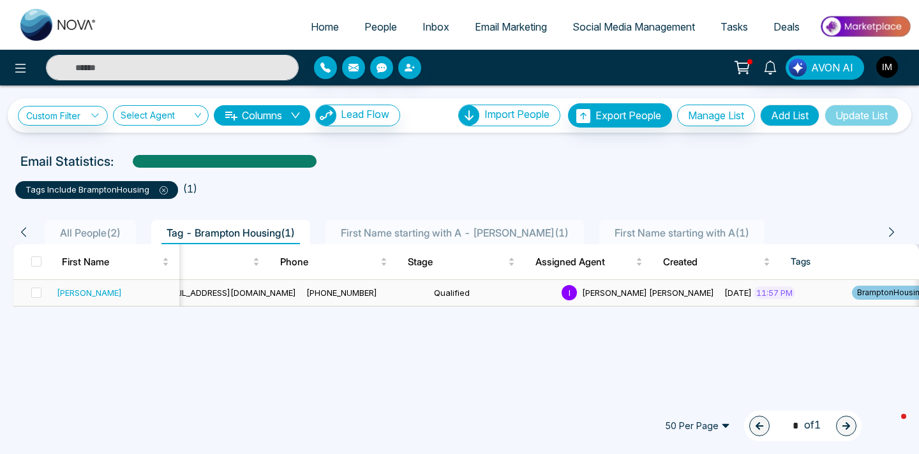
scroll to position [0, 230]
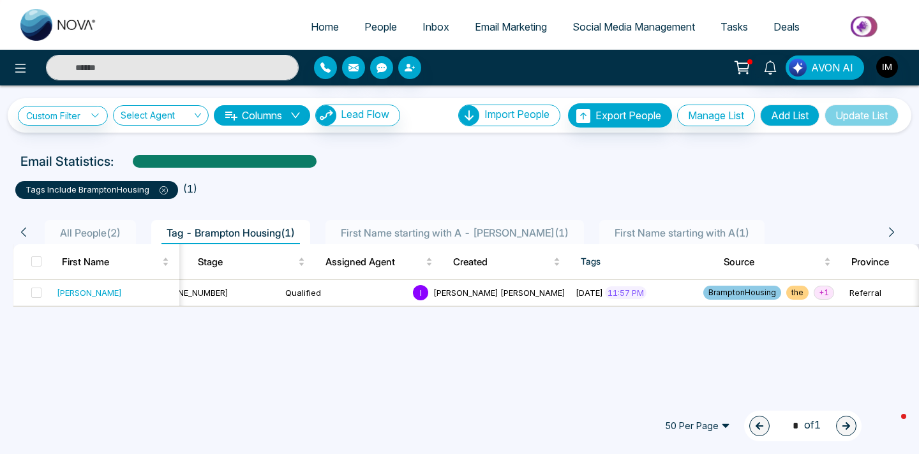
click at [486, 26] on span "Email Marketing" at bounding box center [511, 26] width 72 height 13
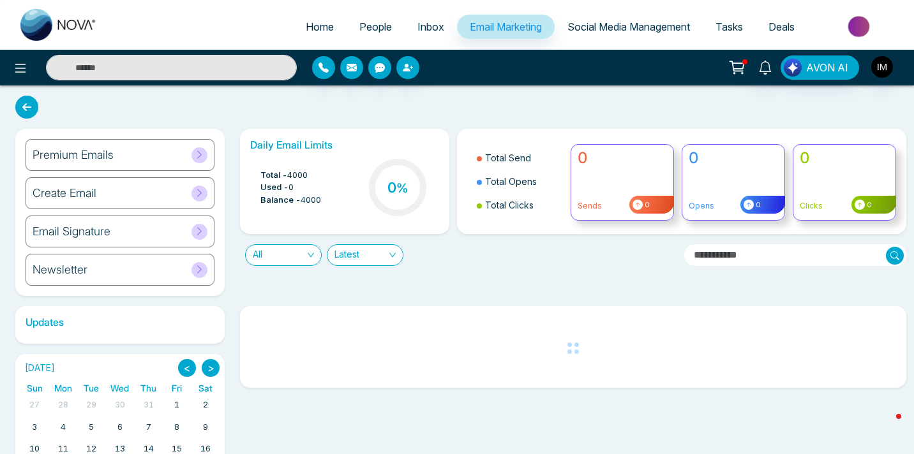
click at [103, 226] on h6 "Email Signature" at bounding box center [72, 232] width 78 height 14
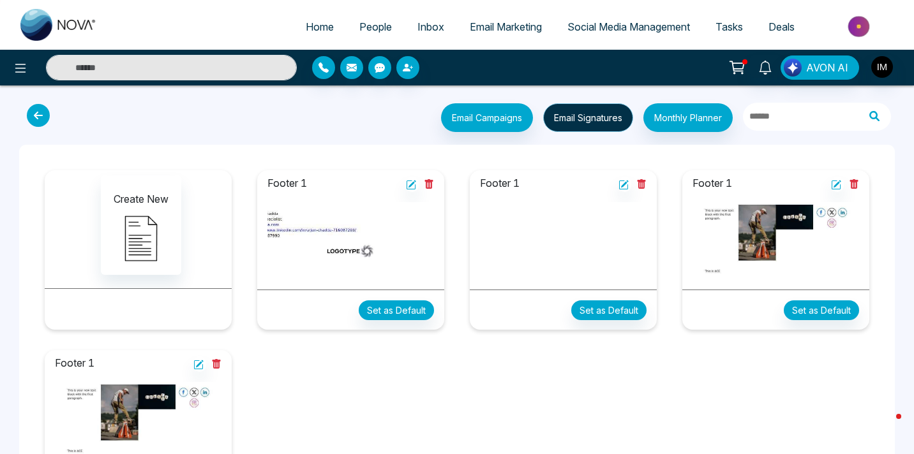
click at [574, 112] on button "Email Signatures" at bounding box center [588, 117] width 90 height 29
click at [595, 258] on img at bounding box center [563, 240] width 167 height 77
click at [587, 221] on img at bounding box center [563, 240] width 167 height 77
click at [162, 245] on img at bounding box center [141, 239] width 64 height 64
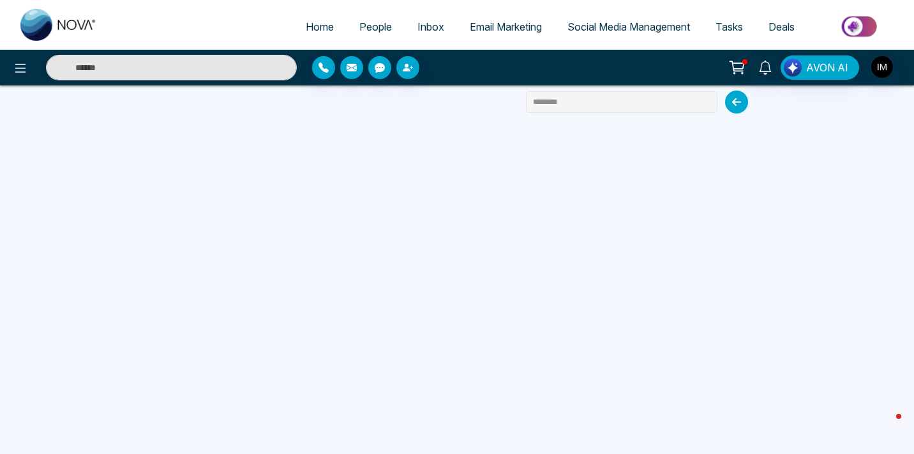
click at [589, 101] on input "********" at bounding box center [621, 102] width 191 height 22
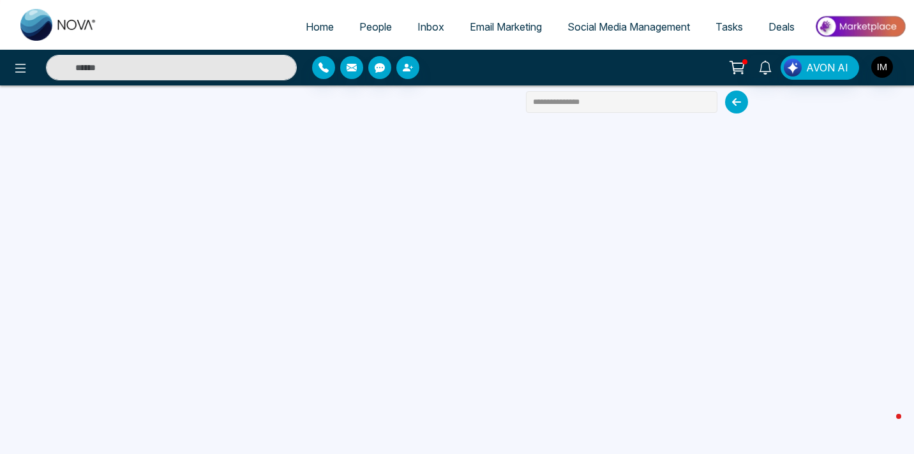
type input "**********"
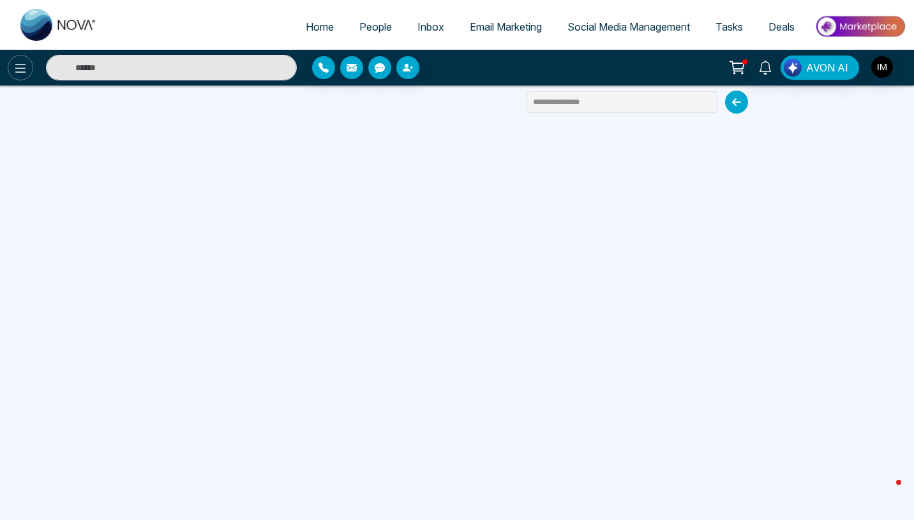
click at [25, 73] on icon at bounding box center [20, 68] width 15 height 15
click at [521, 36] on link "Email Marketing" at bounding box center [506, 27] width 98 height 24
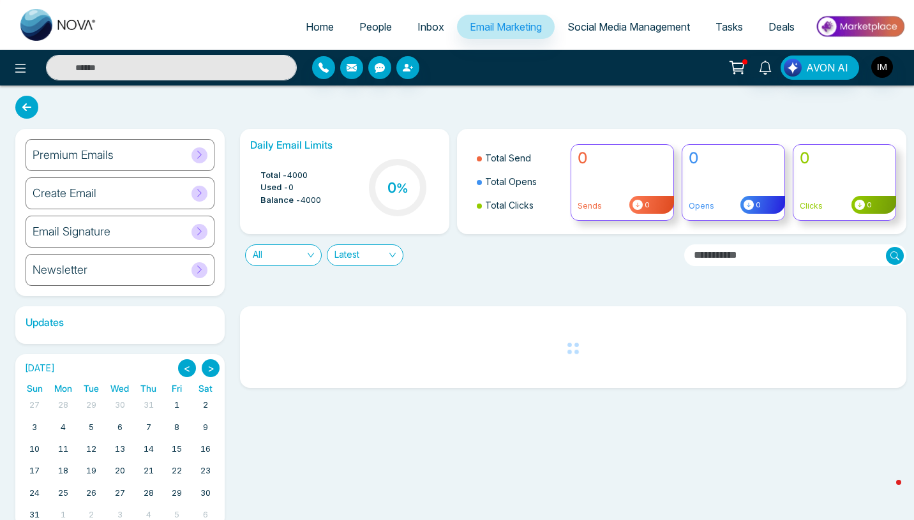
click at [100, 221] on div "Email Signature" at bounding box center [120, 232] width 189 height 32
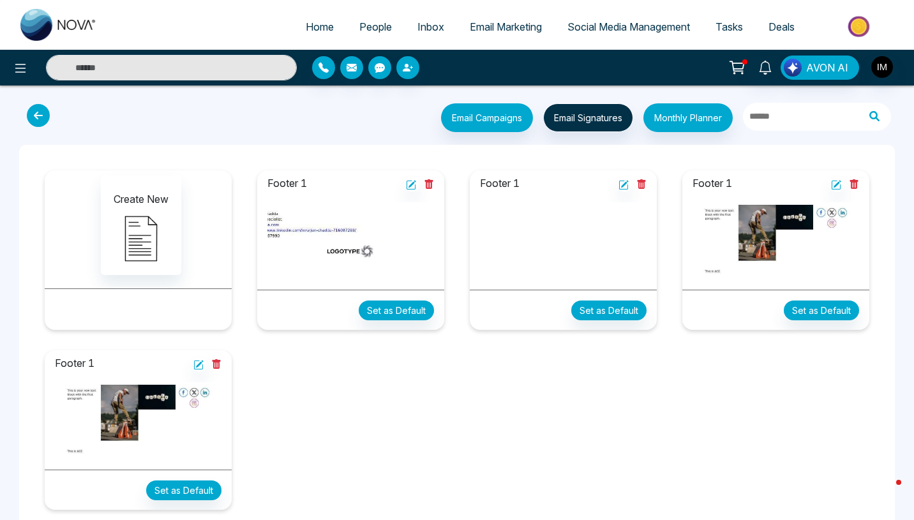
click at [739, 242] on img at bounding box center [775, 240] width 167 height 77
click at [760, 211] on img at bounding box center [775, 240] width 167 height 77
click at [836, 186] on icon at bounding box center [836, 185] width 10 height 10
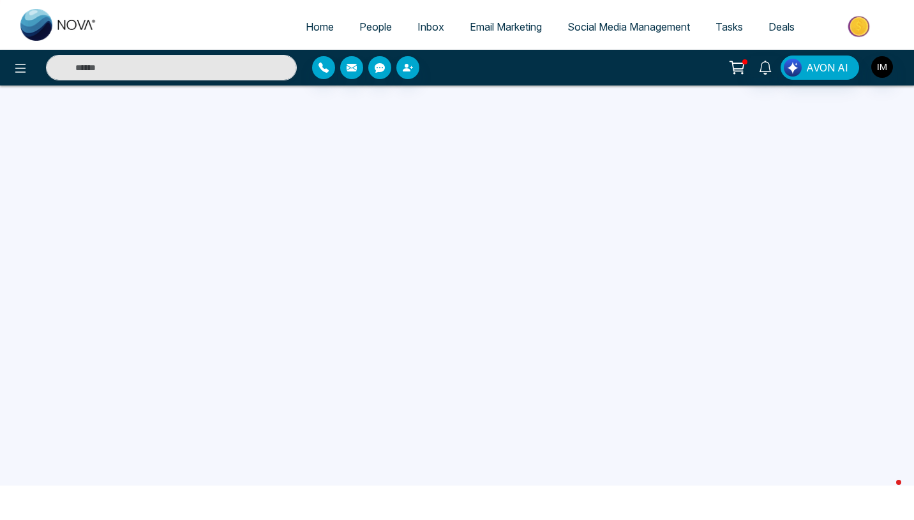
scroll to position [35, 0]
click at [504, 26] on span "Email Marketing" at bounding box center [506, 26] width 72 height 13
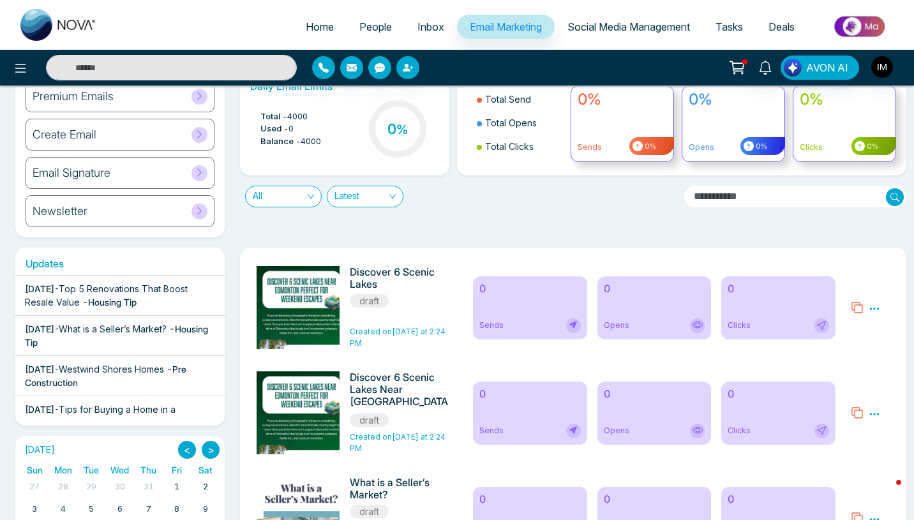
scroll to position [72, 0]
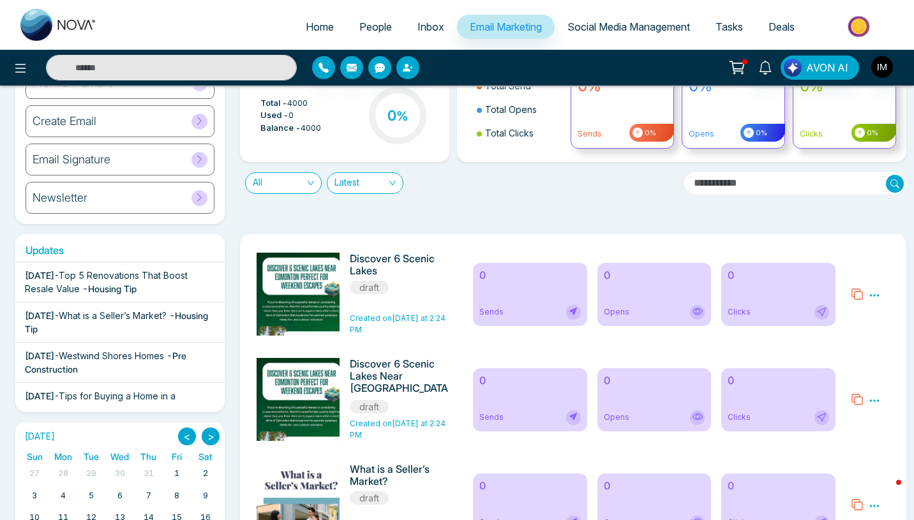
click at [155, 117] on div "Create Email" at bounding box center [120, 121] width 189 height 32
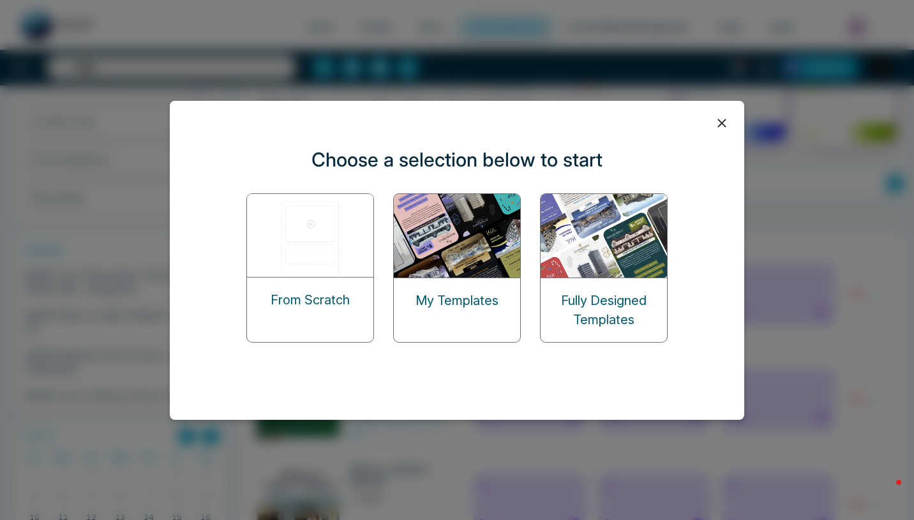
click at [325, 228] on img at bounding box center [311, 235] width 128 height 83
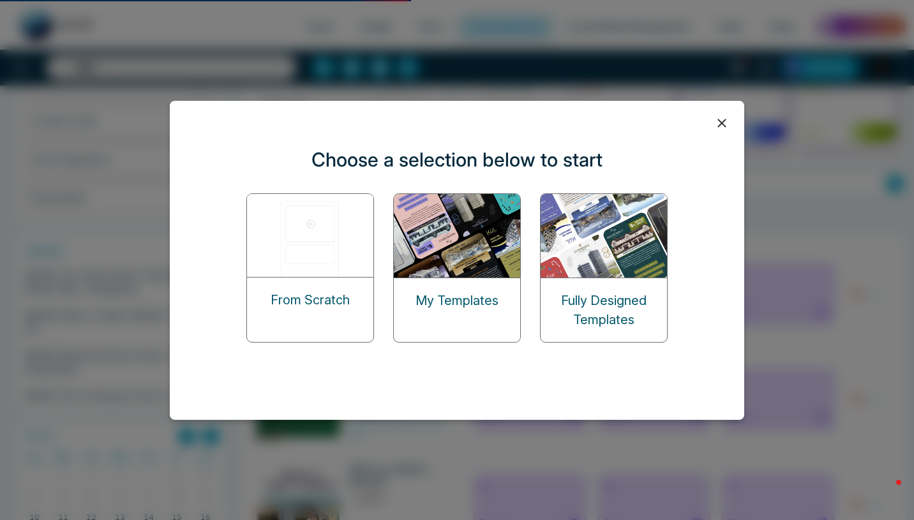
click at [303, 299] on p "From Scratch" at bounding box center [310, 299] width 79 height 19
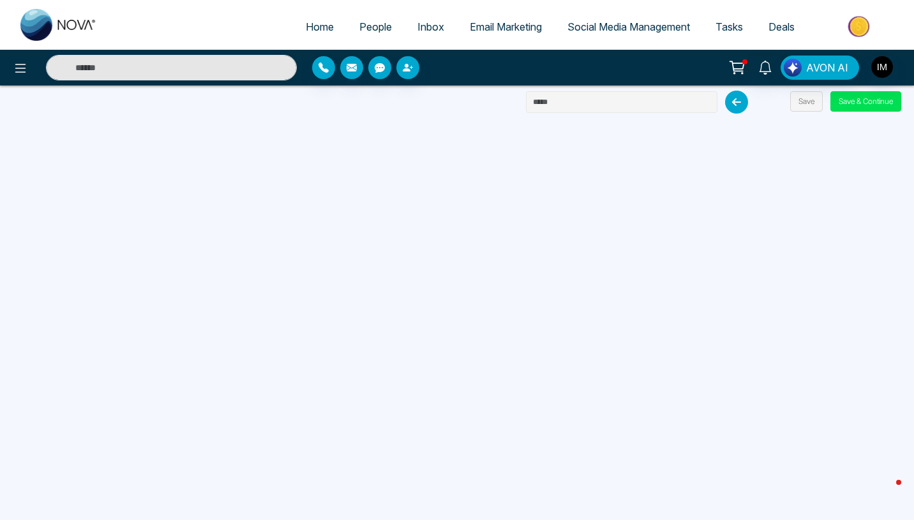
click at [685, 103] on input "text" at bounding box center [621, 102] width 191 height 22
type input "**********"
click at [870, 105] on button "Save & Continue" at bounding box center [865, 101] width 71 height 20
click at [858, 94] on button "Save & Continue" at bounding box center [865, 101] width 71 height 20
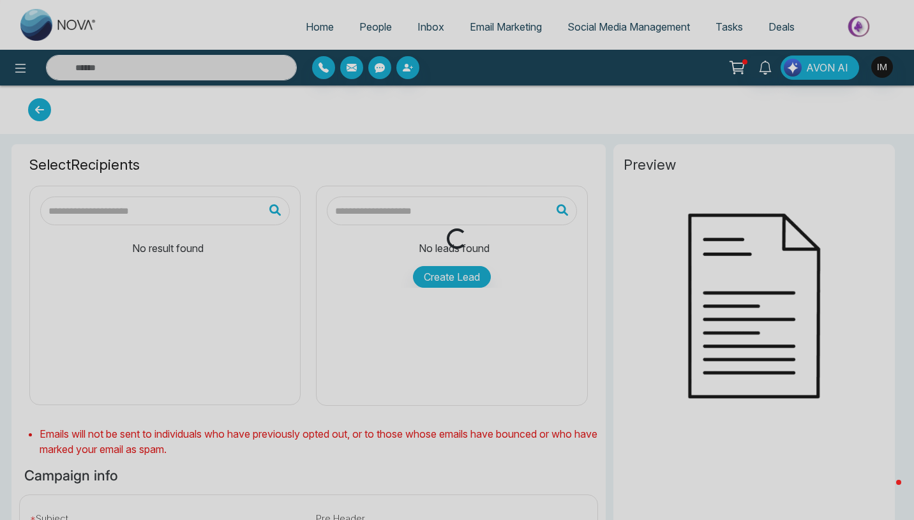
type input "**********"
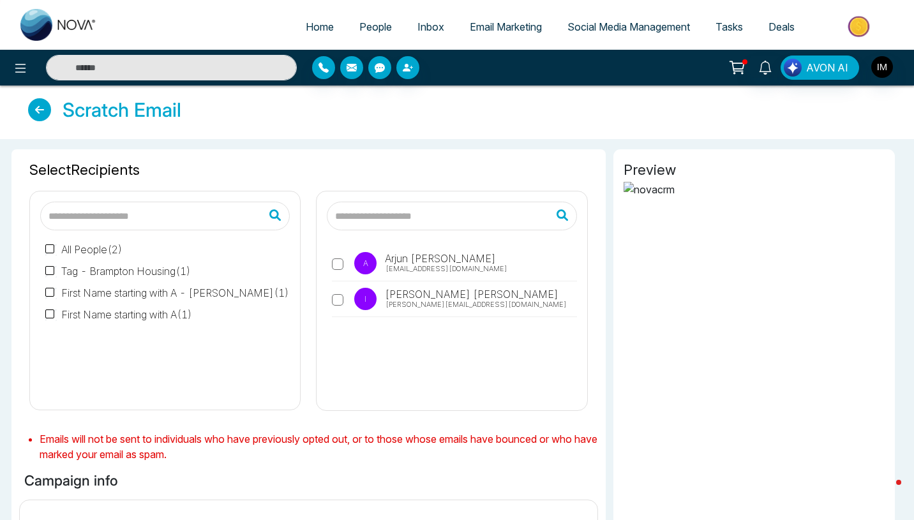
click at [630, 188] on img at bounding box center [648, 189] width 51 height 15
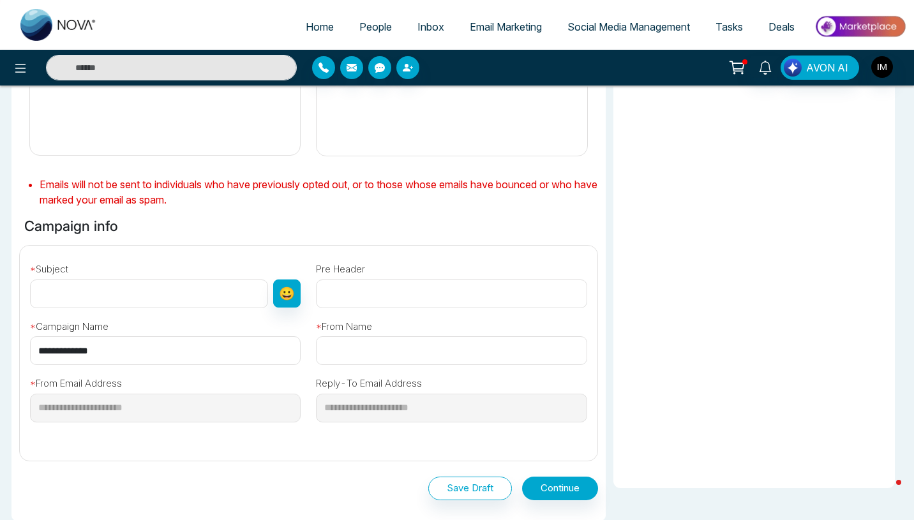
scroll to position [256, 0]
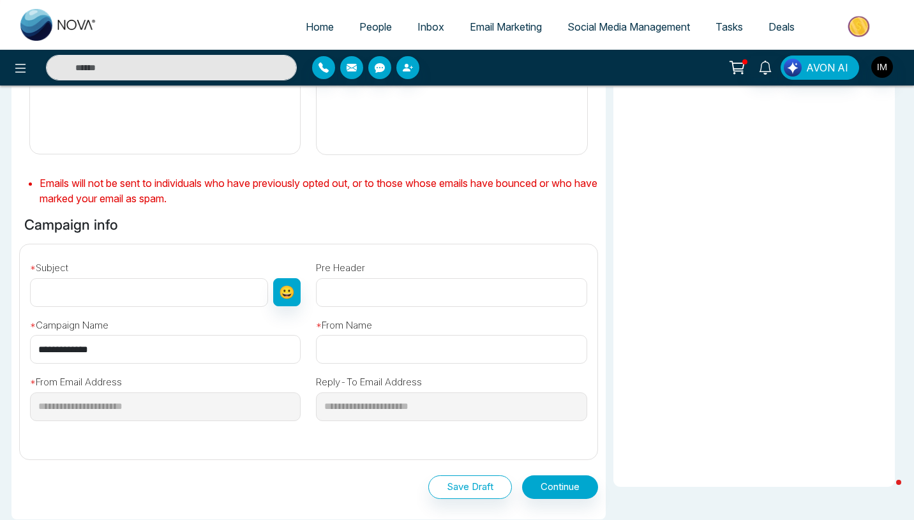
click at [91, 294] on input "text" at bounding box center [149, 292] width 238 height 29
click at [306, 24] on span "Home" at bounding box center [320, 26] width 28 height 13
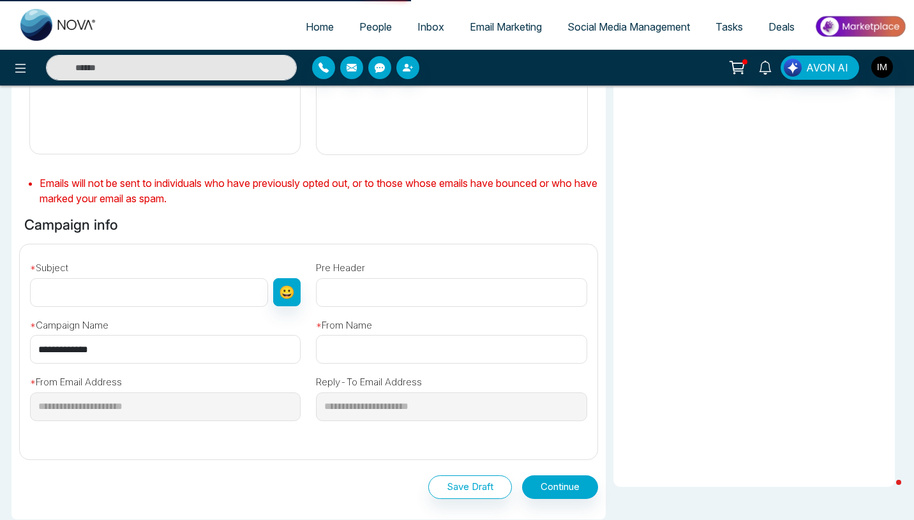
select select "*"
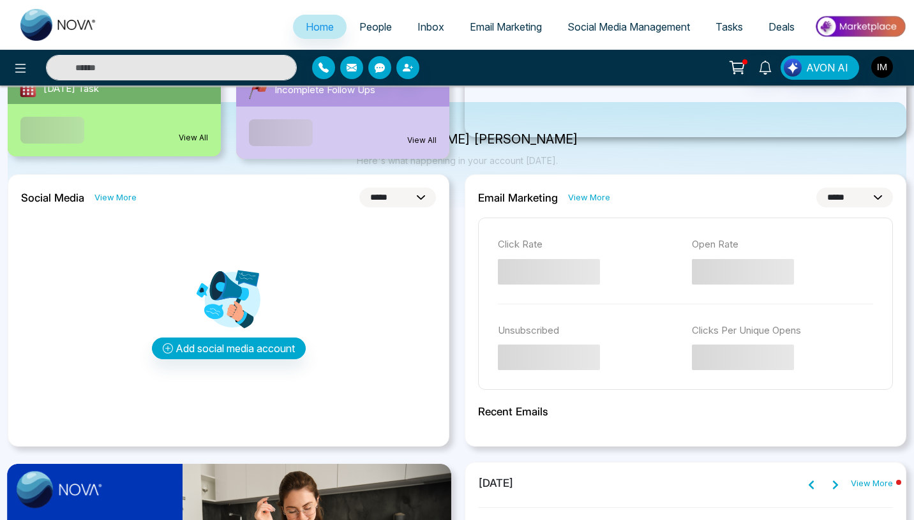
click at [373, 26] on span "People" at bounding box center [375, 26] width 33 height 13
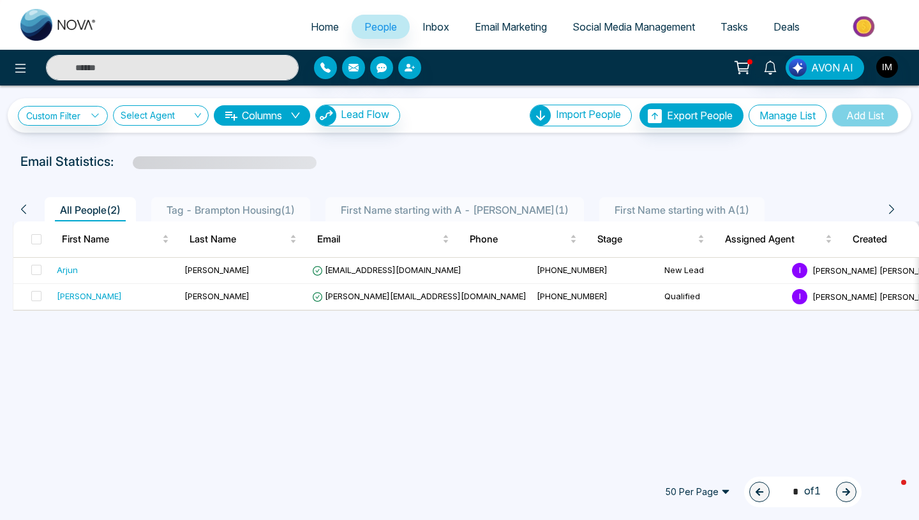
click at [782, 111] on button "Manage List" at bounding box center [788, 116] width 78 height 22
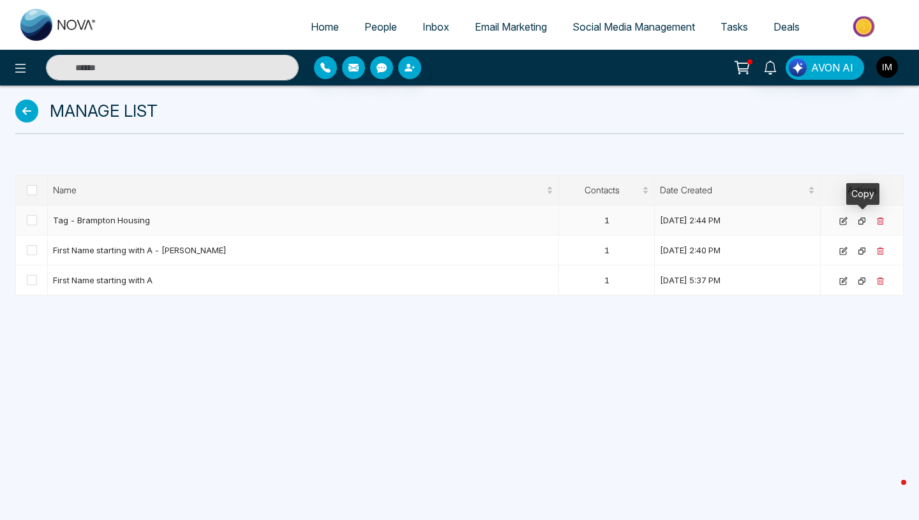
click at [860, 223] on icon at bounding box center [862, 221] width 8 height 8
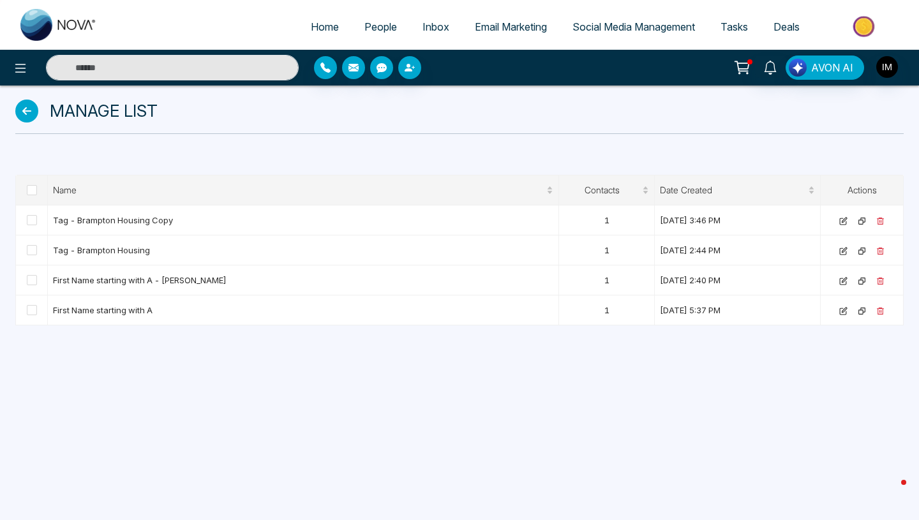
click at [628, 26] on span "Social Media Management" at bounding box center [633, 26] width 123 height 13
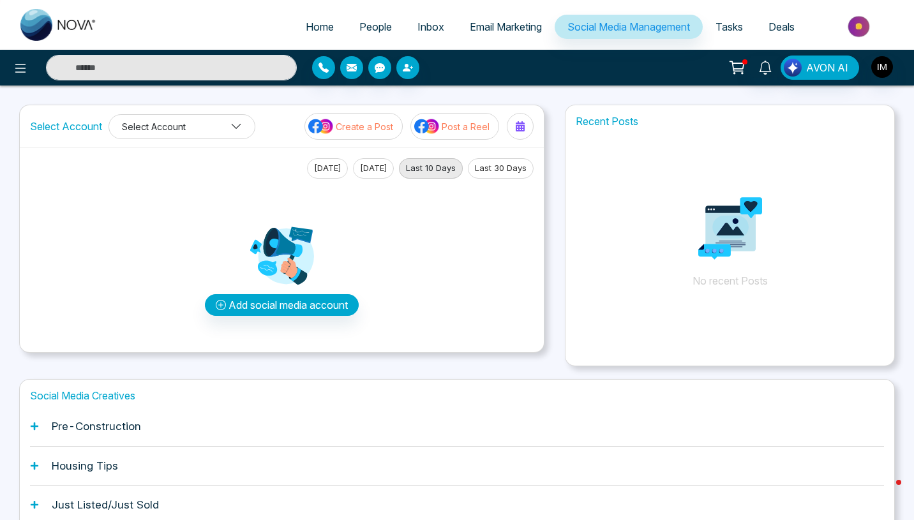
click at [210, 122] on button "Select Account" at bounding box center [181, 126] width 147 height 25
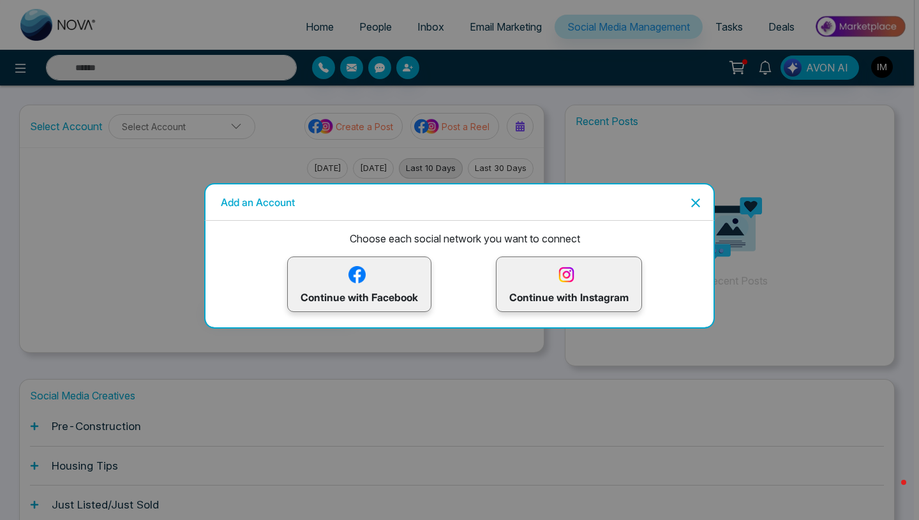
click at [573, 294] on p "Continue with Instagram" at bounding box center [568, 284] width 119 height 41
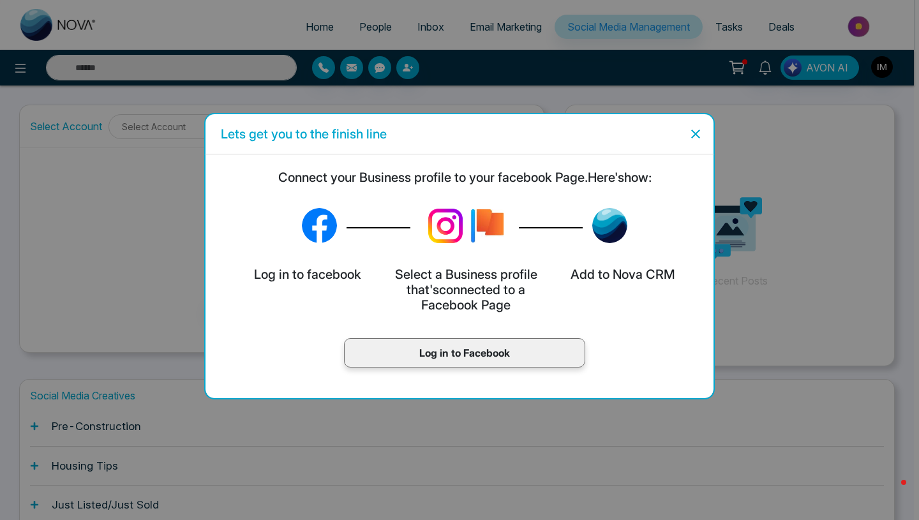
click at [691, 135] on icon "Close" at bounding box center [695, 133] width 15 height 15
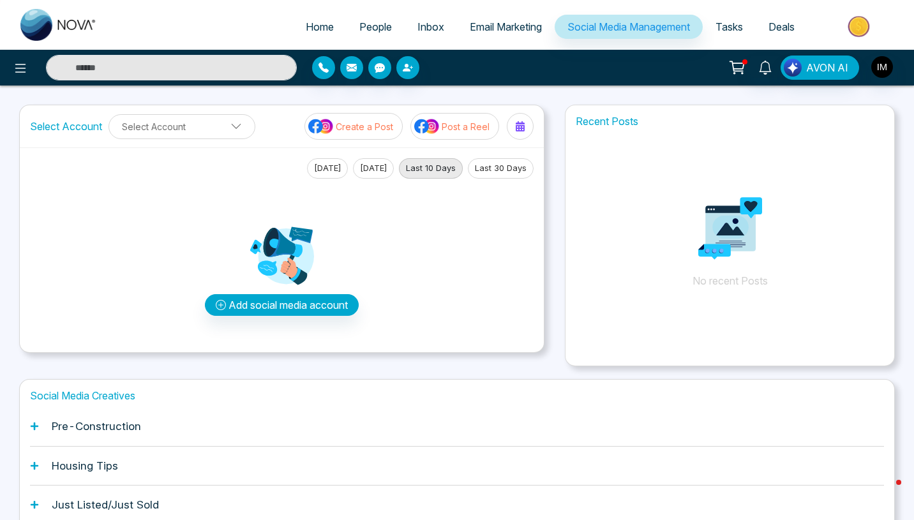
scroll to position [66, 0]
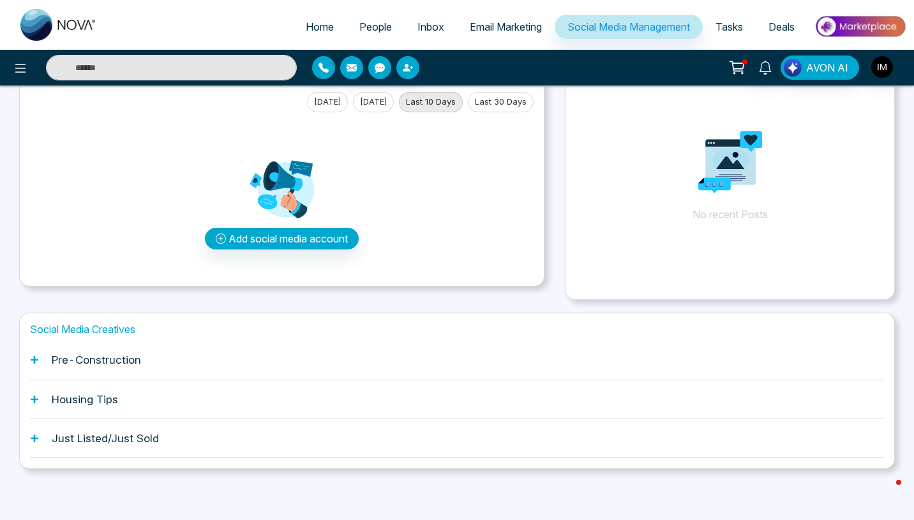
click at [226, 352] on div "Pre-Construction" at bounding box center [457, 360] width 854 height 39
click at [110, 361] on h1 "Pre-Construction" at bounding box center [96, 360] width 89 height 13
click at [111, 399] on h1 "Housing Tips" at bounding box center [85, 399] width 66 height 13
click at [97, 440] on h1 "Just Listed/Just Sold" at bounding box center [105, 438] width 107 height 13
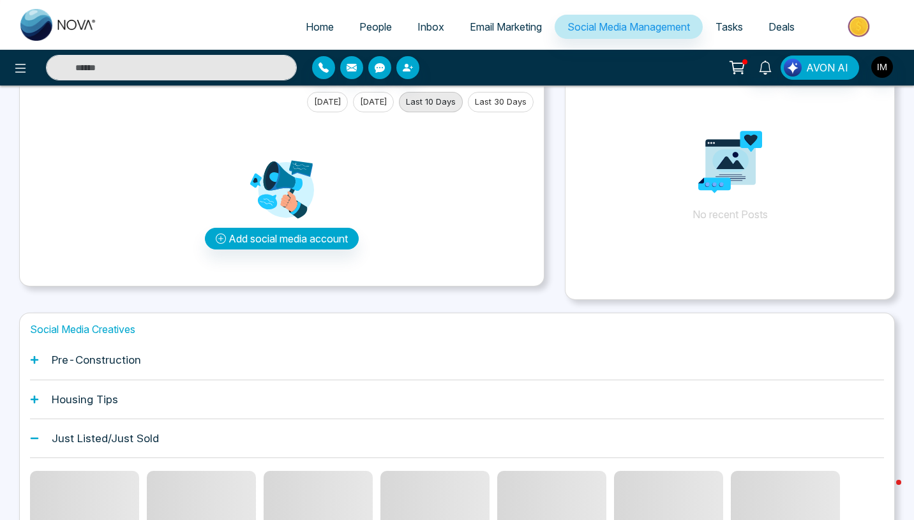
scroll to position [107, 0]
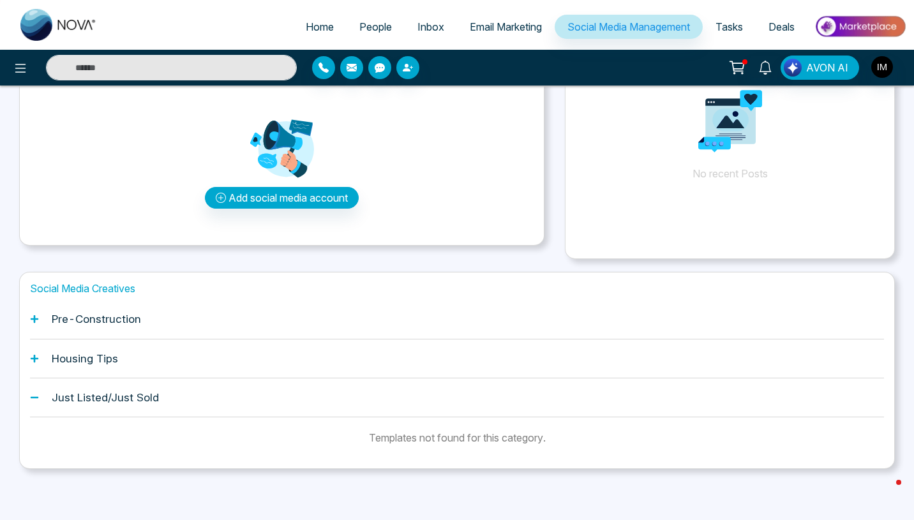
click at [36, 357] on icon at bounding box center [34, 358] width 9 height 9
click at [58, 354] on h1 "Housing Tips" at bounding box center [85, 358] width 66 height 13
click at [32, 355] on icon at bounding box center [34, 358] width 9 height 9
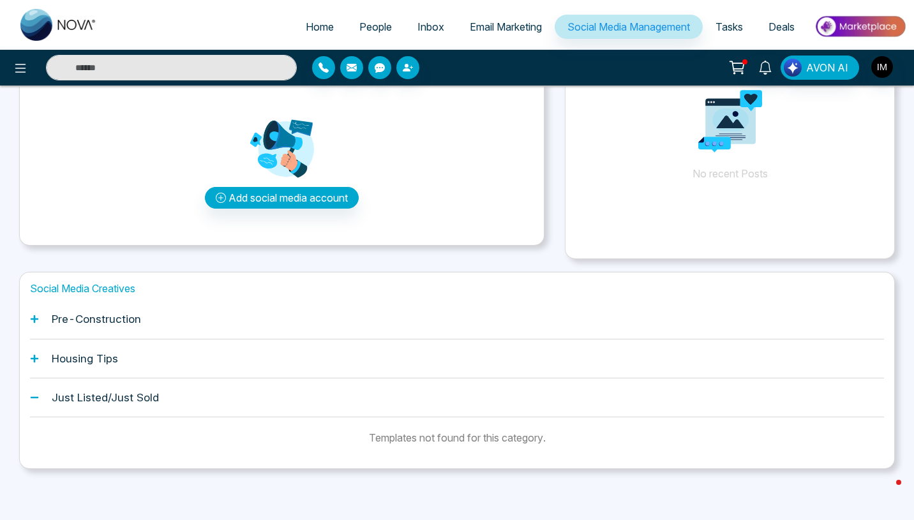
click at [95, 315] on h1 "Pre-Construction" at bounding box center [96, 319] width 89 height 13
click at [36, 320] on icon at bounding box center [35, 319] width 8 height 8
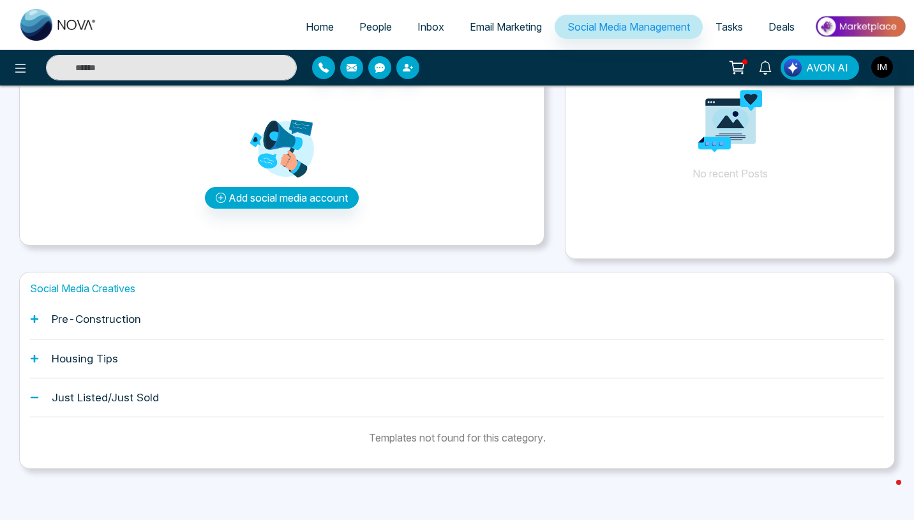
click at [87, 287] on h1 "Social Media Creatives" at bounding box center [457, 289] width 854 height 12
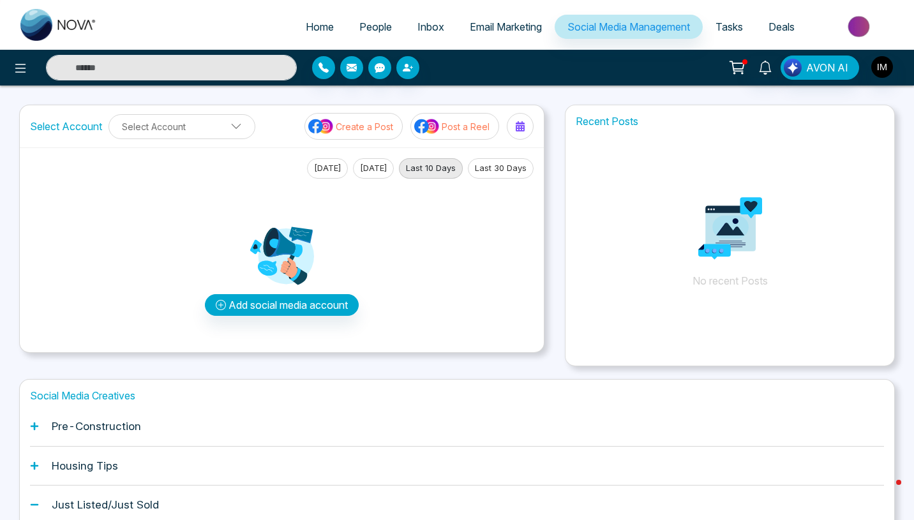
click at [527, 34] on link "Email Marketing" at bounding box center [506, 27] width 98 height 24
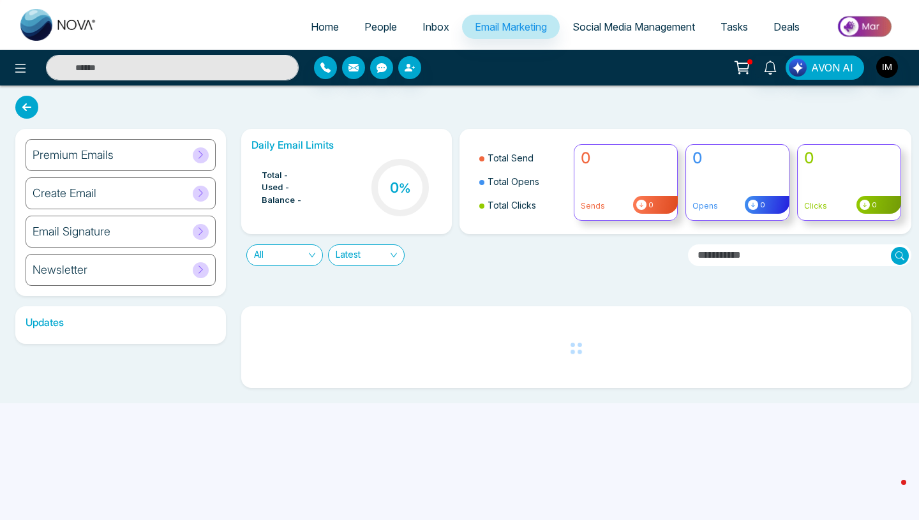
click at [643, 23] on span "Social Media Management" at bounding box center [633, 26] width 123 height 13
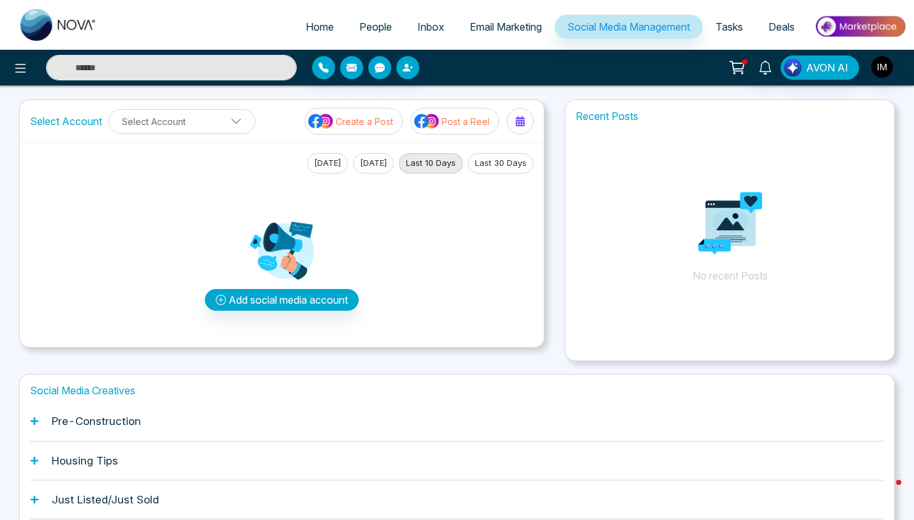
scroll to position [66, 0]
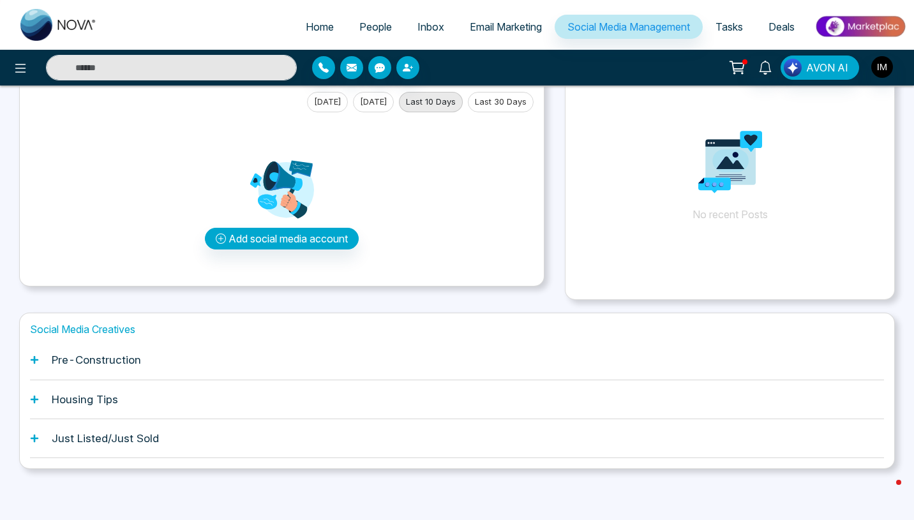
click at [56, 361] on h1 "Pre-Construction" at bounding box center [96, 360] width 89 height 13
click at [31, 359] on icon at bounding box center [34, 359] width 9 height 9
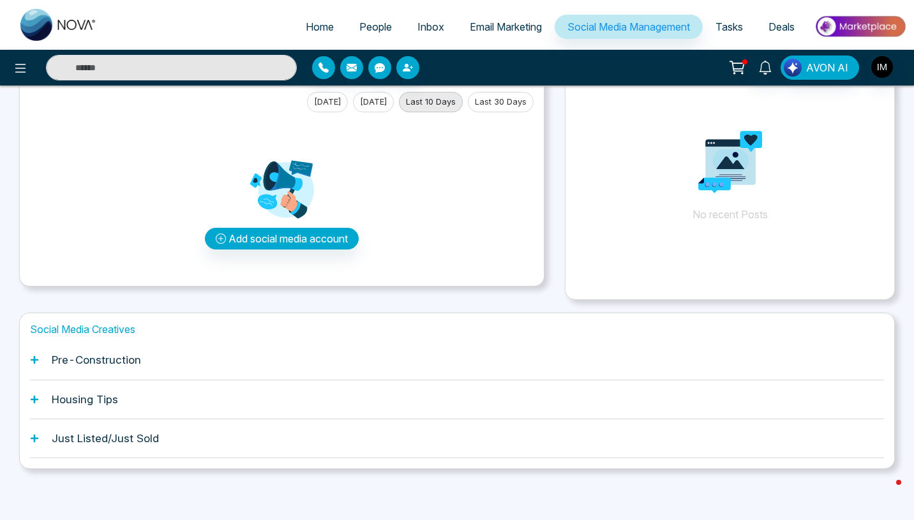
click at [35, 361] on icon at bounding box center [35, 360] width 8 height 8
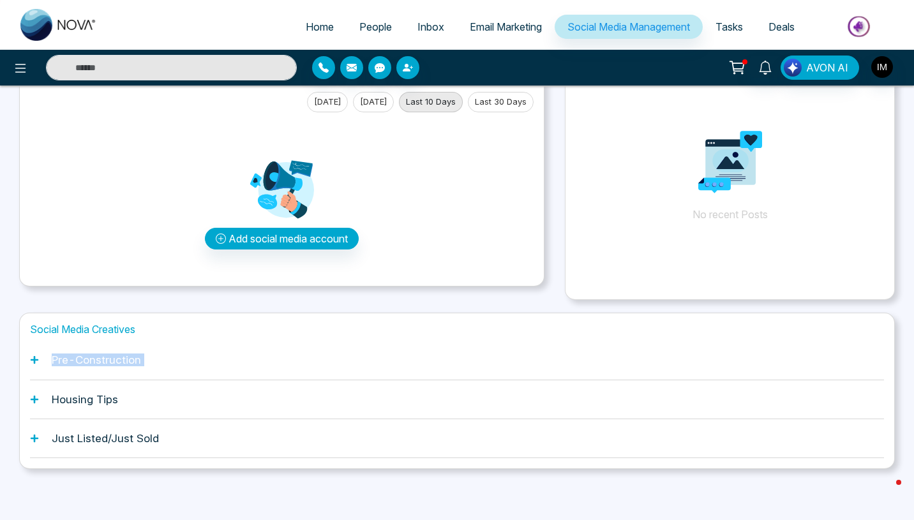
click at [35, 361] on icon at bounding box center [35, 360] width 8 height 8
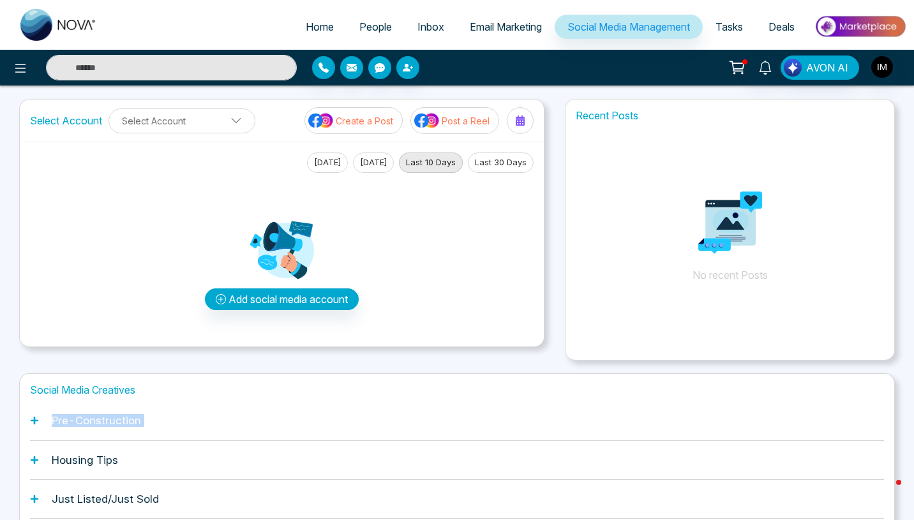
scroll to position [0, 0]
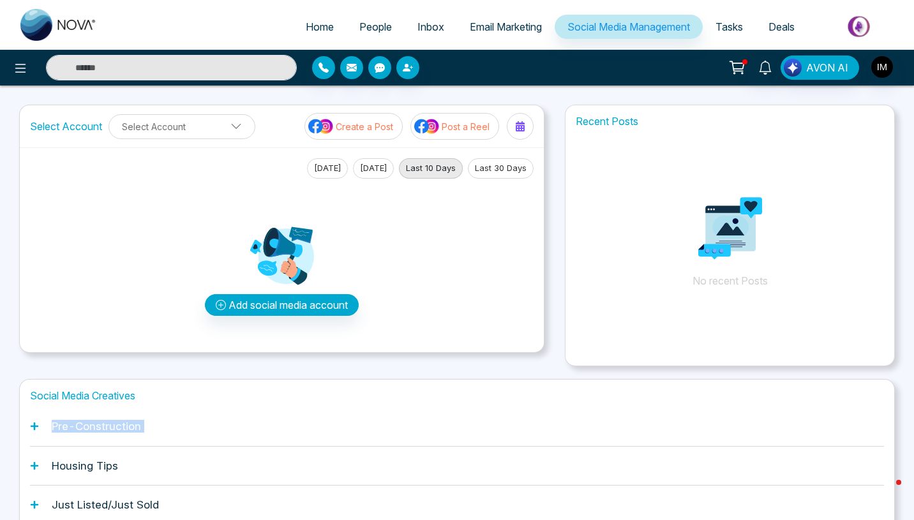
click at [520, 168] on button "Last 30 Days" at bounding box center [501, 168] width 66 height 20
click at [319, 168] on button "[DATE]" at bounding box center [327, 168] width 41 height 20
click at [362, 133] on p "Create a Post" at bounding box center [364, 126] width 57 height 13
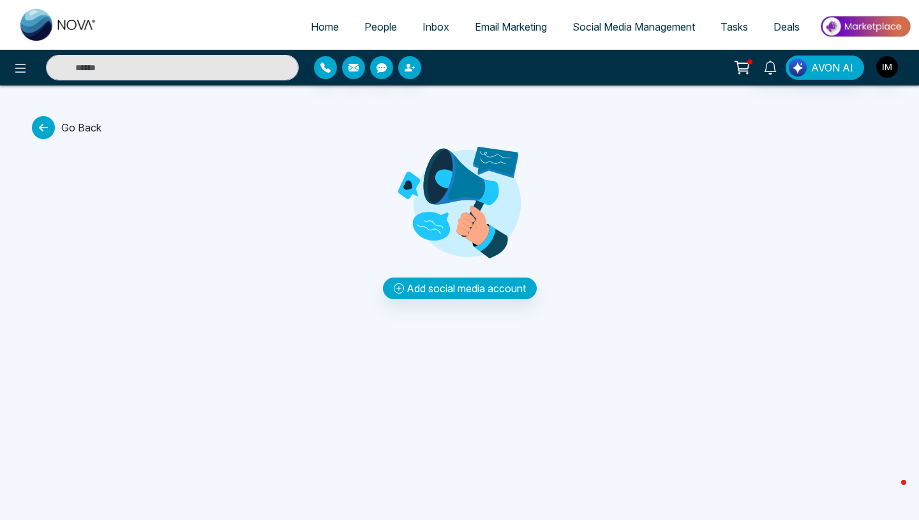
click at [47, 135] on icon at bounding box center [43, 127] width 23 height 23
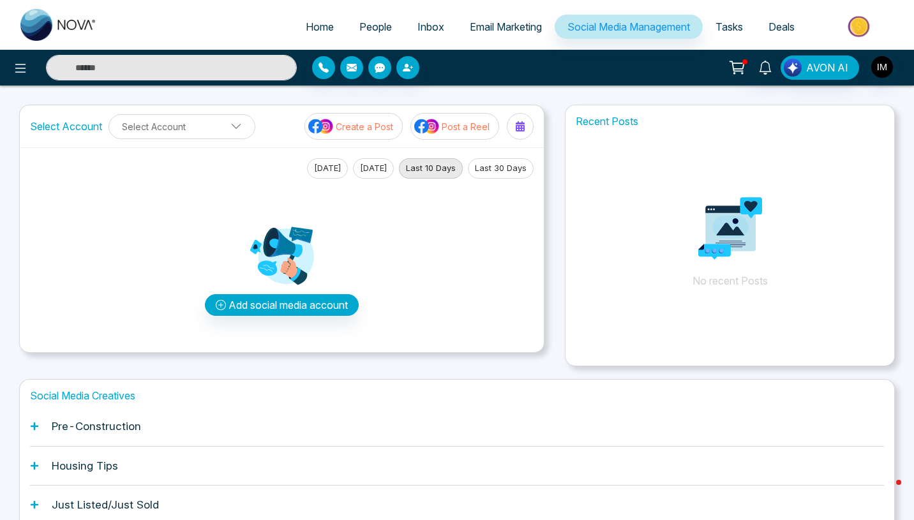
click at [465, 133] on button "Post a Reel" at bounding box center [454, 126] width 89 height 27
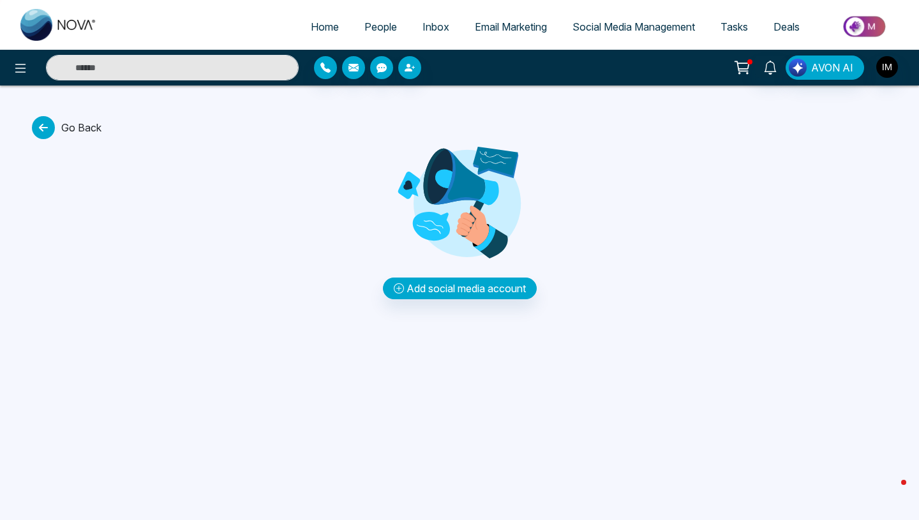
click at [48, 121] on icon at bounding box center [43, 127] width 23 height 23
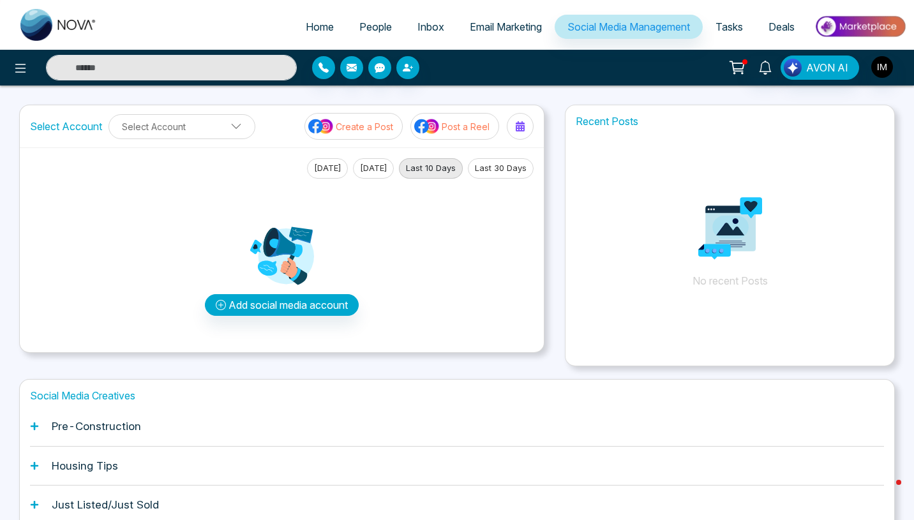
scroll to position [66, 0]
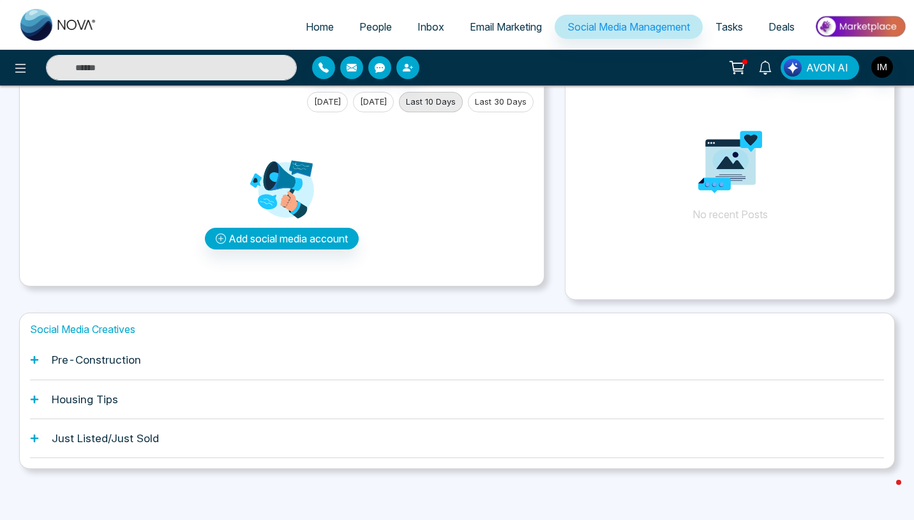
click at [121, 359] on h1 "Pre-Construction" at bounding box center [96, 360] width 89 height 13
click at [36, 363] on icon at bounding box center [34, 359] width 9 height 9
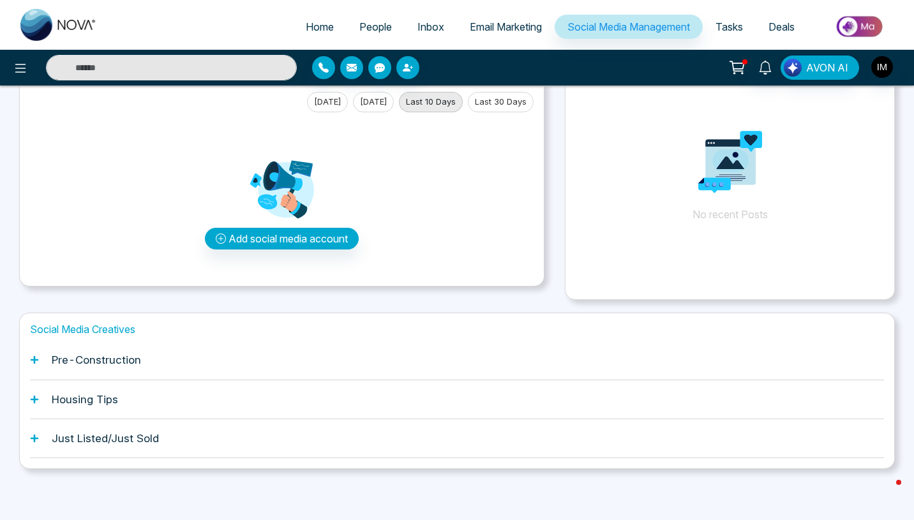
click at [36, 363] on icon at bounding box center [34, 359] width 9 height 9
click at [110, 402] on h1 "Housing Tips" at bounding box center [85, 399] width 66 height 13
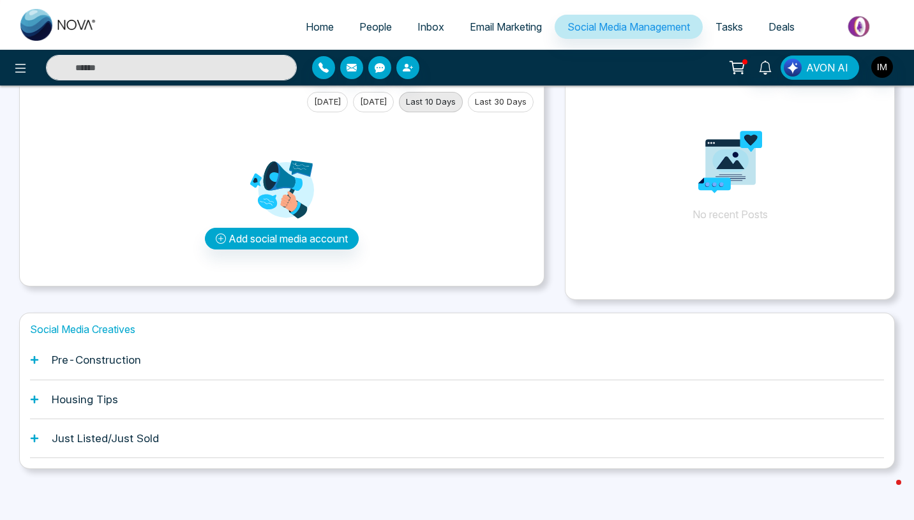
click at [110, 402] on h1 "Housing Tips" at bounding box center [85, 399] width 66 height 13
click at [75, 438] on h1 "Just Listed/Just Sold" at bounding box center [105, 438] width 107 height 13
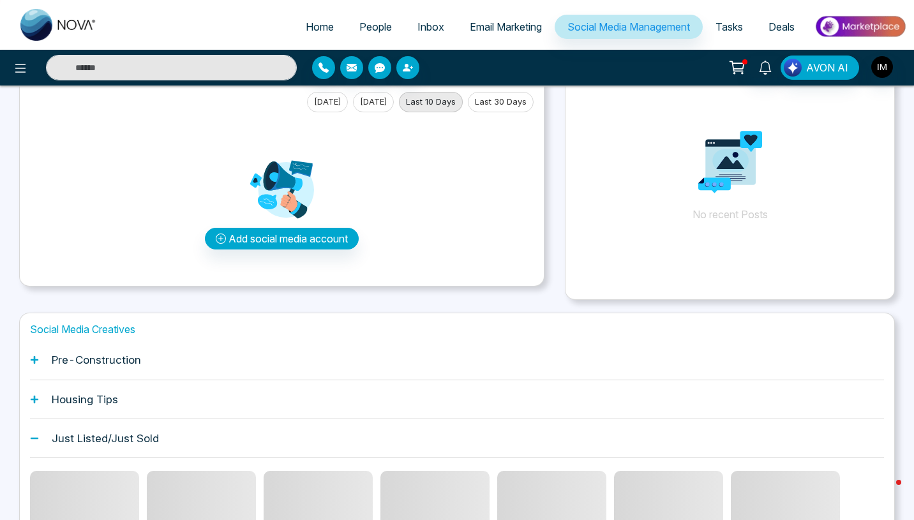
click at [75, 438] on h1 "Just Listed/Just Sold" at bounding box center [105, 438] width 107 height 13
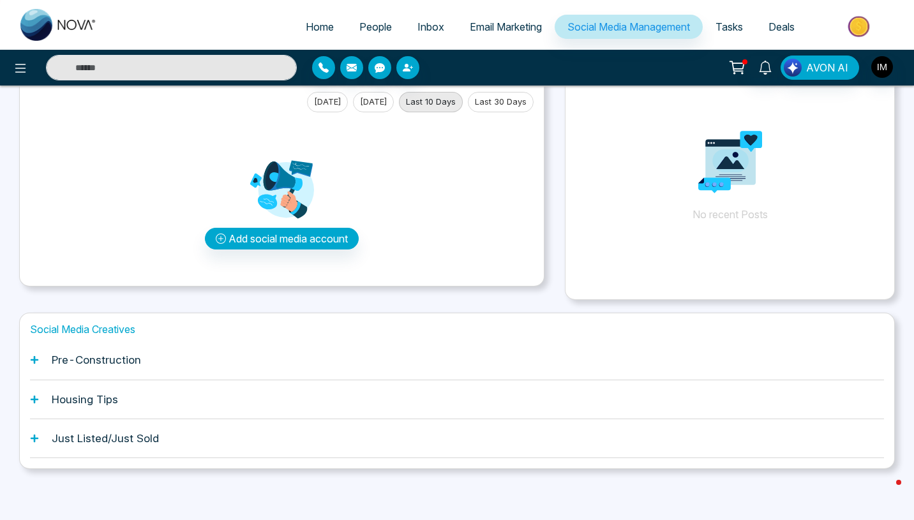
click at [75, 438] on h1 "Just Listed/Just Sold" at bounding box center [105, 438] width 107 height 13
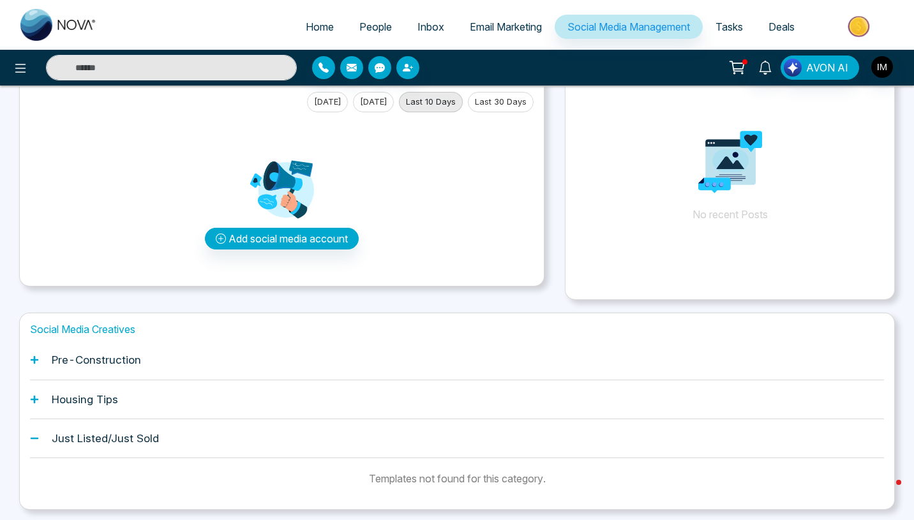
click at [87, 402] on h1 "Housing Tips" at bounding box center [85, 399] width 66 height 13
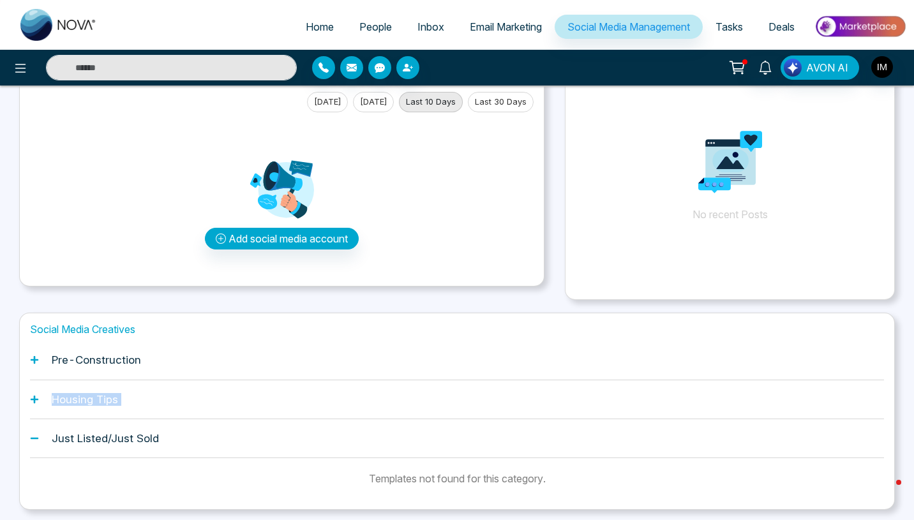
click at [87, 402] on h1 "Housing Tips" at bounding box center [85, 399] width 66 height 13
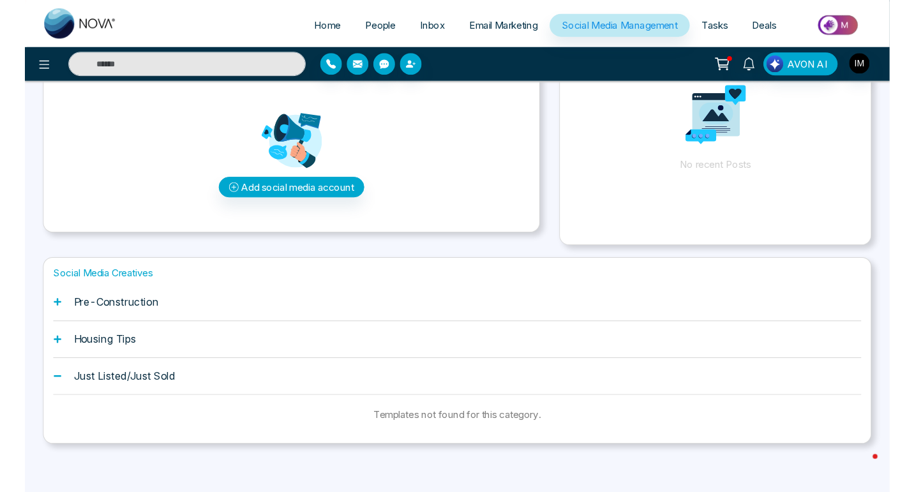
scroll to position [0, 0]
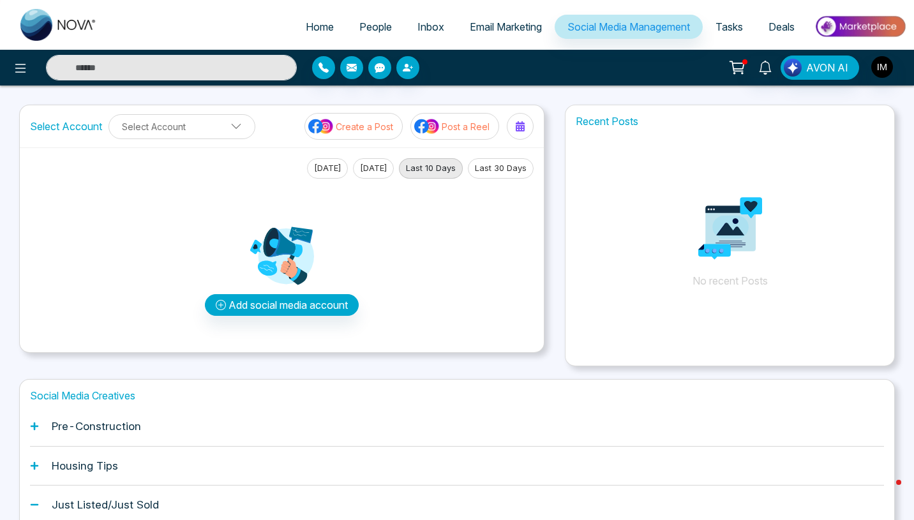
click at [616, 116] on h1 "Recent Posts" at bounding box center [729, 121] width 329 height 12
click at [194, 126] on button "Select Account" at bounding box center [181, 126] width 147 height 25
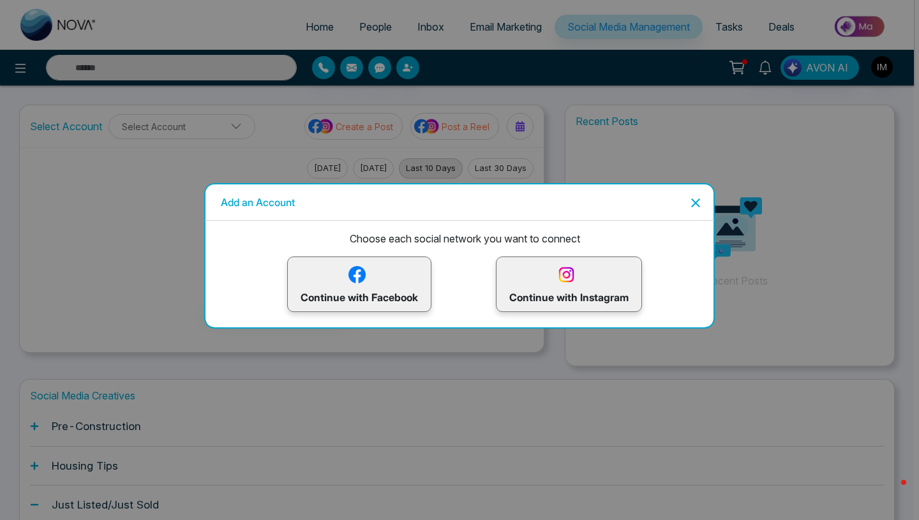
click at [701, 199] on icon "Close" at bounding box center [695, 202] width 15 height 15
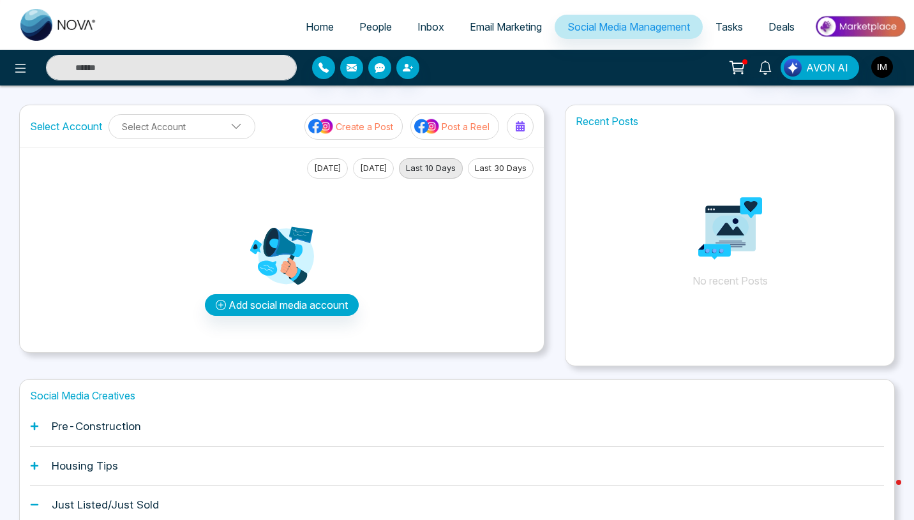
click at [899, 98] on div "Home People Inbox Email Marketing Social Media Management Tasks Deals AVON AI S…" at bounding box center [457, 313] width 914 height 627
